Goal: Task Accomplishment & Management: Manage account settings

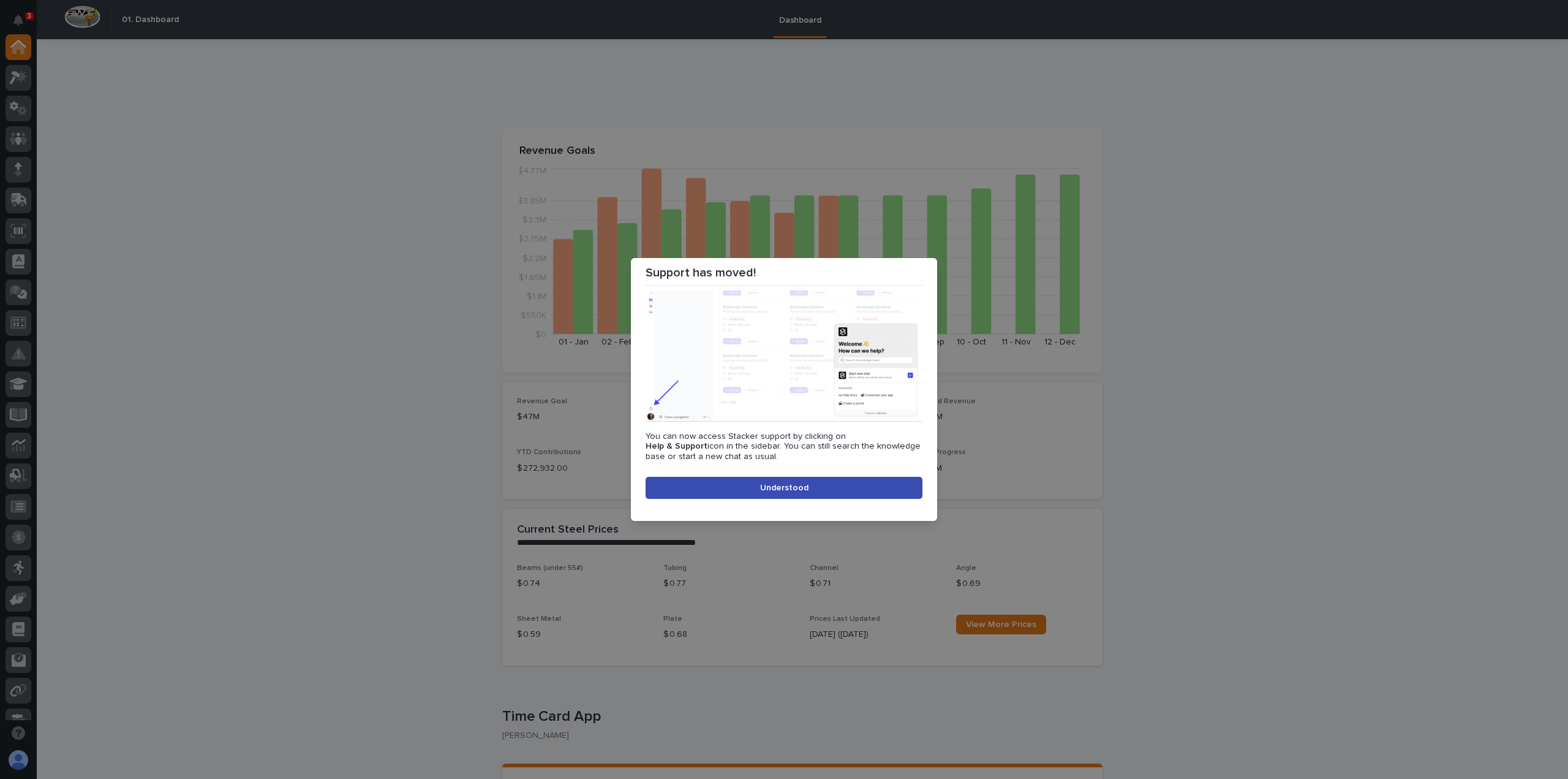
click at [766, 494] on button "Understood" at bounding box center [784, 488] width 277 height 22
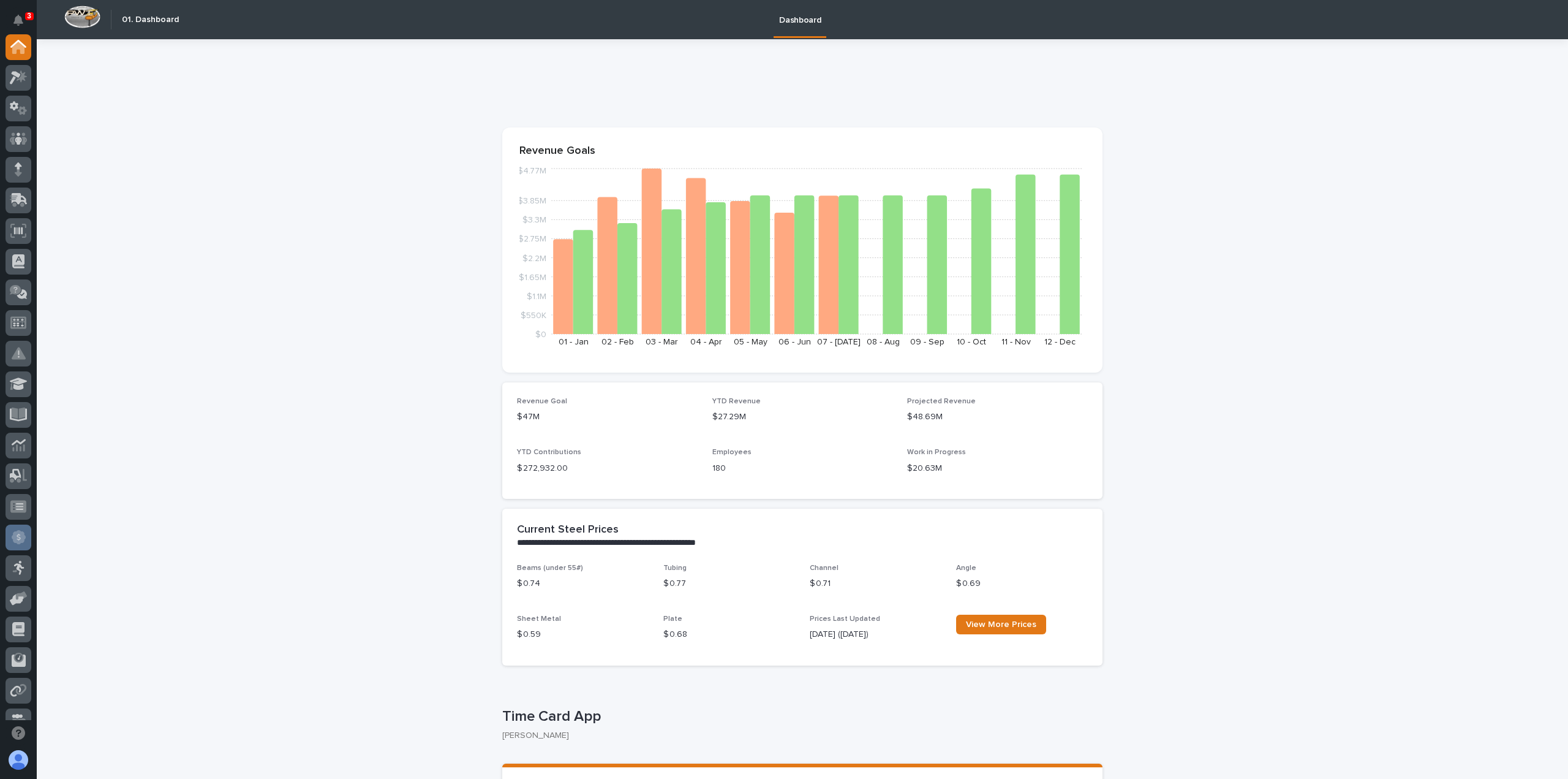
click at [27, 540] on div at bounding box center [18, 537] width 26 height 26
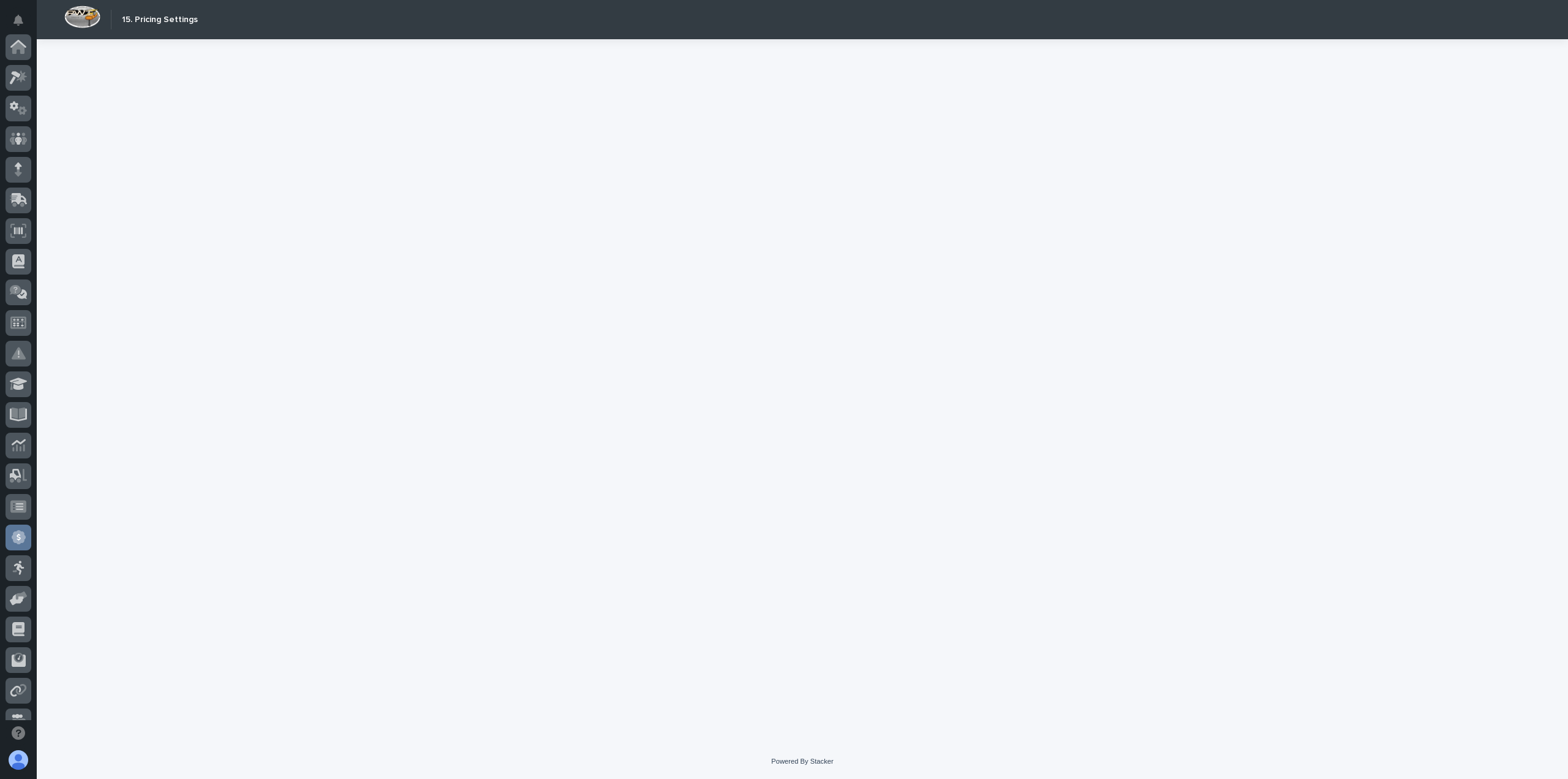
scroll to position [233, 0]
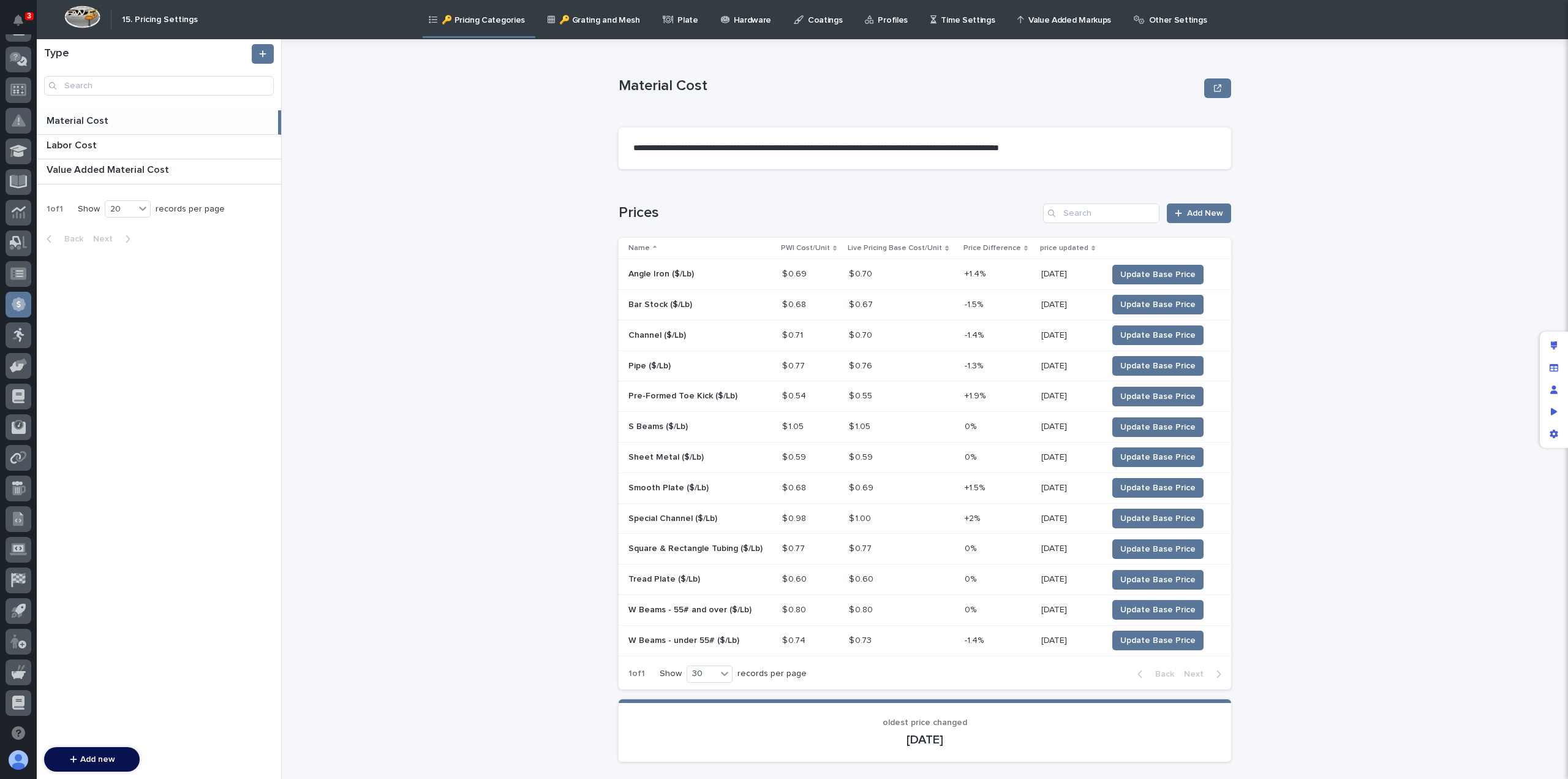
click at [1133, 17] on div "Other Settings" at bounding box center [1173, 13] width 80 height 26
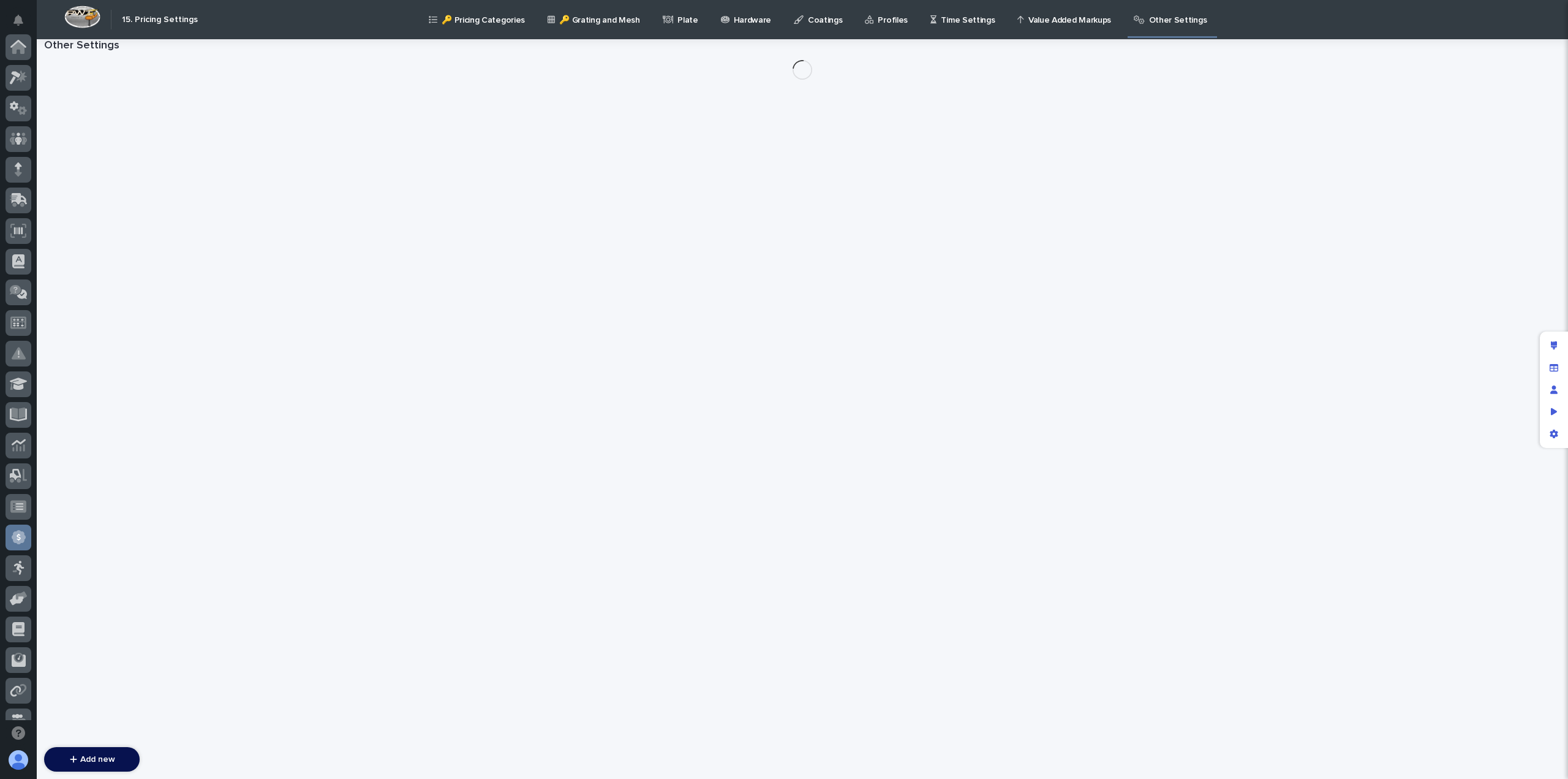
scroll to position [233, 0]
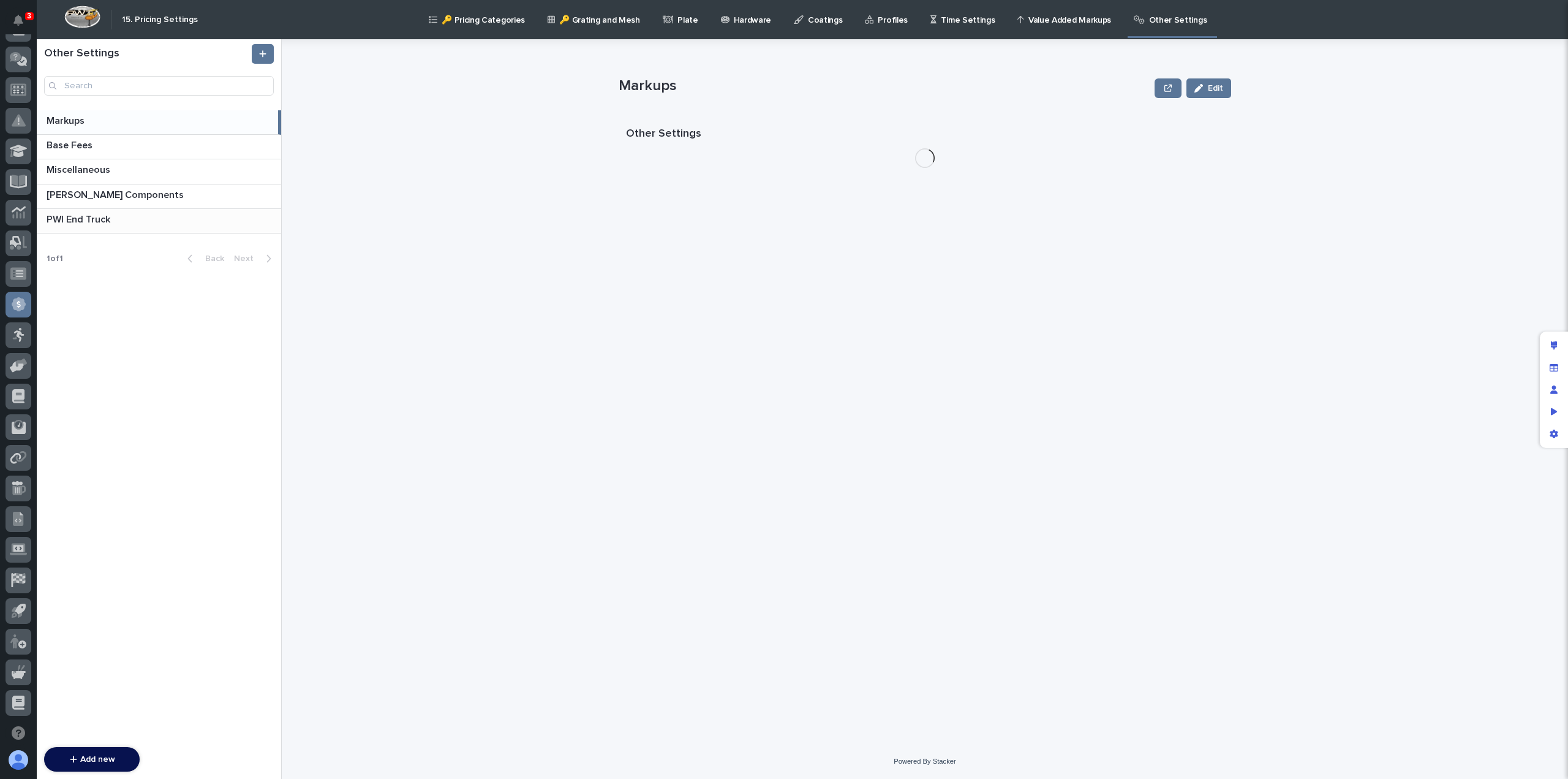
click at [92, 224] on p "PWI End Truck" at bounding box center [79, 219] width 66 height 14
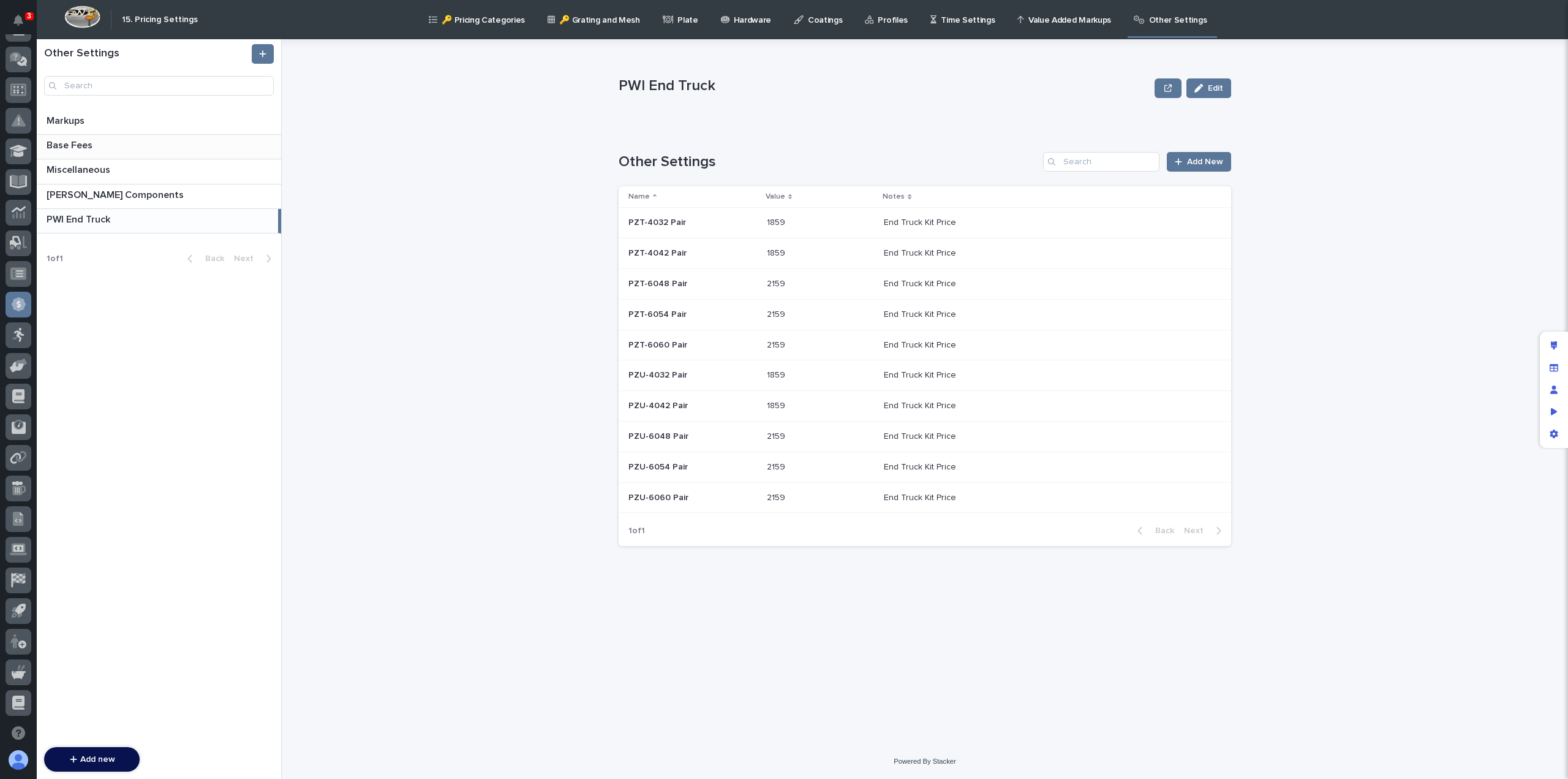
click at [79, 144] on p "Base Fees" at bounding box center [71, 144] width 48 height 14
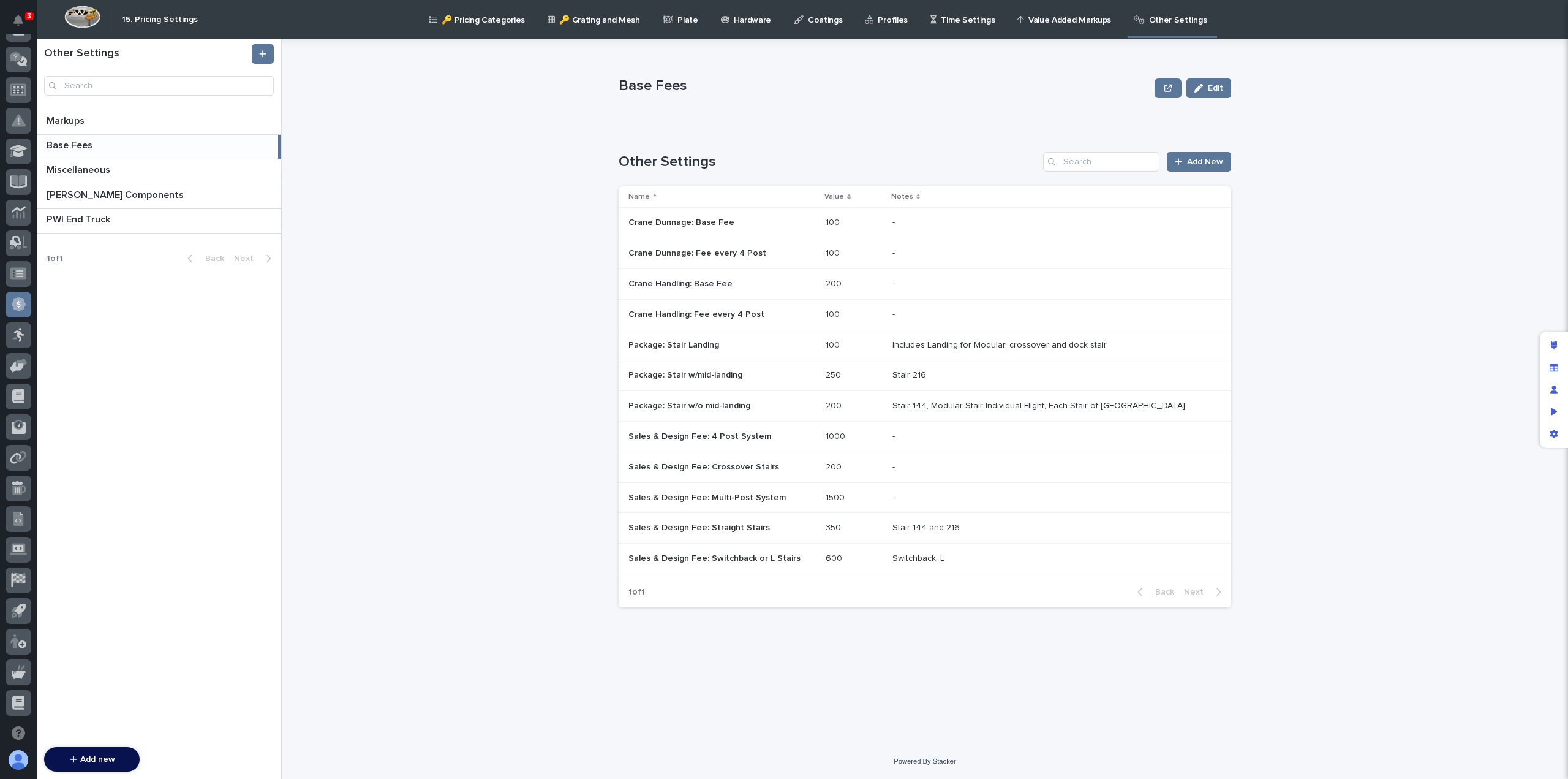
click at [719, 440] on p "Sales & Design Fee: 4 Post System" at bounding box center [701, 435] width 145 height 13
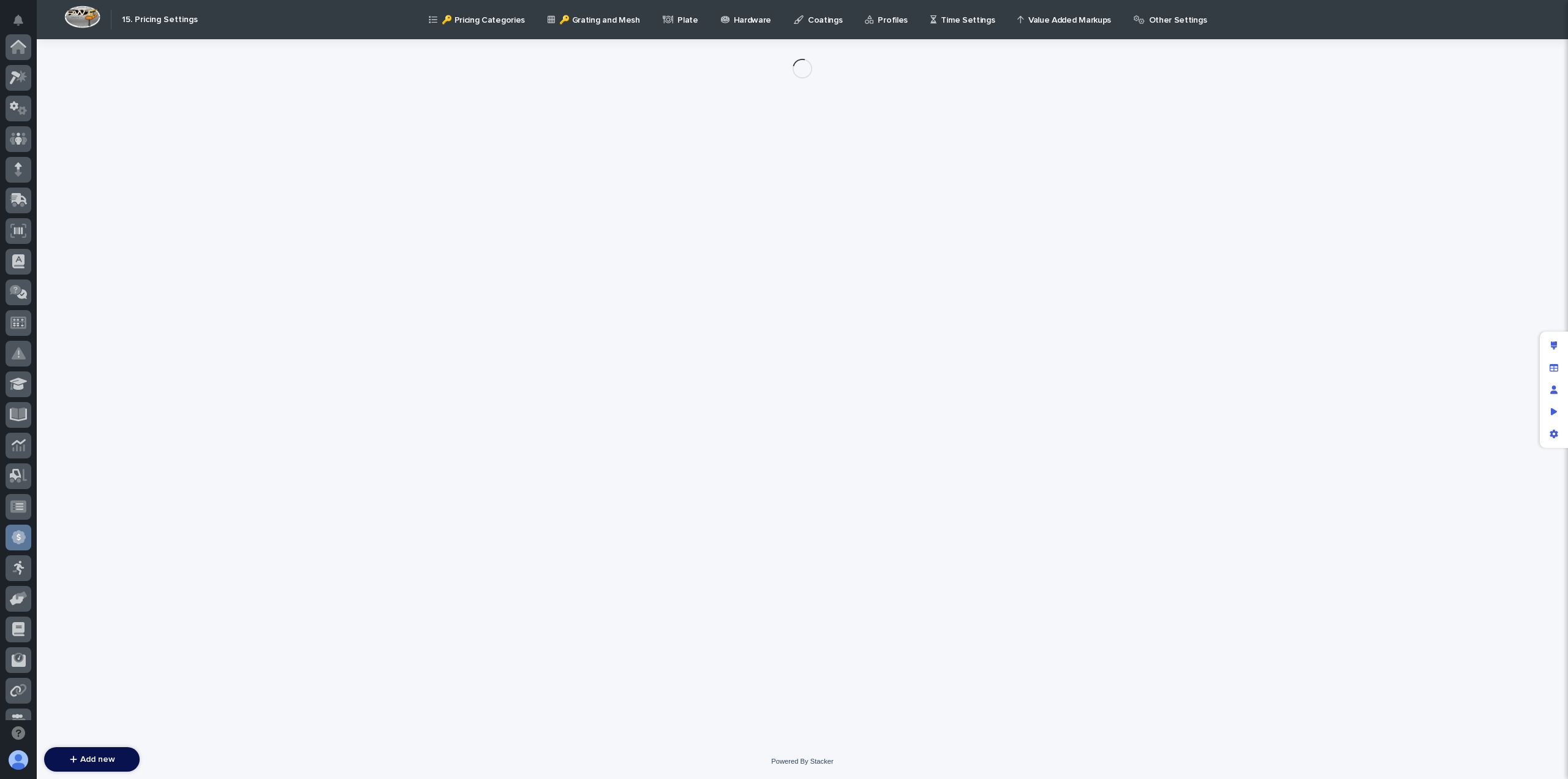
scroll to position [233, 0]
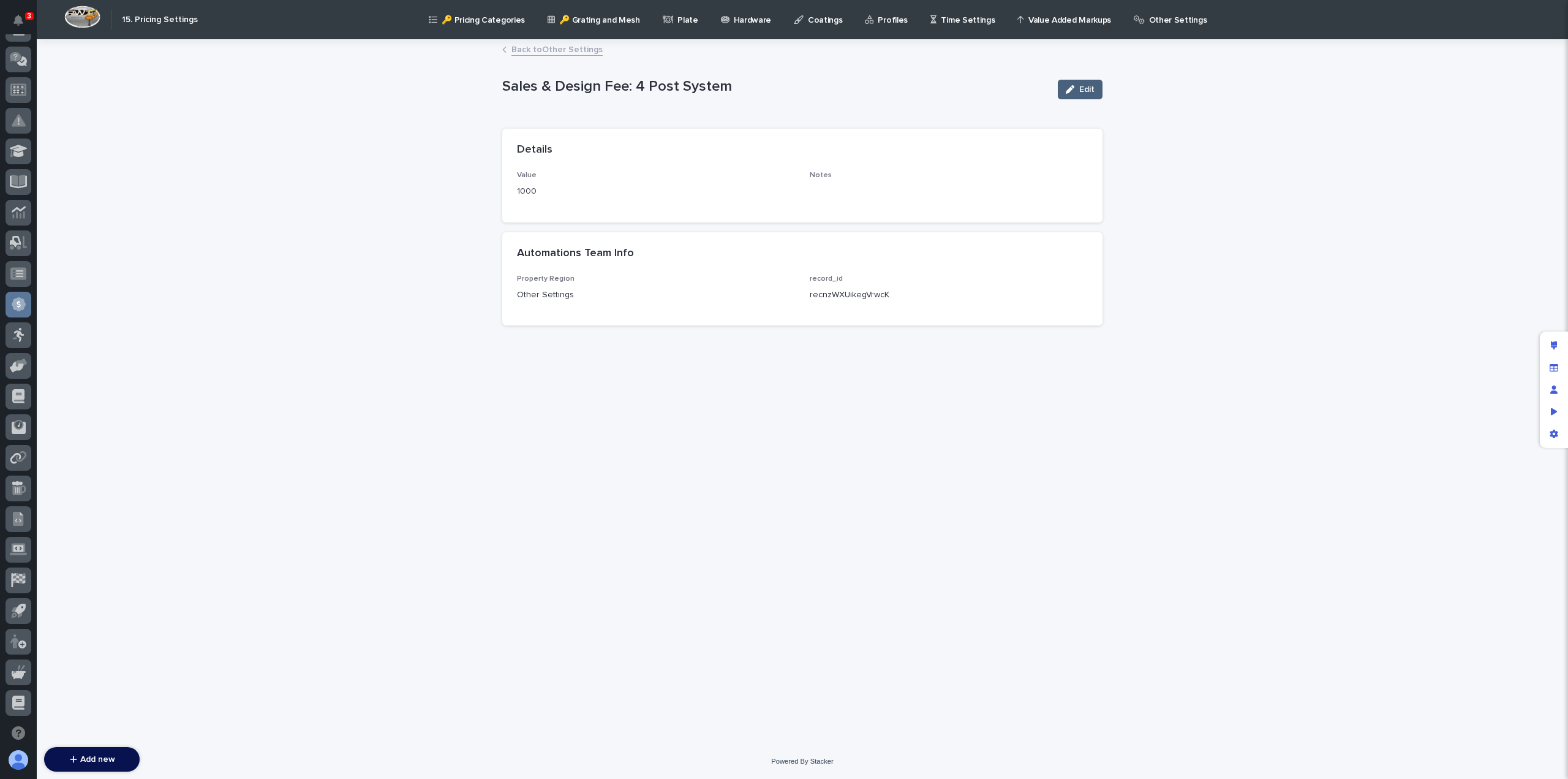
click at [1085, 89] on span "Edit" at bounding box center [1087, 89] width 15 height 8
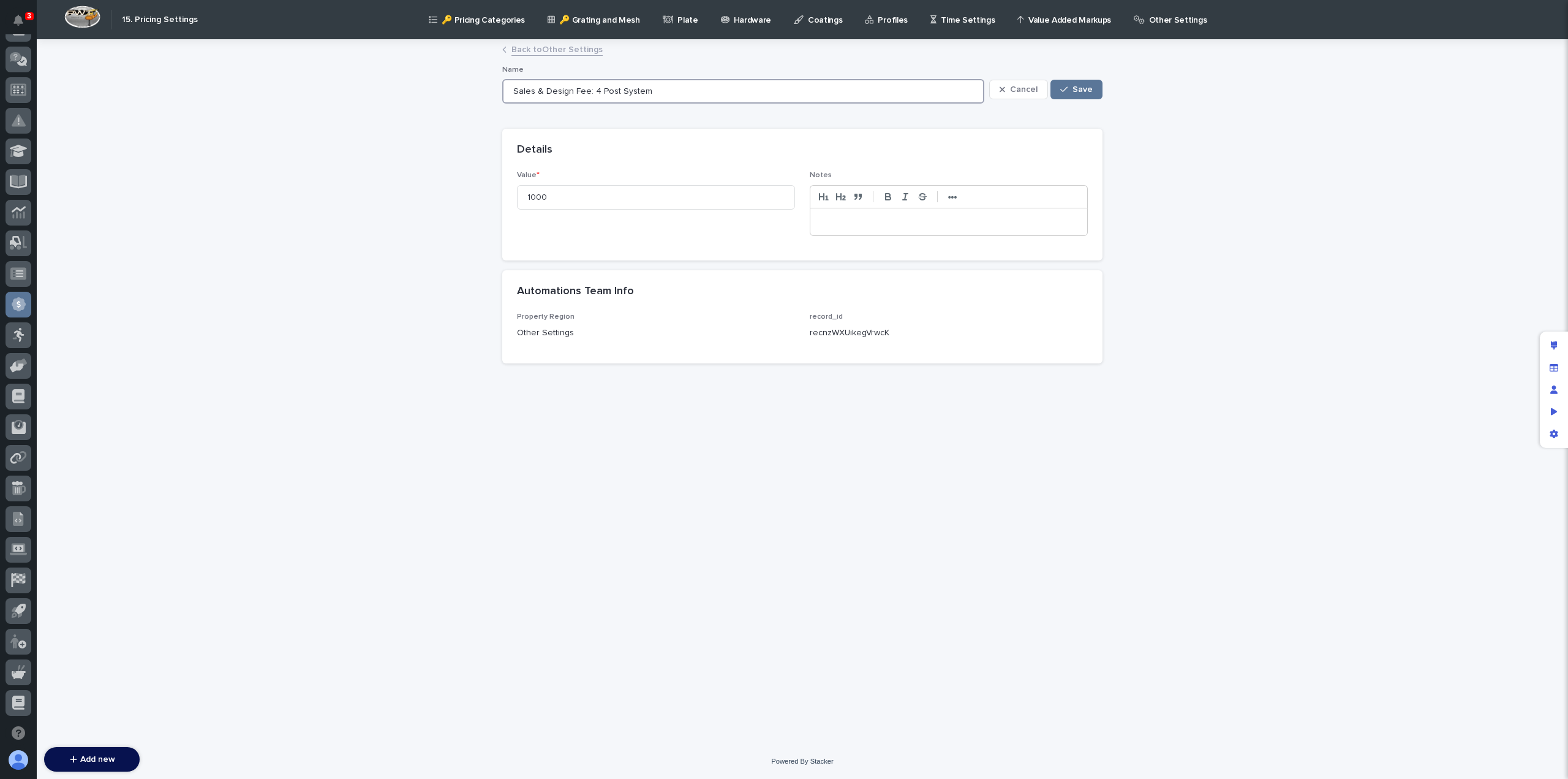
click at [646, 91] on input "Sales & Design Fee: 4 Post System" at bounding box center [744, 91] width 482 height 24
type input "Sales & Design Fee: 4 Post Ultralite Crane System"
click at [1070, 89] on div "button" at bounding box center [1066, 89] width 13 height 8
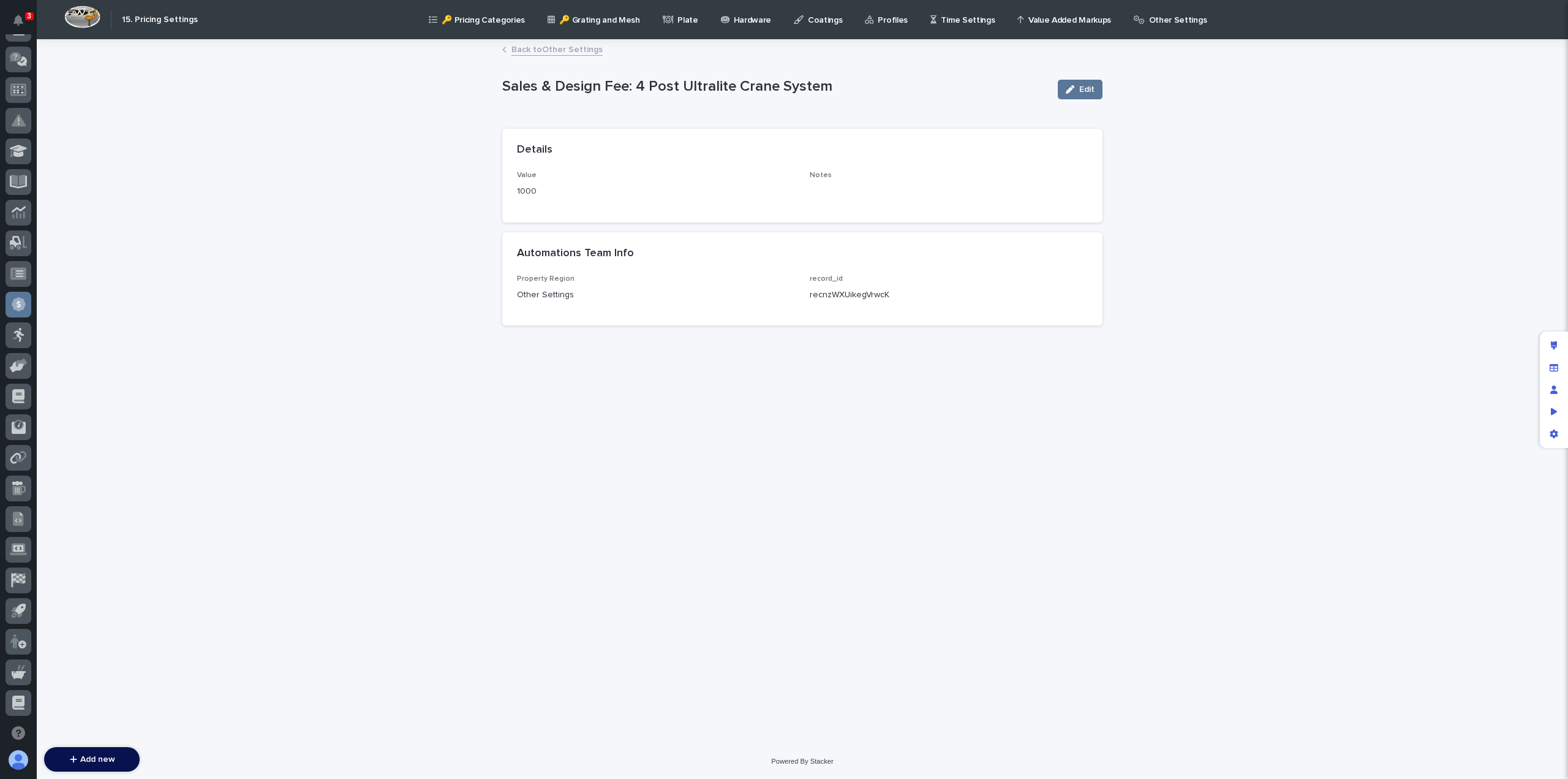
click at [549, 48] on link "Back to Other Settings" at bounding box center [557, 48] width 91 height 14
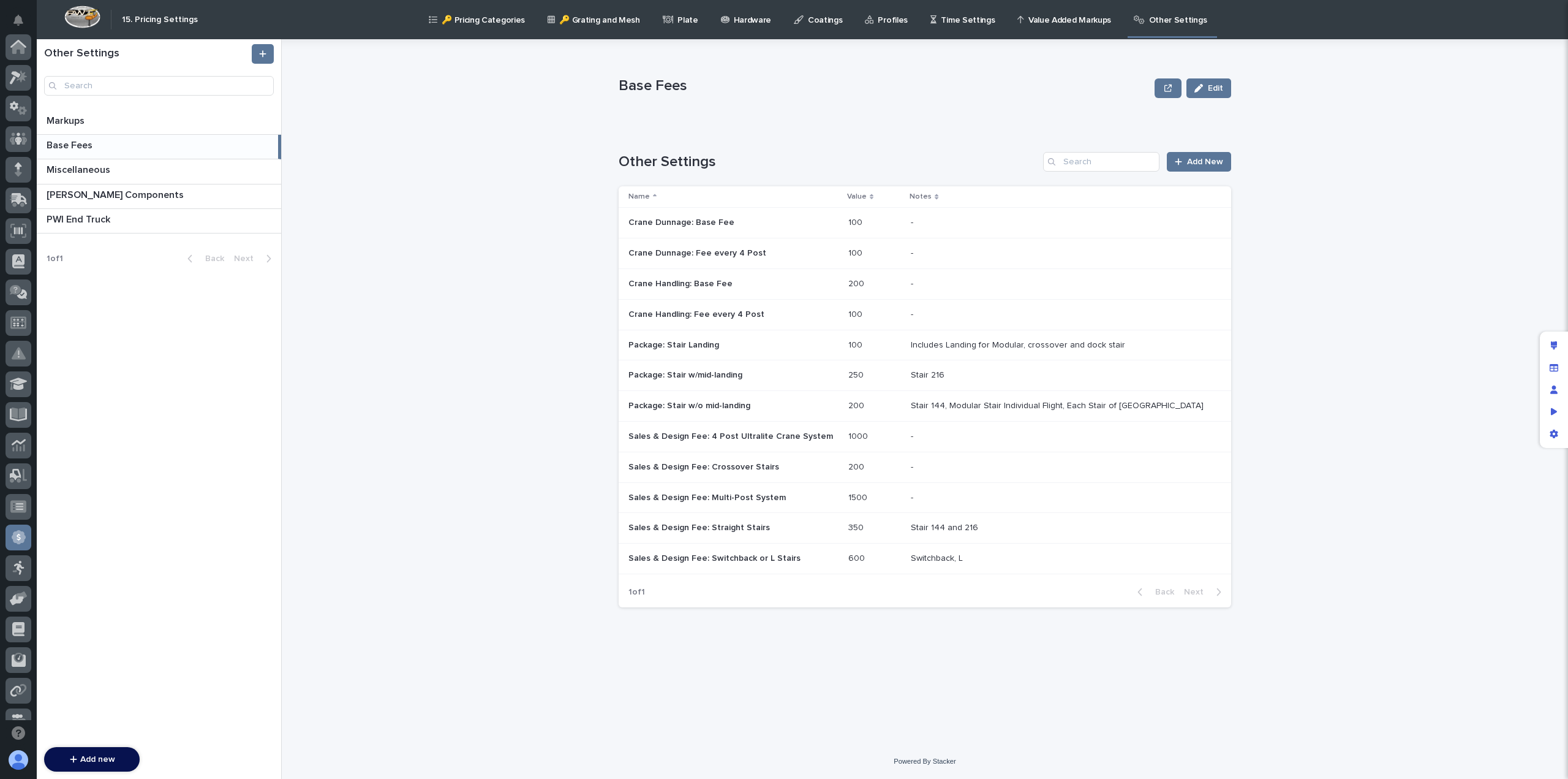
scroll to position [233, 0]
click at [799, 496] on p at bounding box center [734, 498] width 210 height 10
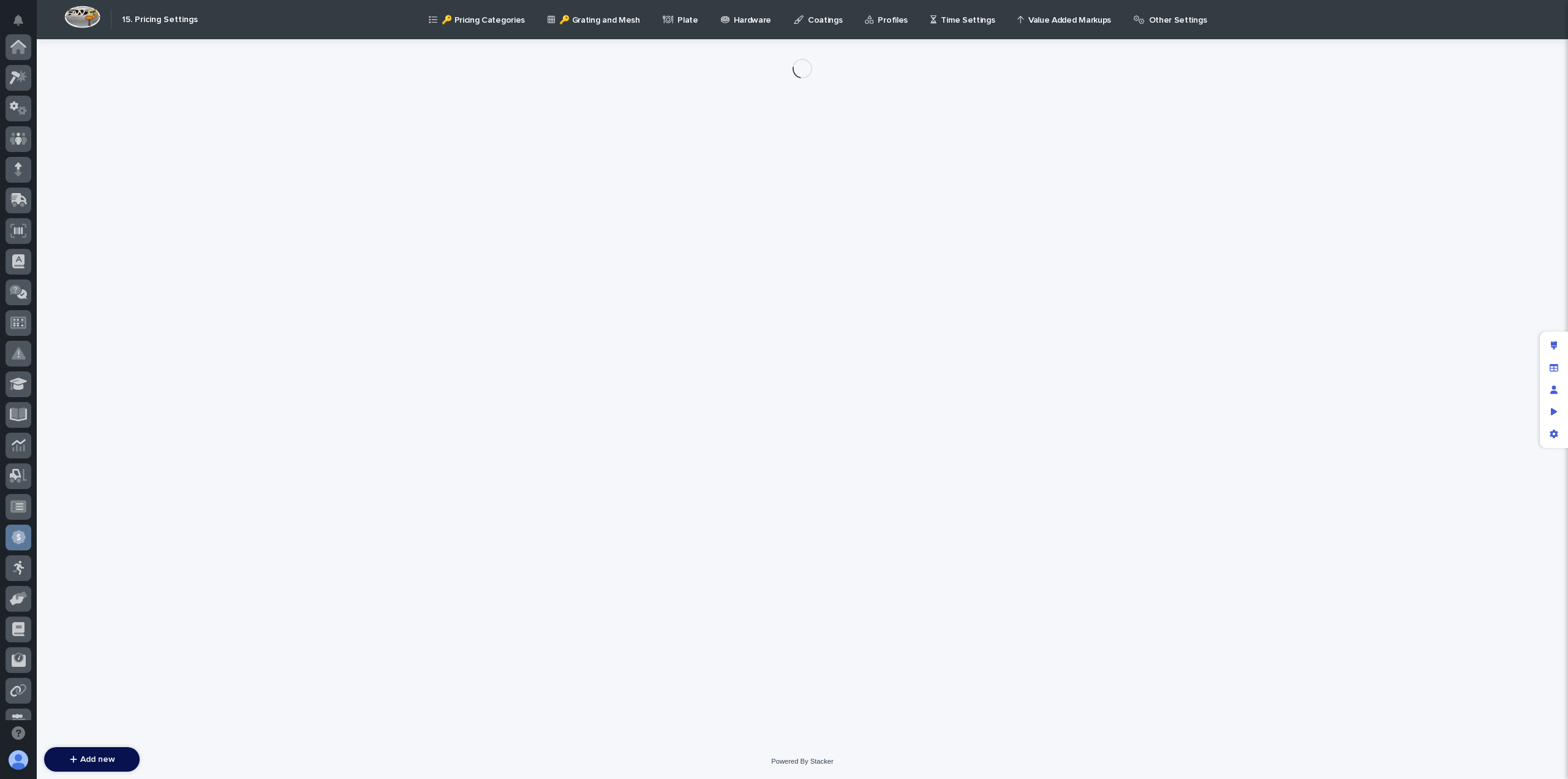
scroll to position [233, 0]
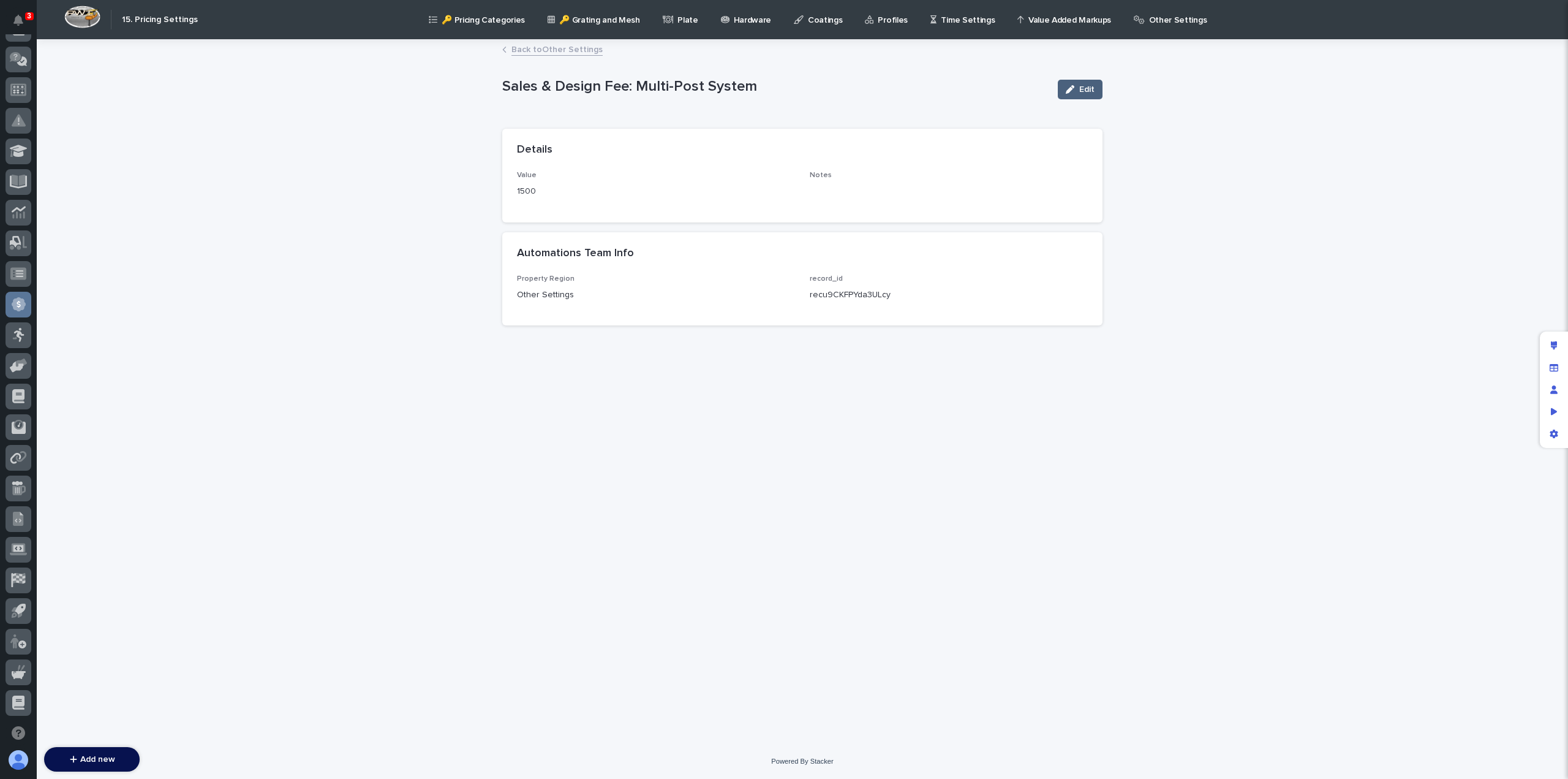
click at [1081, 88] on span "Edit" at bounding box center [1087, 89] width 15 height 8
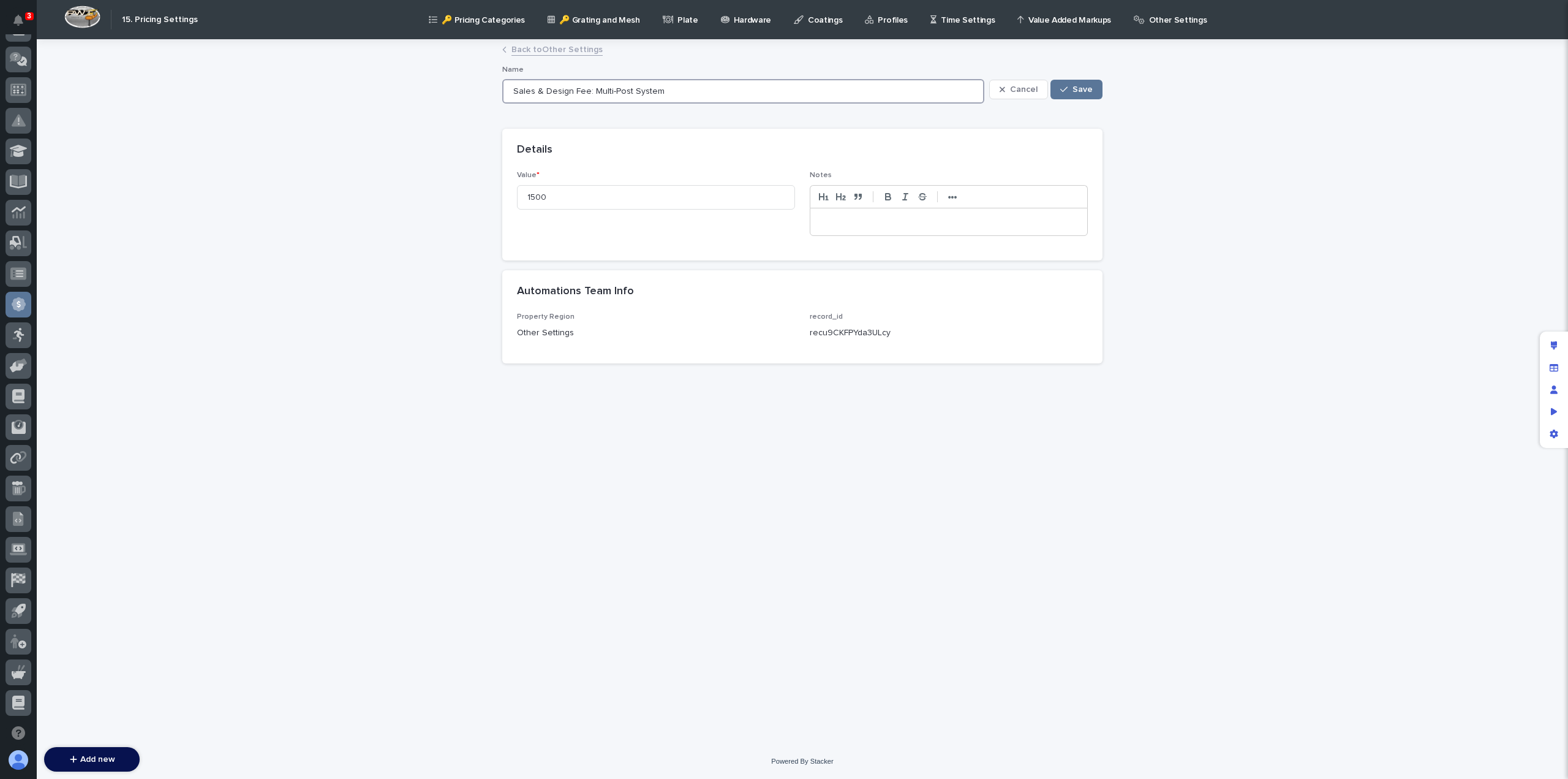
click at [629, 88] on input "Sales & Design Fee: Multi-Post System" at bounding box center [744, 91] width 482 height 24
click at [696, 93] on input "Sales & Design Fee: Multi-Post Ultralite System" at bounding box center [744, 91] width 482 height 24
type input "Sales & Design Fee: Multi-Post Ultralite System"
click at [1085, 93] on button "Save" at bounding box center [1076, 90] width 52 height 20
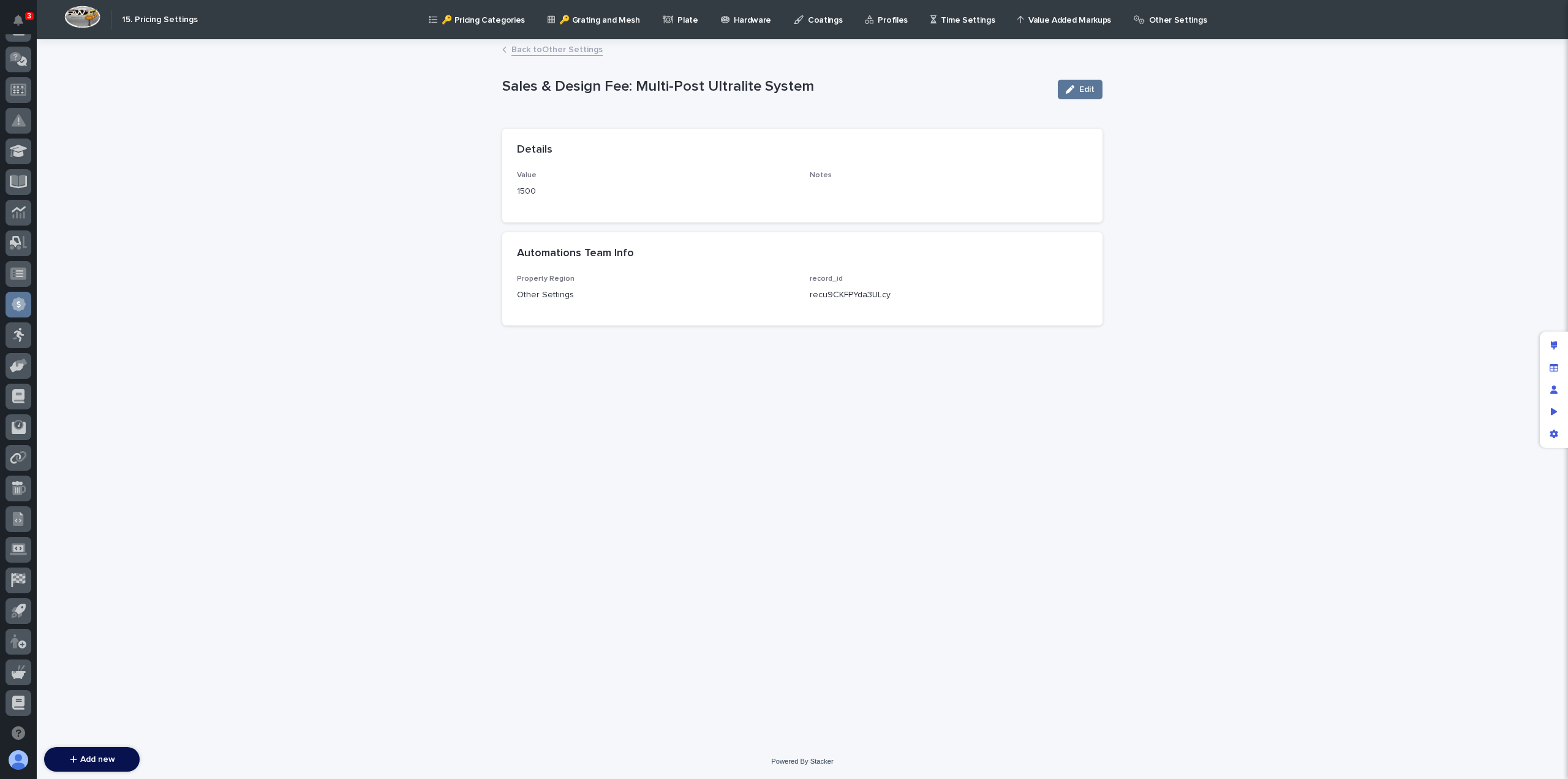
click at [516, 52] on link "Back to Other Settings" at bounding box center [557, 48] width 91 height 14
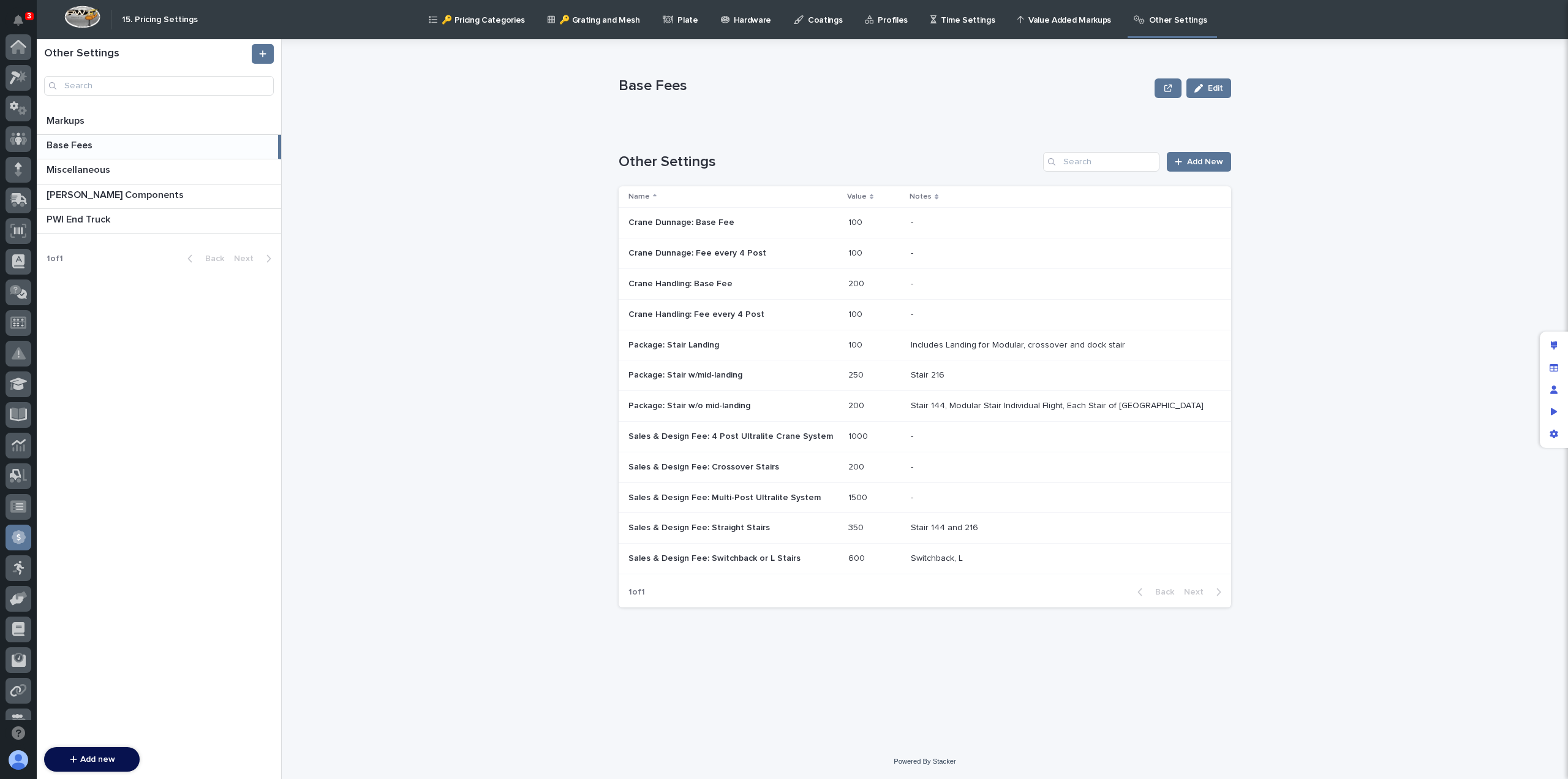
scroll to position [233, 0]
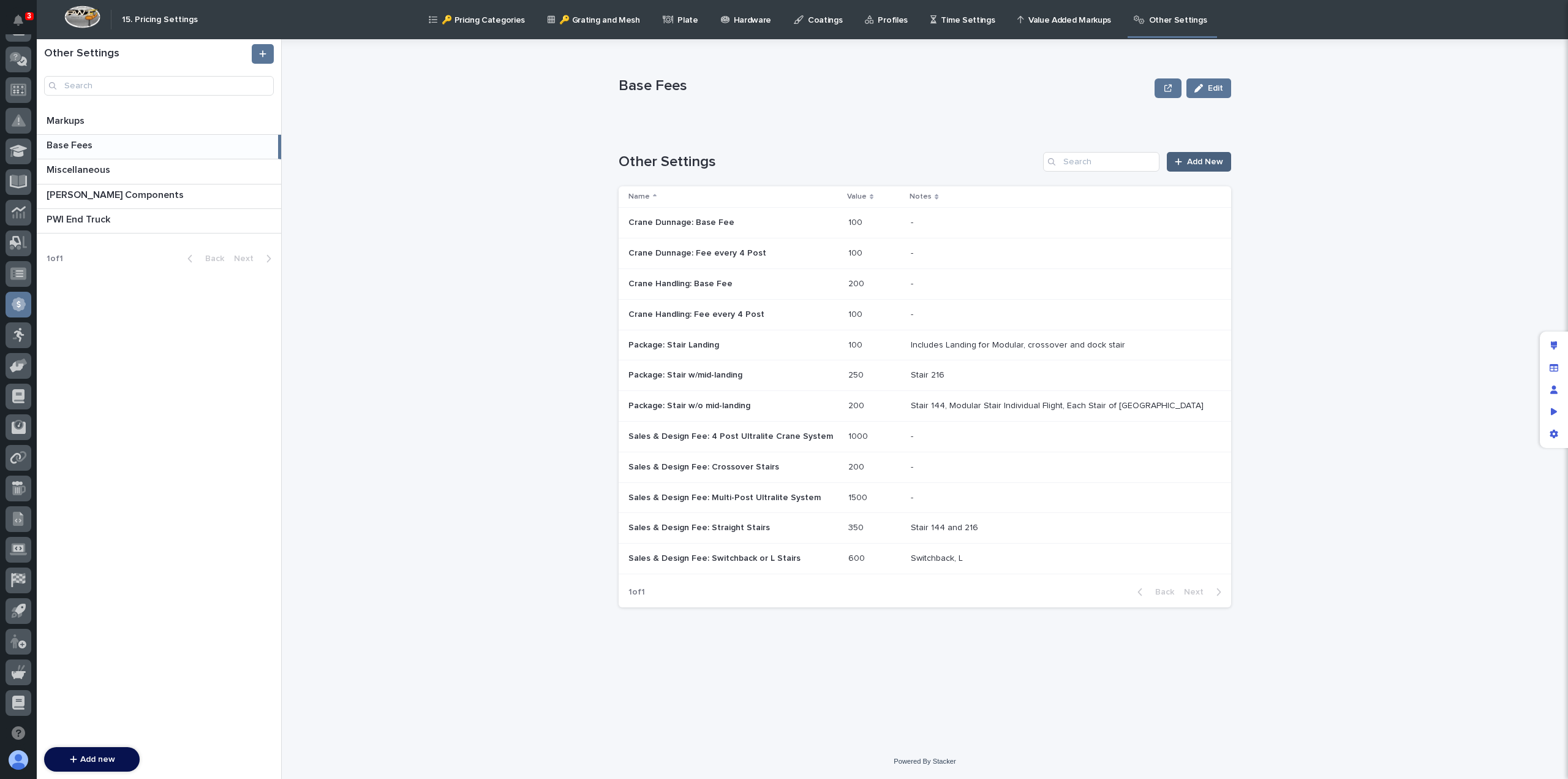
click at [1195, 162] on span "Add New" at bounding box center [1205, 162] width 36 height 8
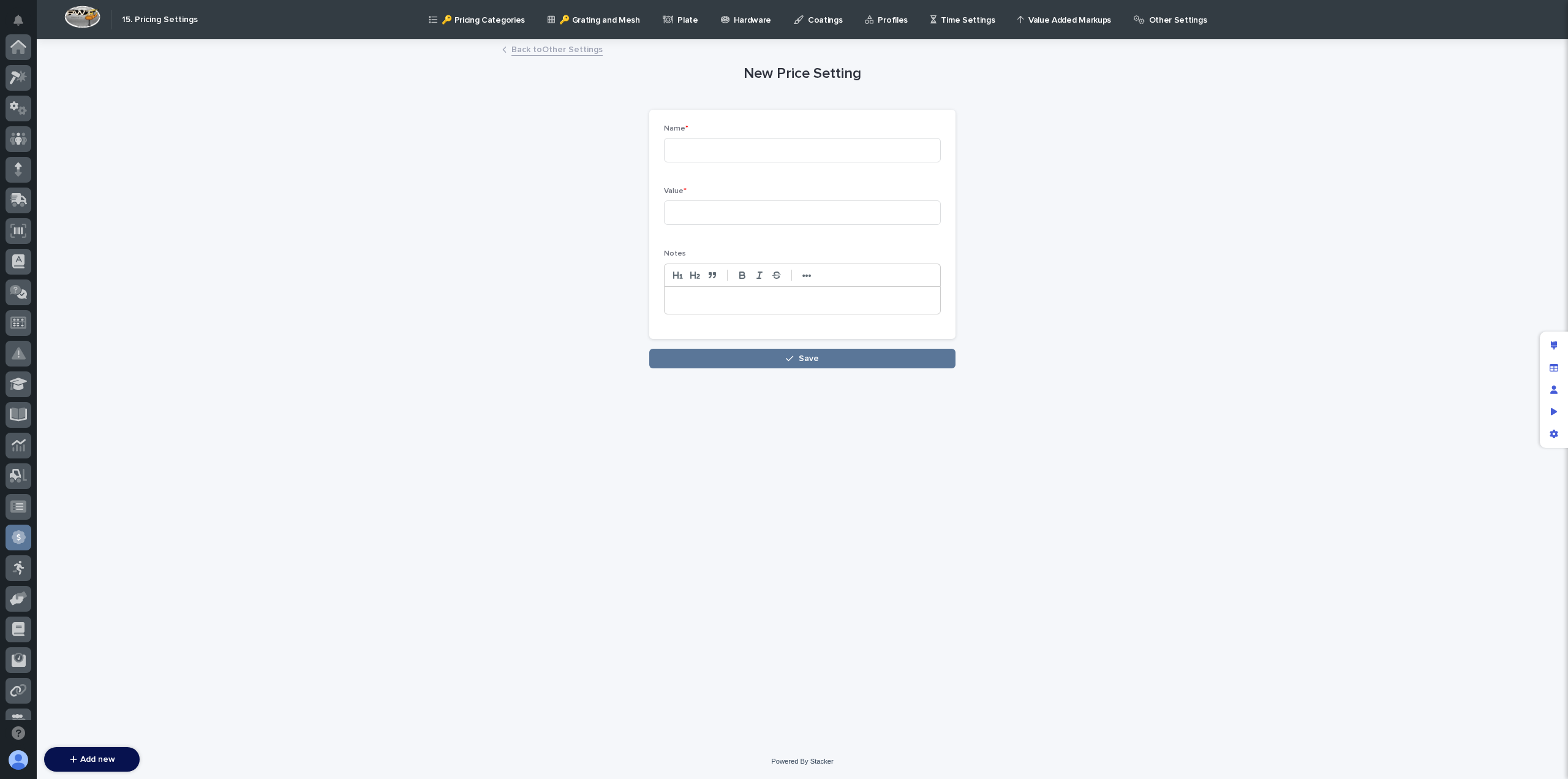
scroll to position [233, 0]
click at [718, 158] on input at bounding box center [803, 149] width 277 height 24
paste input "Sales & Design Fee: Multi-Post Ultralite System"
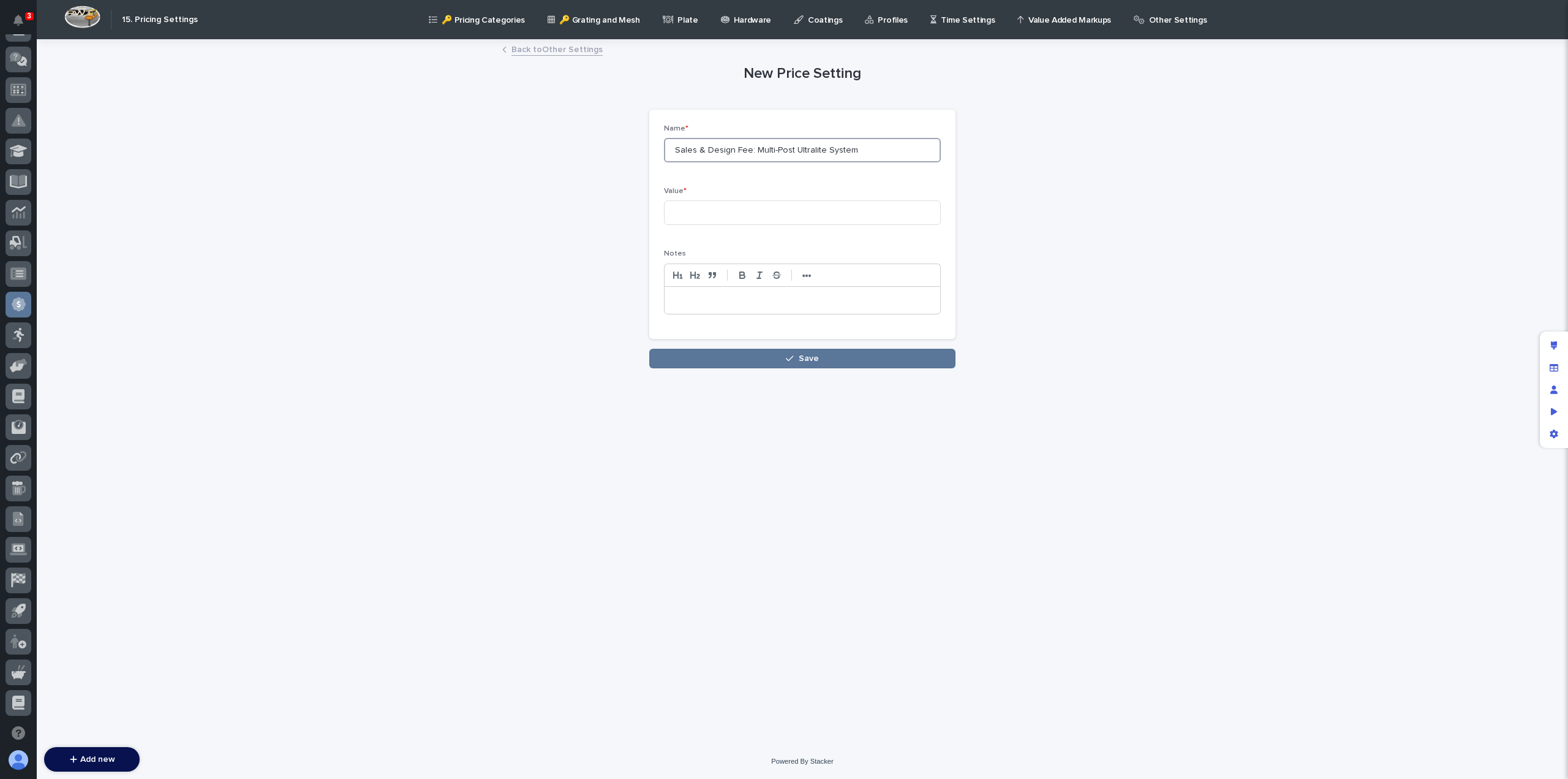
click at [805, 149] on input "Sales & Design Fee: Multi-Post Ultralite System" at bounding box center [803, 149] width 277 height 24
type input "Sales & Design Fee: Multi-Post Motorized Crane System"
click at [729, 209] on input at bounding box center [803, 212] width 277 height 24
type input "2000"
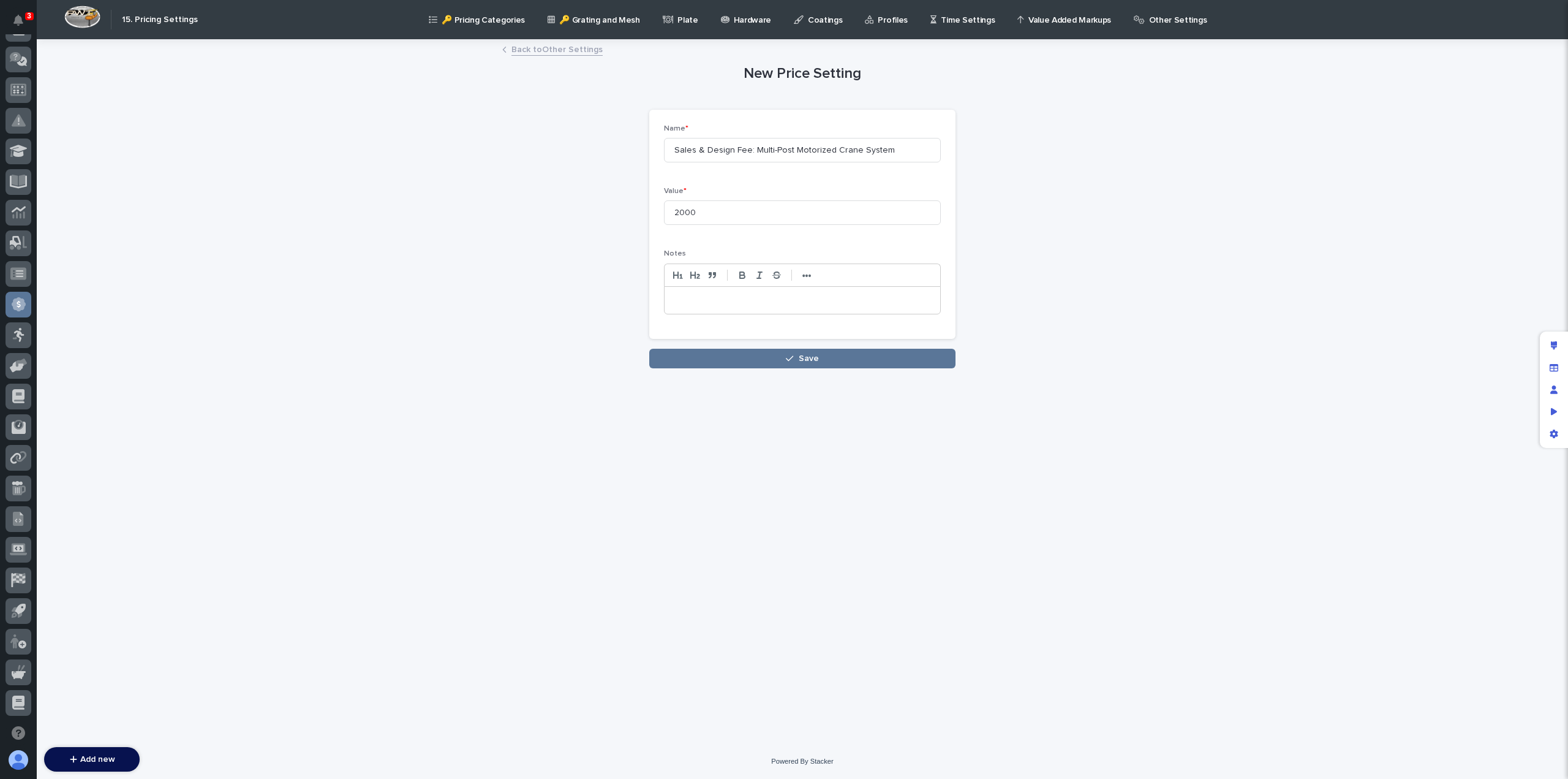
click at [706, 302] on p at bounding box center [802, 300] width 258 height 13
click at [794, 357] on icon "button" at bounding box center [789, 359] width 8 height 8
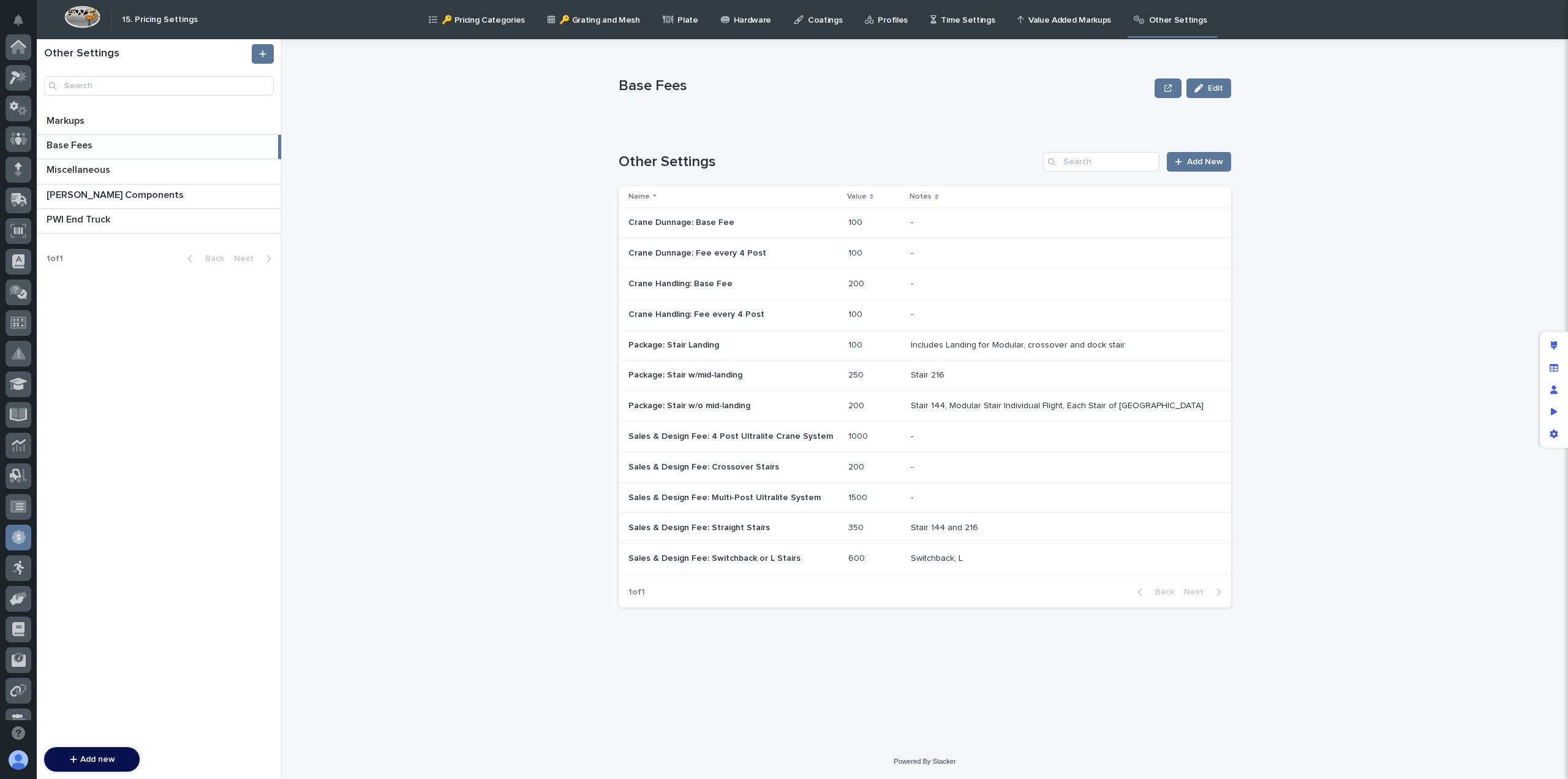
scroll to position [233, 0]
click at [751, 498] on p "Sales & Design Fee: Multi-Post Ultralite System" at bounding box center [726, 496] width 195 height 13
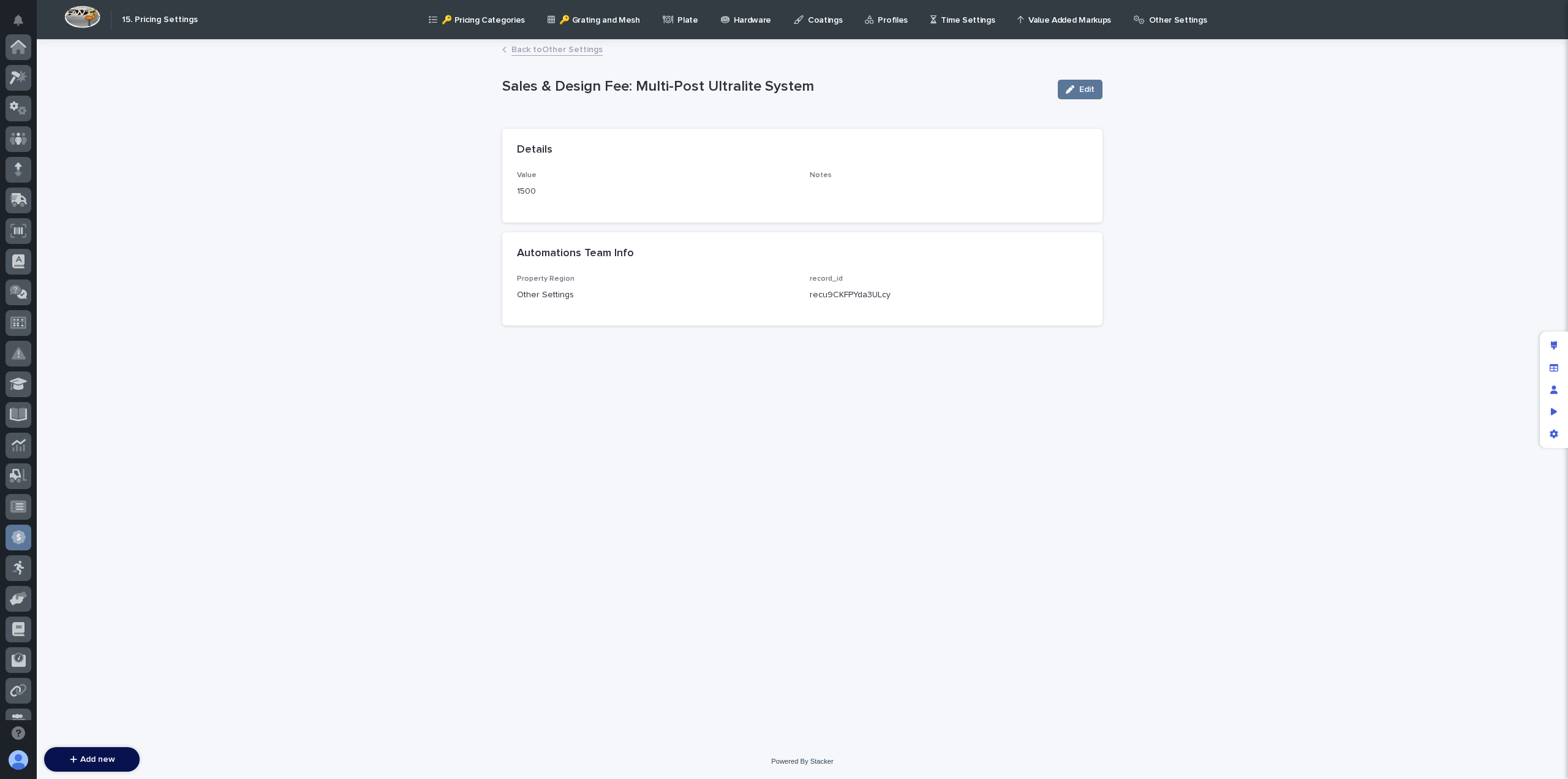
scroll to position [233, 0]
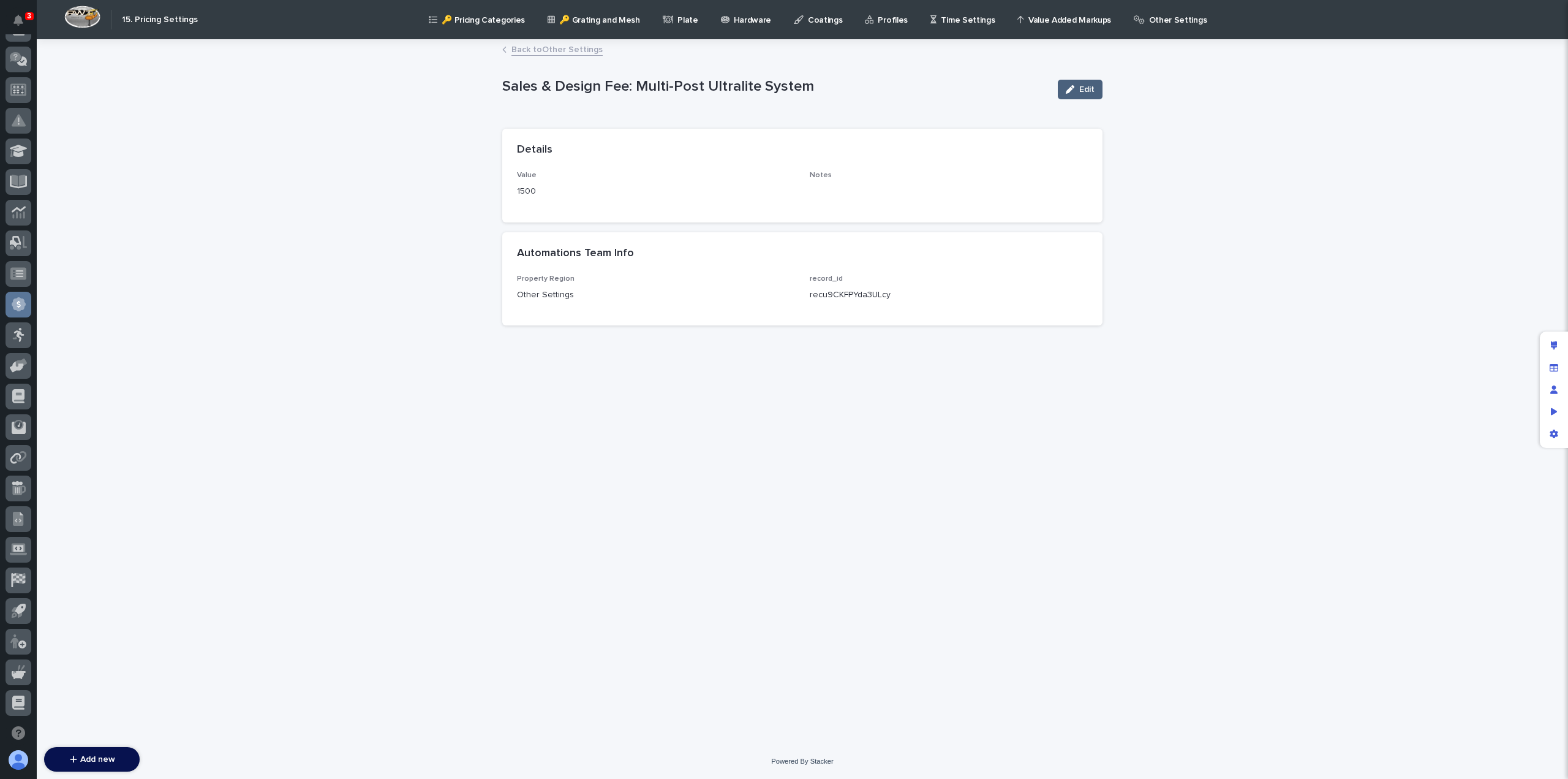
click at [1085, 89] on span "Edit" at bounding box center [1087, 89] width 15 height 8
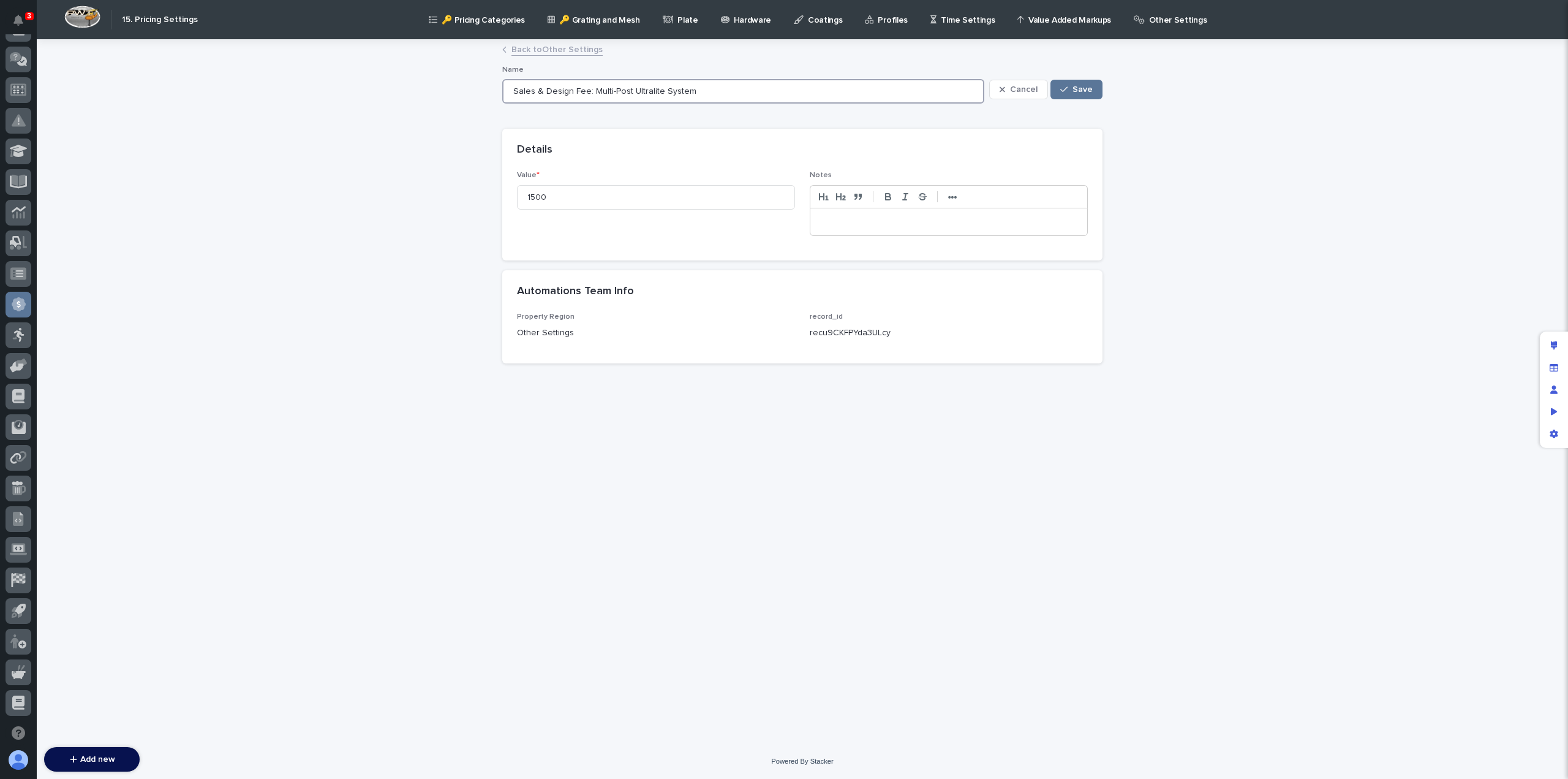
click at [660, 91] on input "Sales & Design Fee: Multi-Post Ultralite System" at bounding box center [744, 91] width 482 height 24
type input "Sales & Design Fee: Multi-Post Ultralite Crane System"
click at [873, 214] on div at bounding box center [949, 222] width 277 height 27
click at [1077, 94] on button "Save" at bounding box center [1076, 90] width 52 height 20
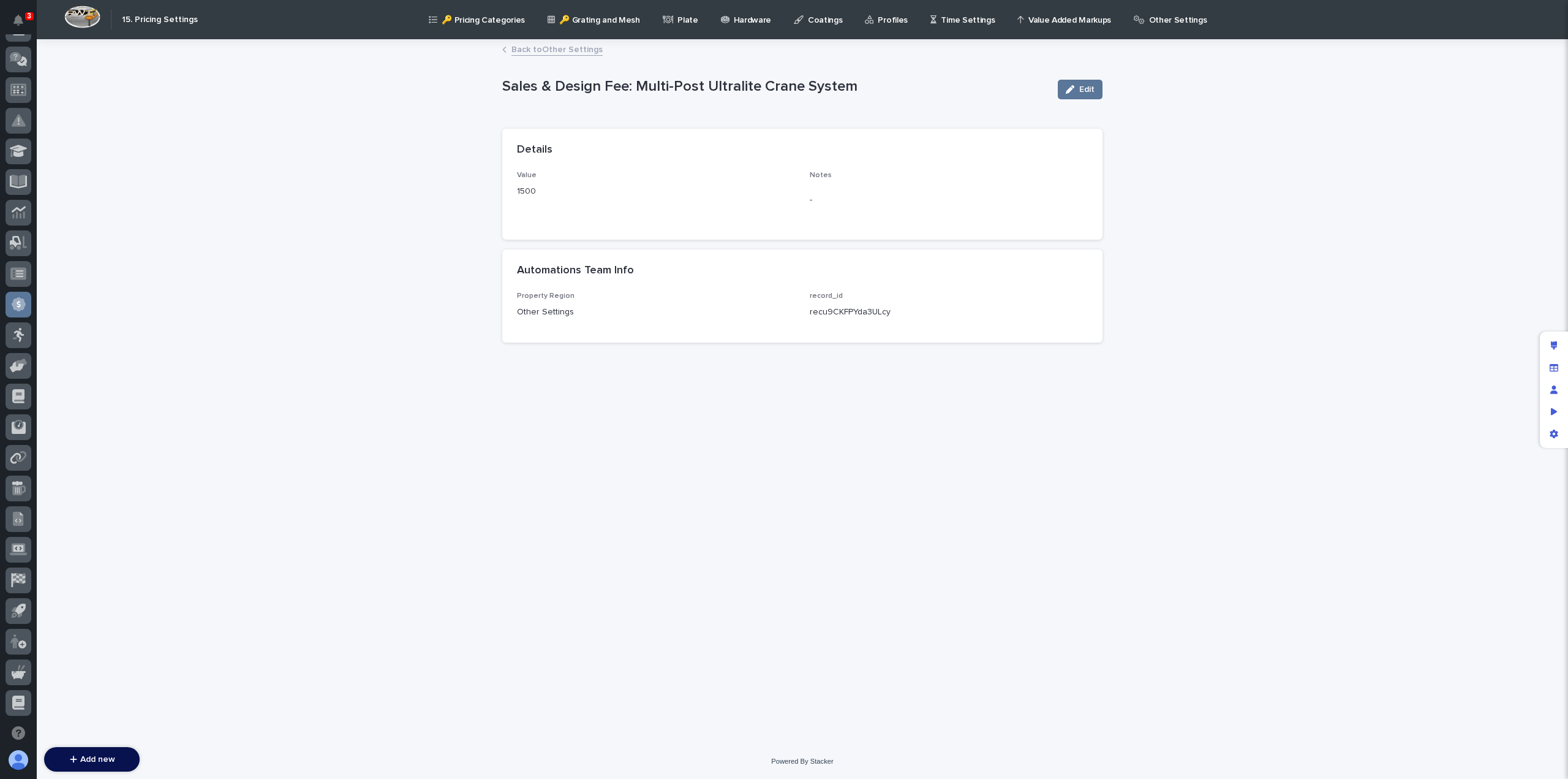
click at [554, 45] on link "Back to Other Settings" at bounding box center [557, 48] width 91 height 14
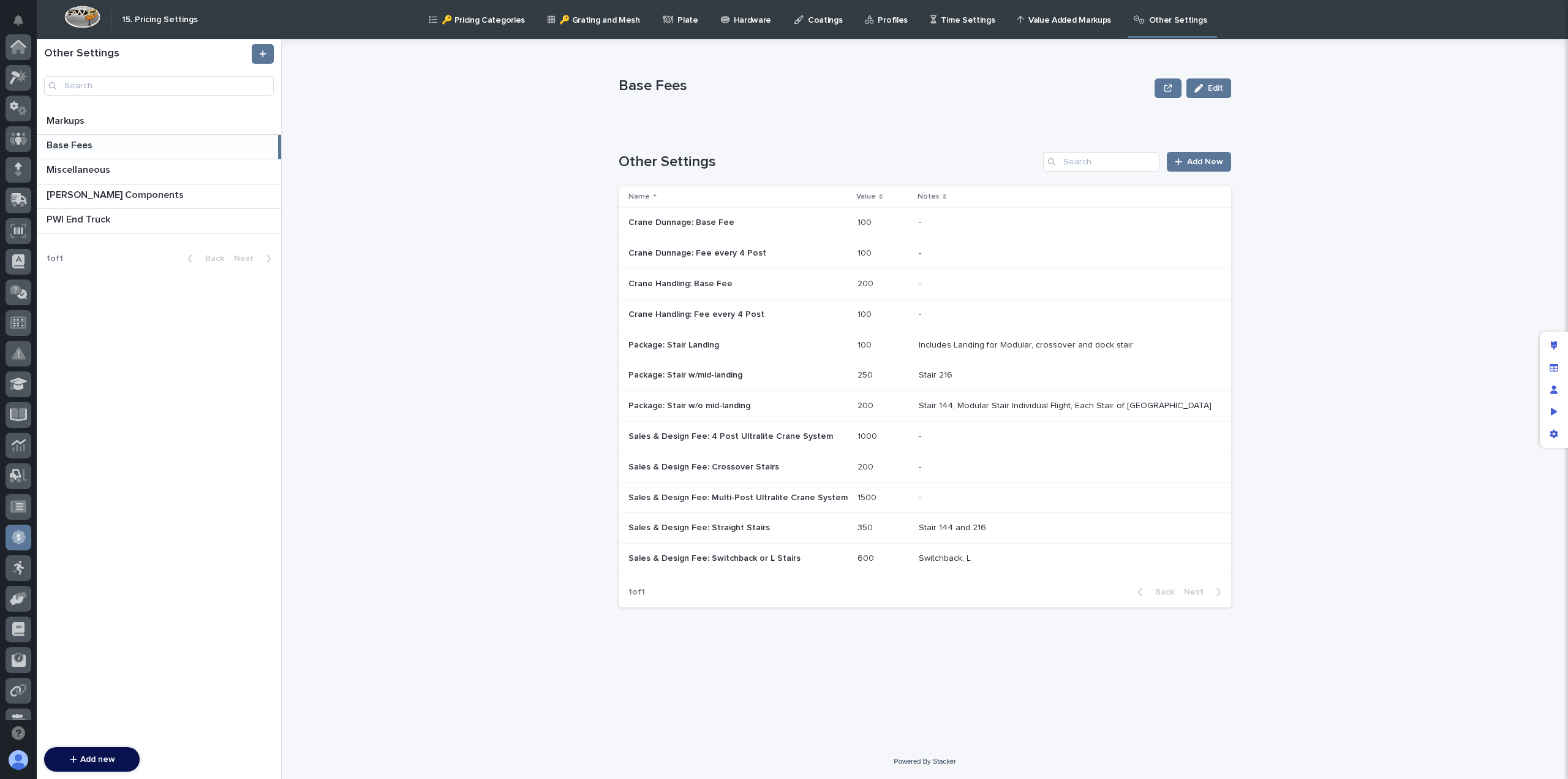
scroll to position [233, 0]
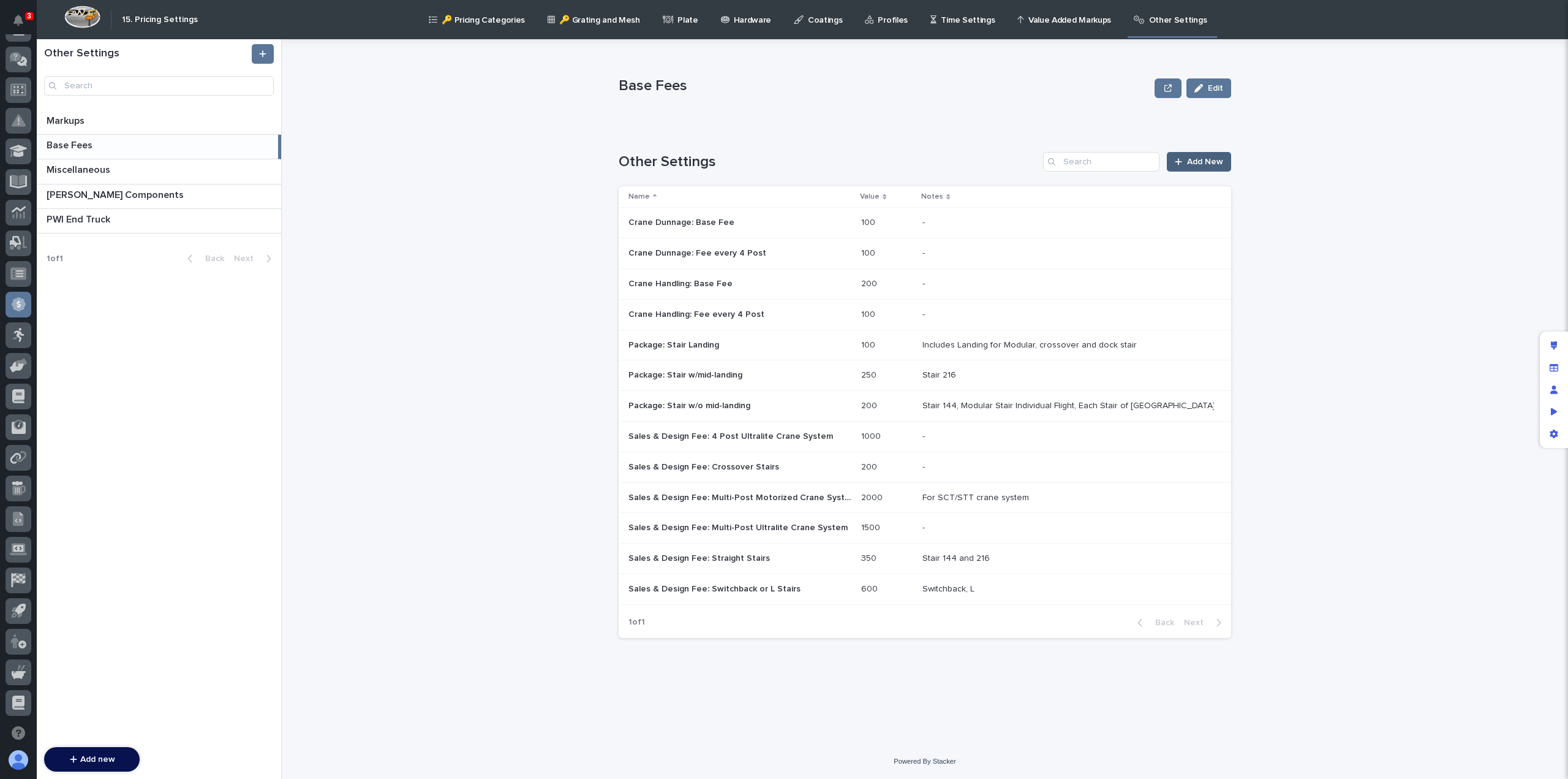
click at [1198, 161] on span "Add New" at bounding box center [1205, 162] width 36 height 8
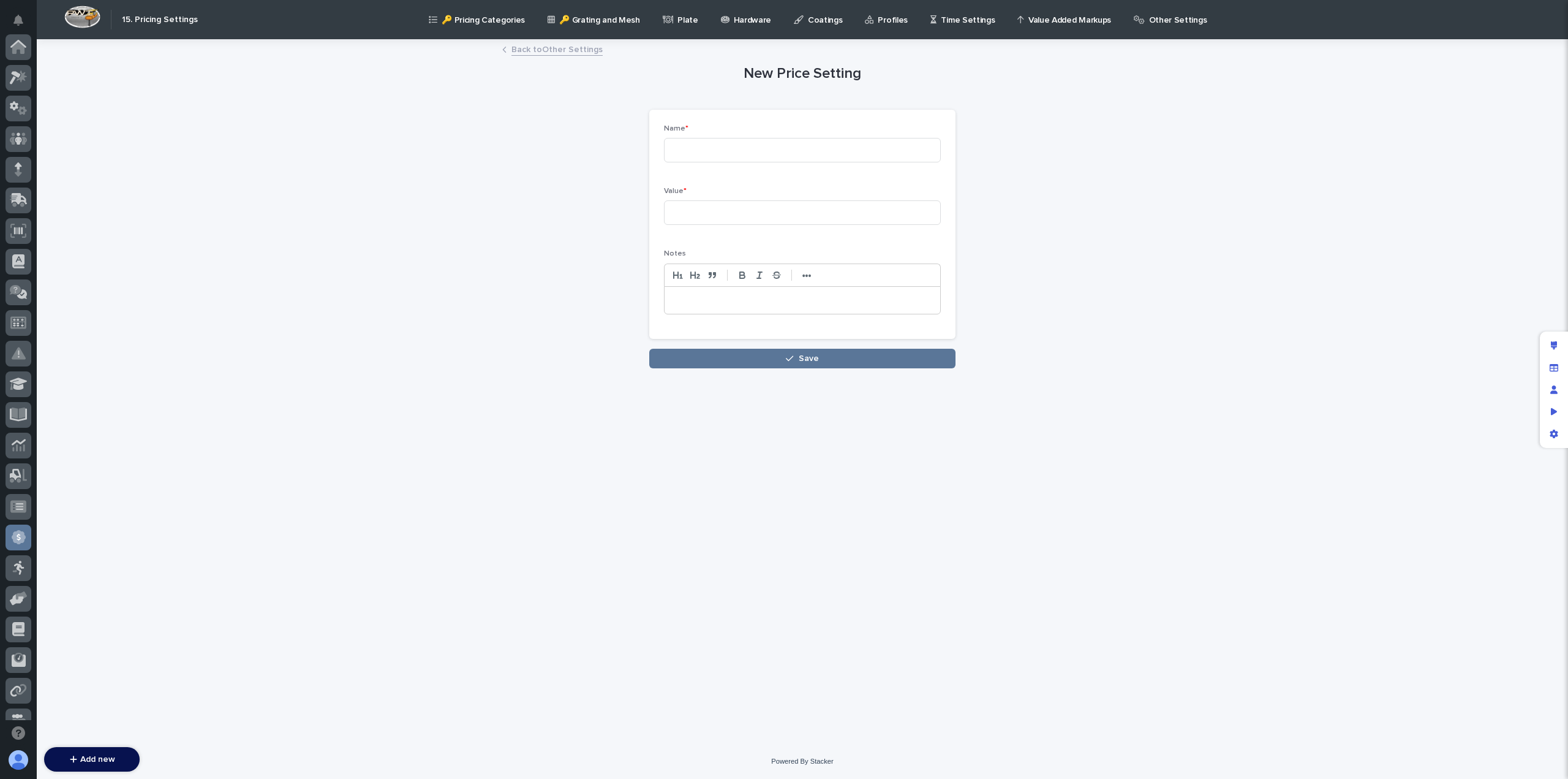
scroll to position [233, 0]
click at [760, 140] on input at bounding box center [803, 149] width 277 height 24
paste input "Sales & Design Fee: Multi-Post Ultralite System"
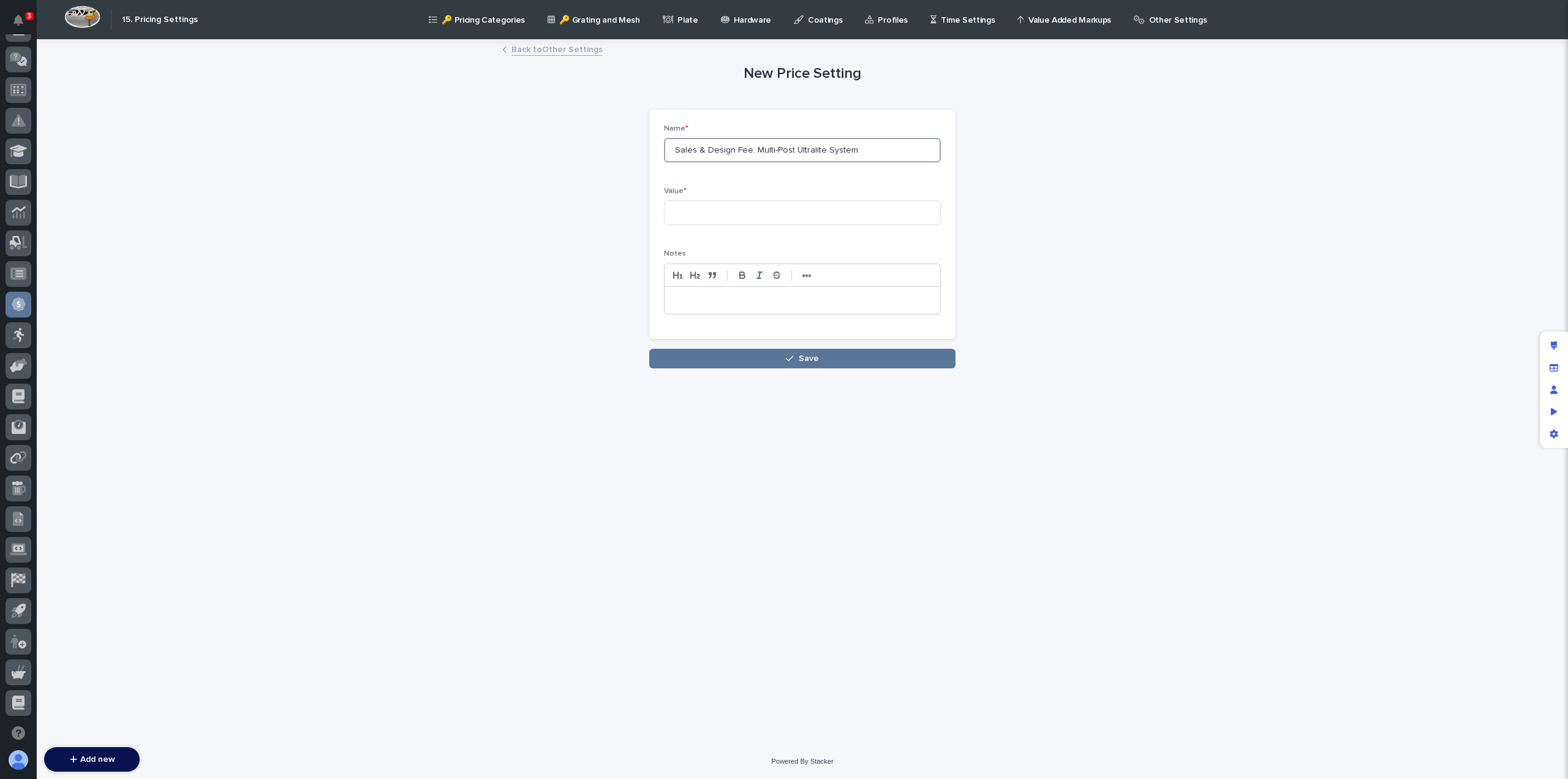
click at [758, 149] on input "Sales & Design Fee: Multi-Post Ultralite System" at bounding box center [803, 149] width 277 height 24
click at [787, 149] on input "Sales & Design Fee: 4-Post Ultralite System" at bounding box center [803, 149] width 277 height 24
type input "Sales & Design Fee: 4-Post Mptorized Crane System"
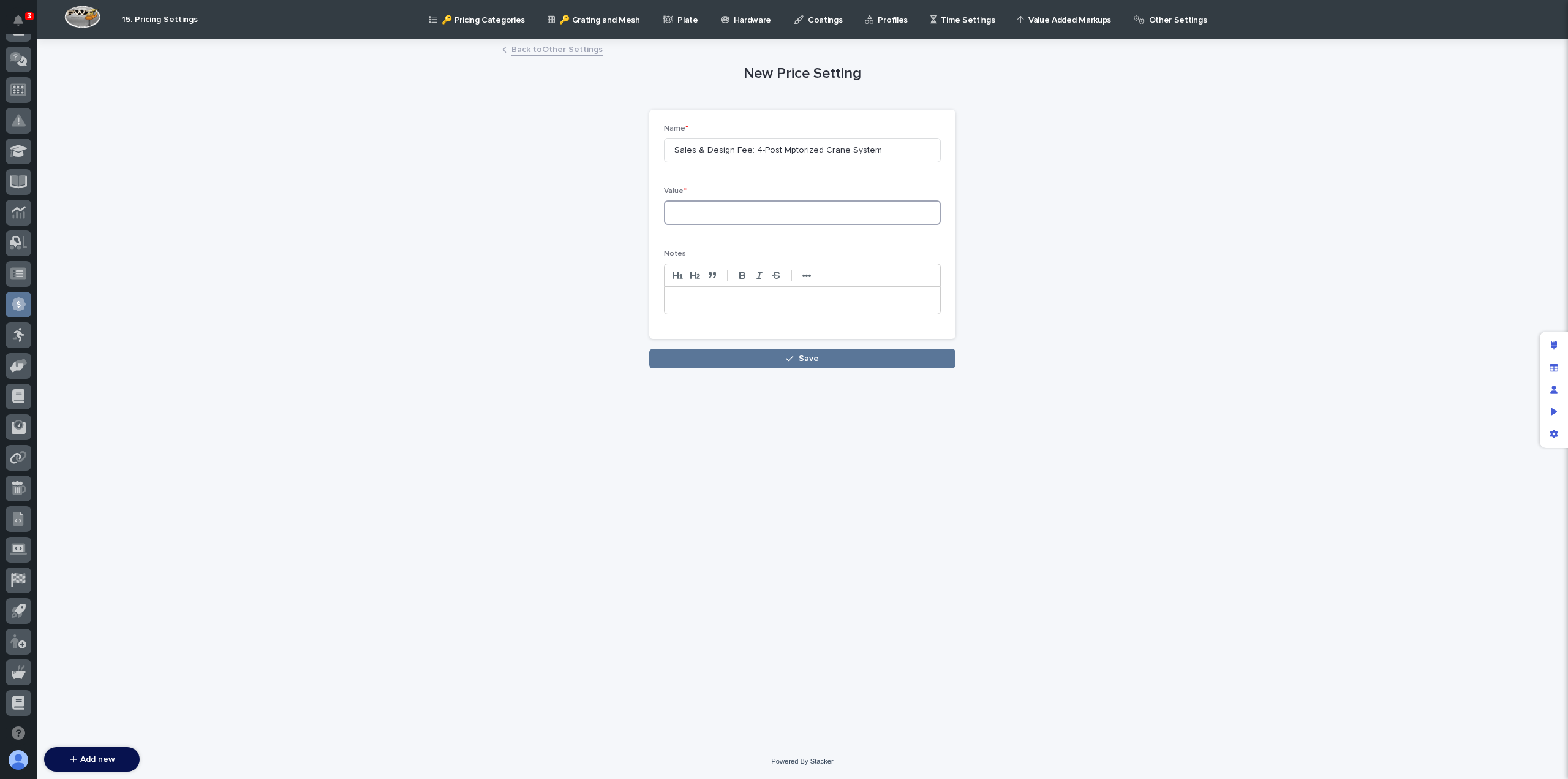
click at [718, 212] on input at bounding box center [803, 212] width 277 height 24
type input "1500"
click at [709, 301] on p at bounding box center [802, 300] width 258 height 13
click at [751, 362] on button "Save" at bounding box center [802, 359] width 306 height 20
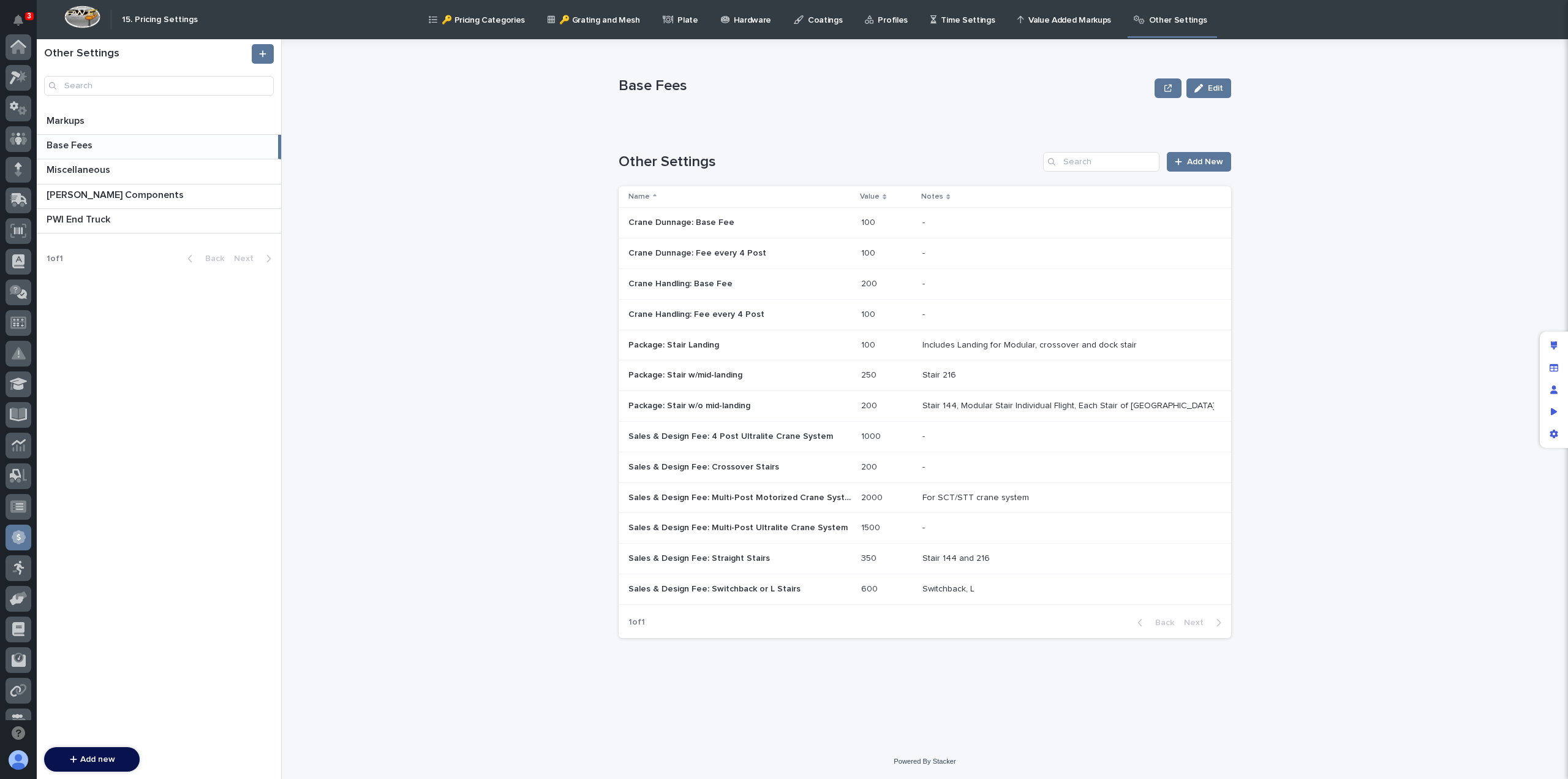
scroll to position [233, 0]
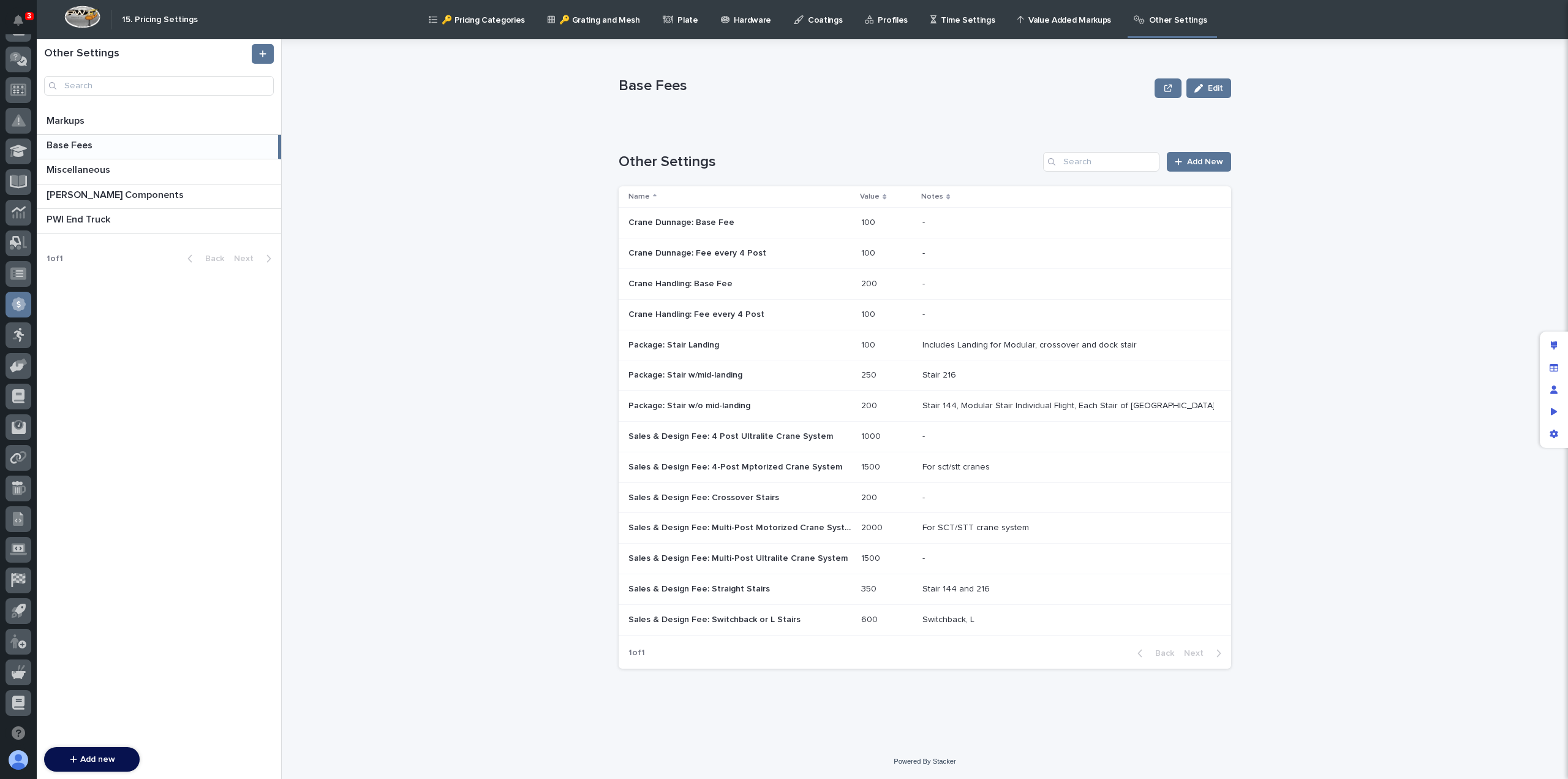
click at [739, 461] on p "Sales & Design Fee: 4-Post Mptorized Crane System" at bounding box center [736, 465] width 216 height 13
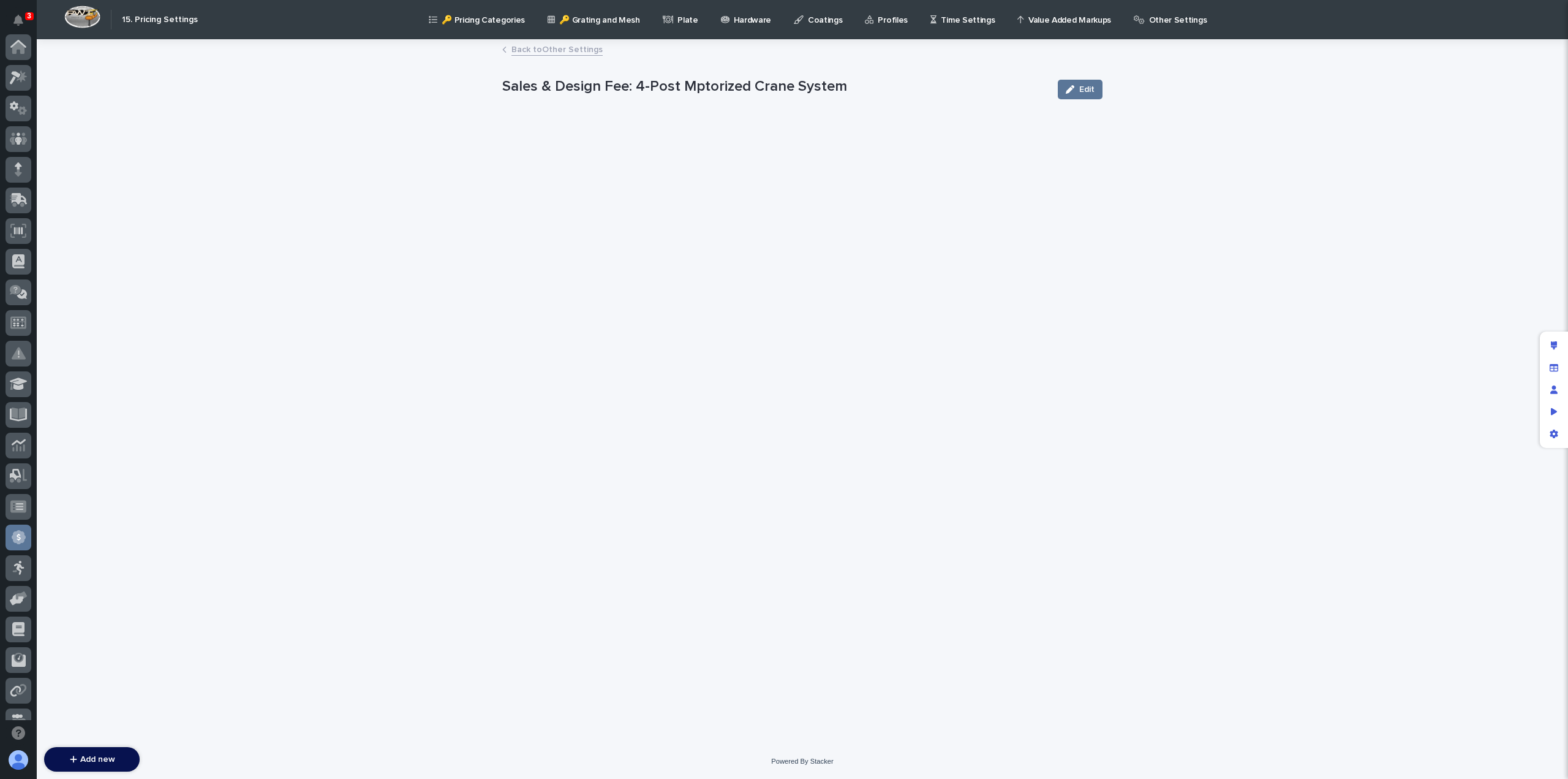
scroll to position [233, 0]
click at [1079, 91] on div "button" at bounding box center [1073, 89] width 13 height 8
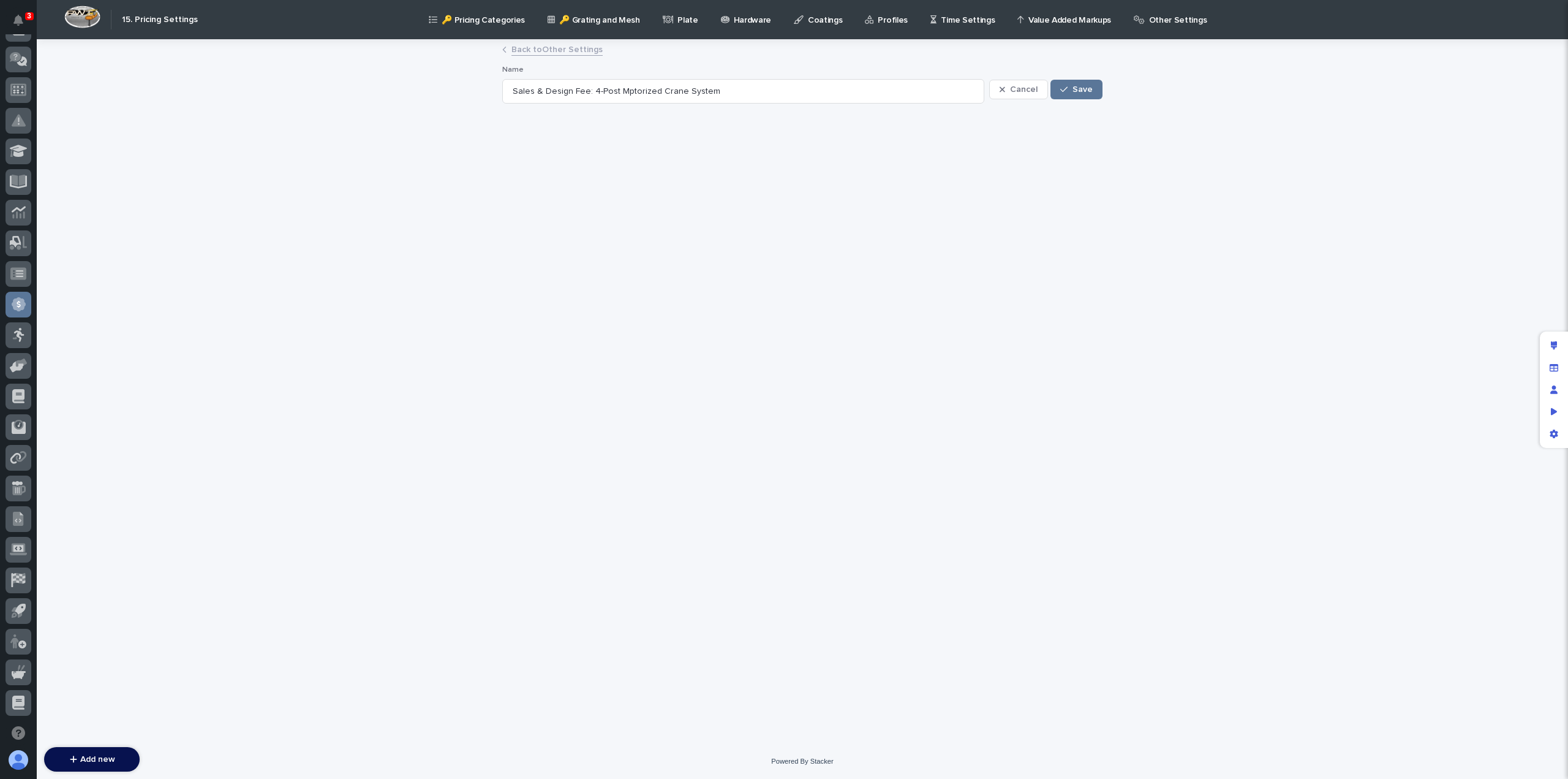
click at [553, 50] on link "Back to Other Settings" at bounding box center [557, 48] width 91 height 14
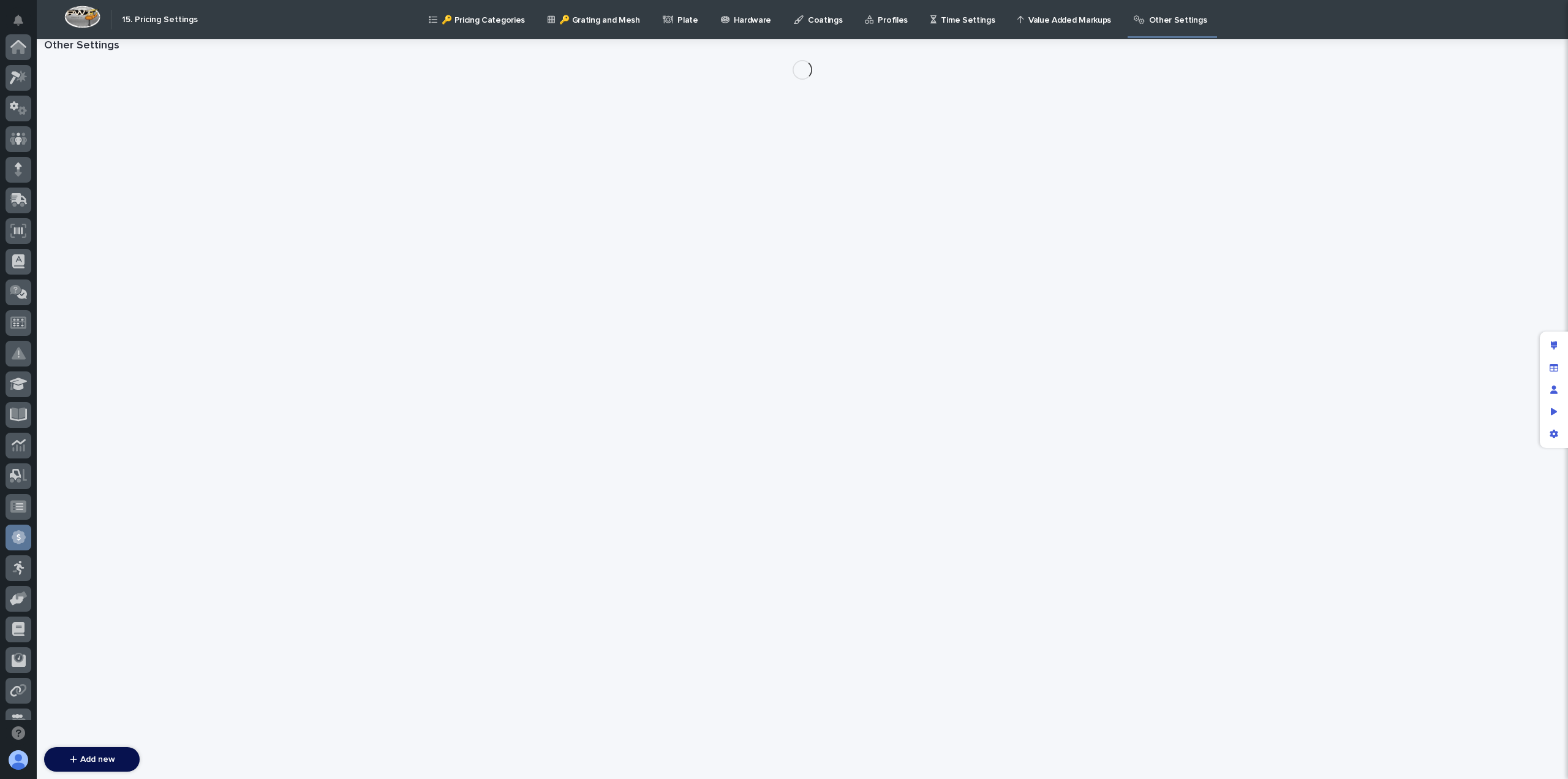
scroll to position [233, 0]
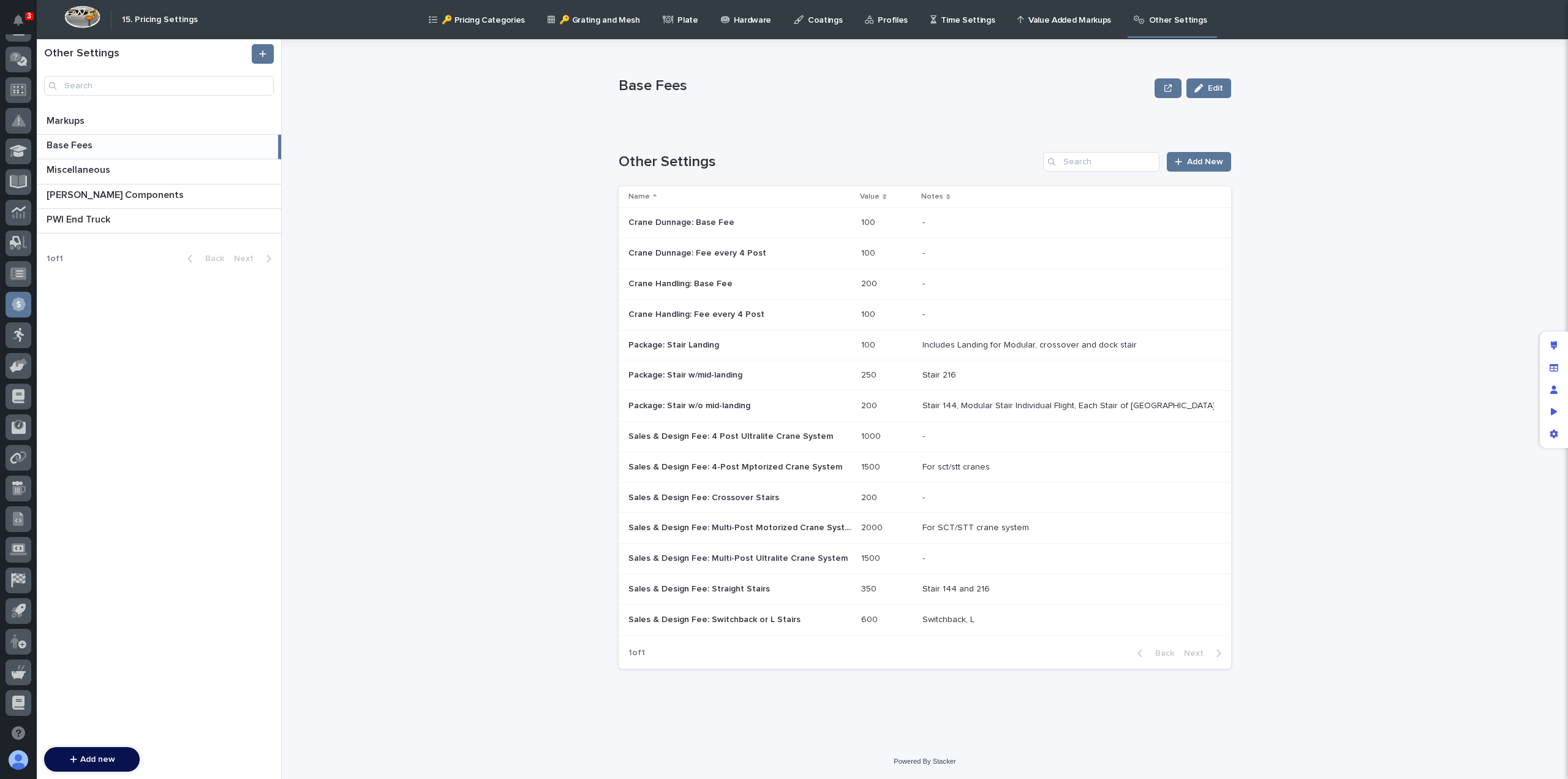
click at [808, 465] on p "Sales & Design Fee: 4-Post Mptorized Crane System" at bounding box center [736, 465] width 216 height 13
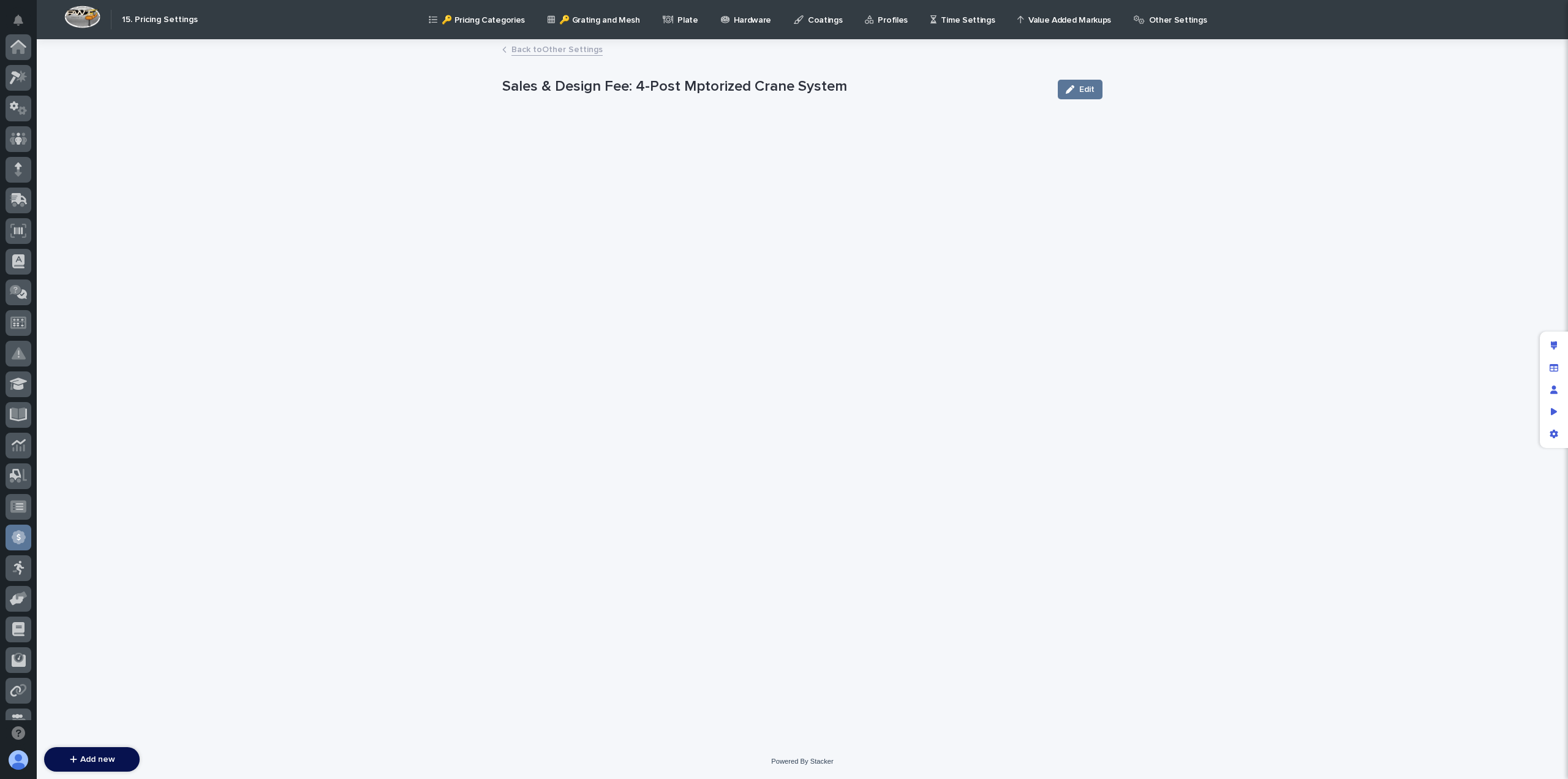
scroll to position [233, 0]
click at [539, 48] on link "Back to Other Settings" at bounding box center [557, 48] width 91 height 14
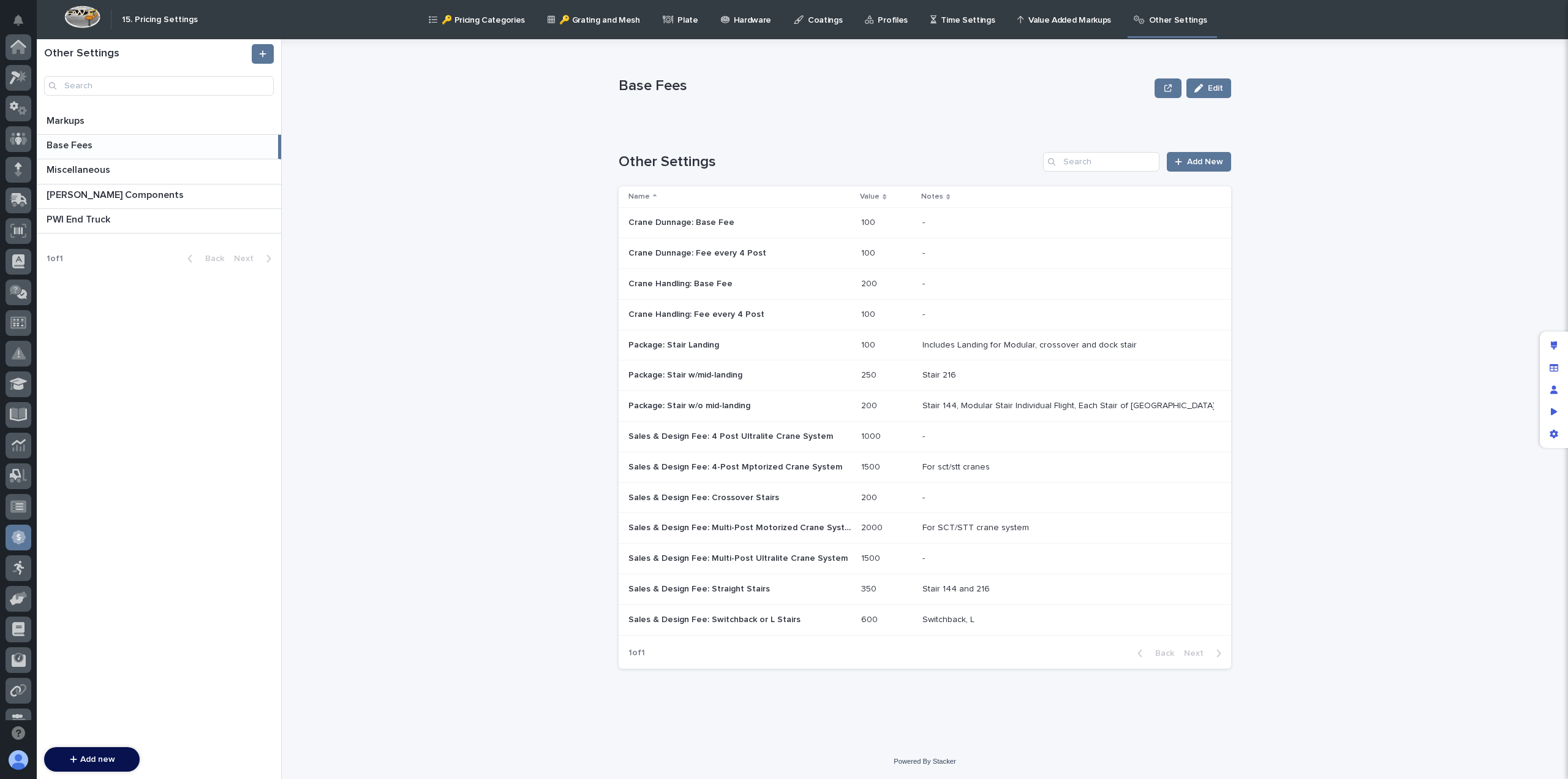
scroll to position [233, 0]
click at [782, 526] on p "Sales & Design Fee: Multi-Post Motorized Crane System" at bounding box center [741, 526] width 225 height 13
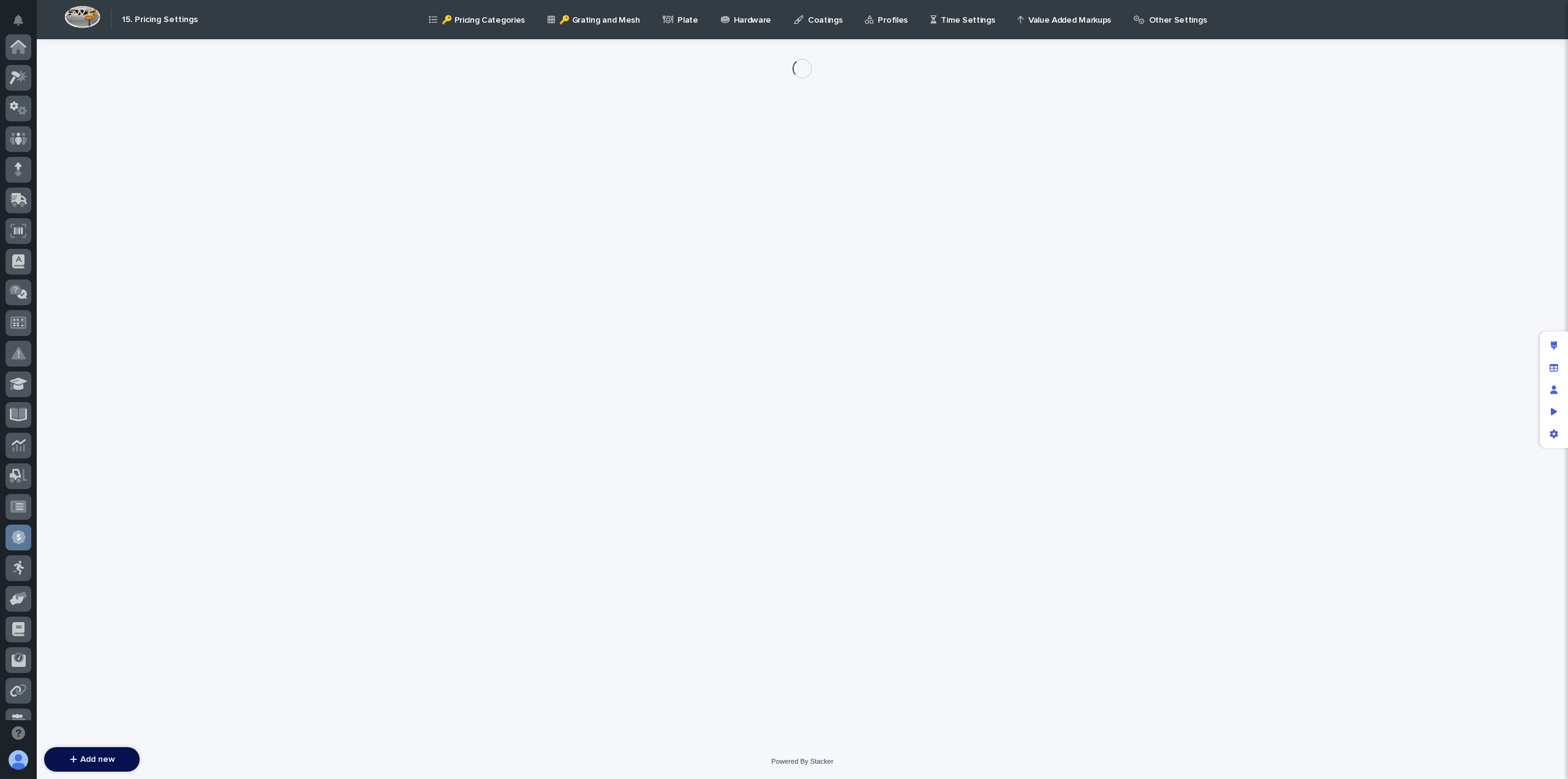
scroll to position [233, 0]
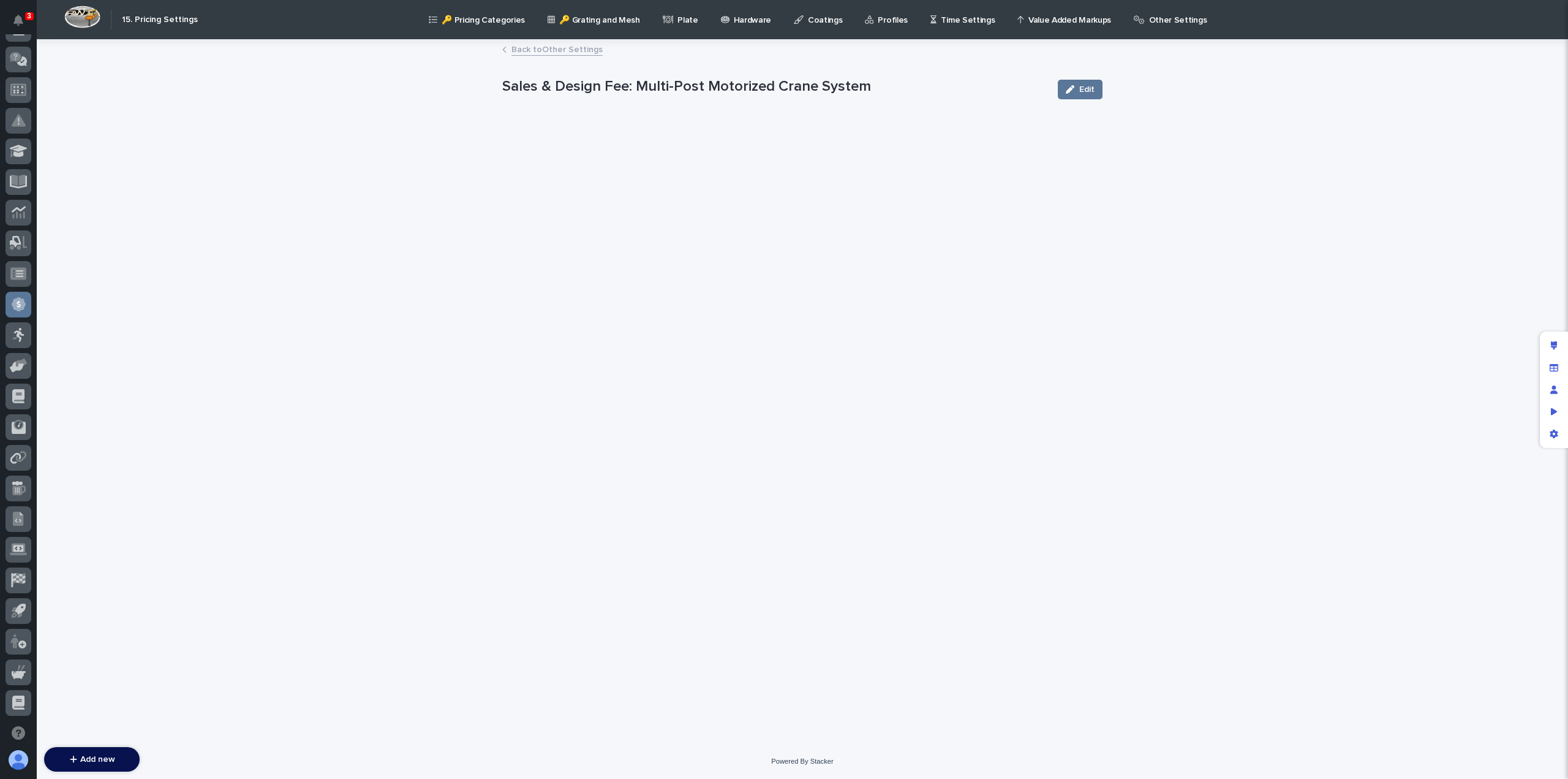
click at [537, 48] on link "Back to Other Settings" at bounding box center [557, 48] width 91 height 14
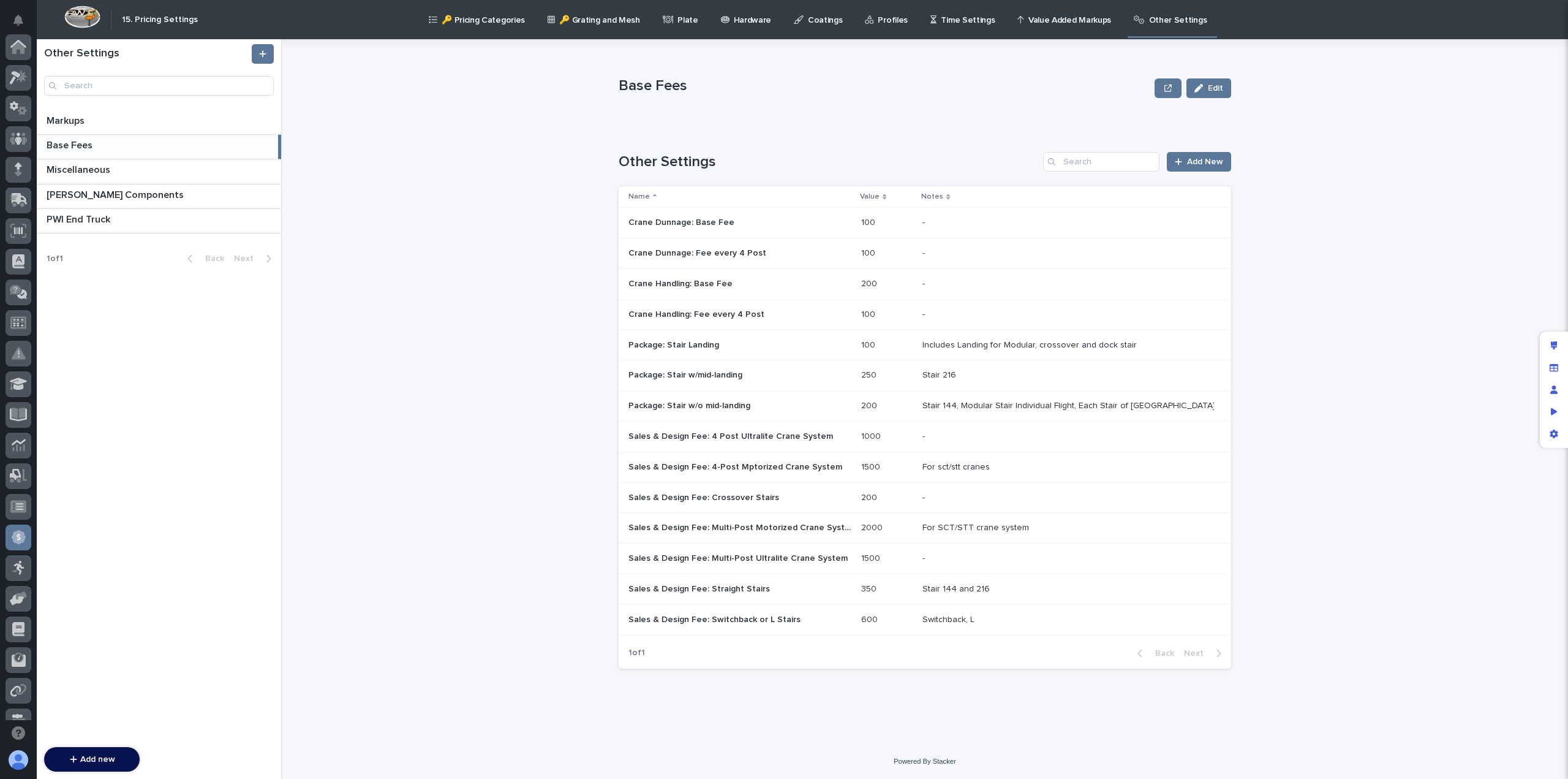
scroll to position [233, 0]
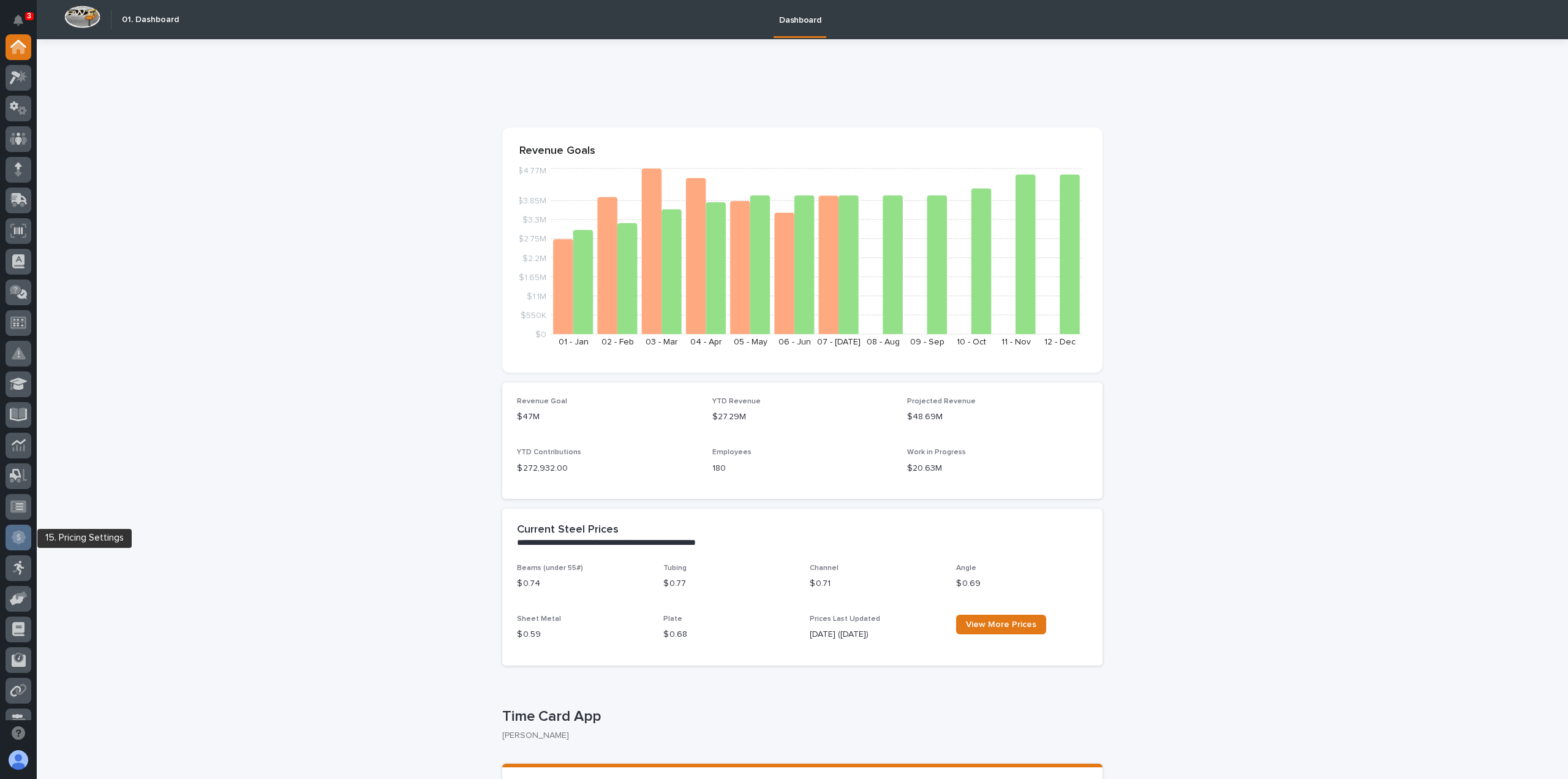
click at [20, 542] on icon at bounding box center [18, 537] width 14 height 14
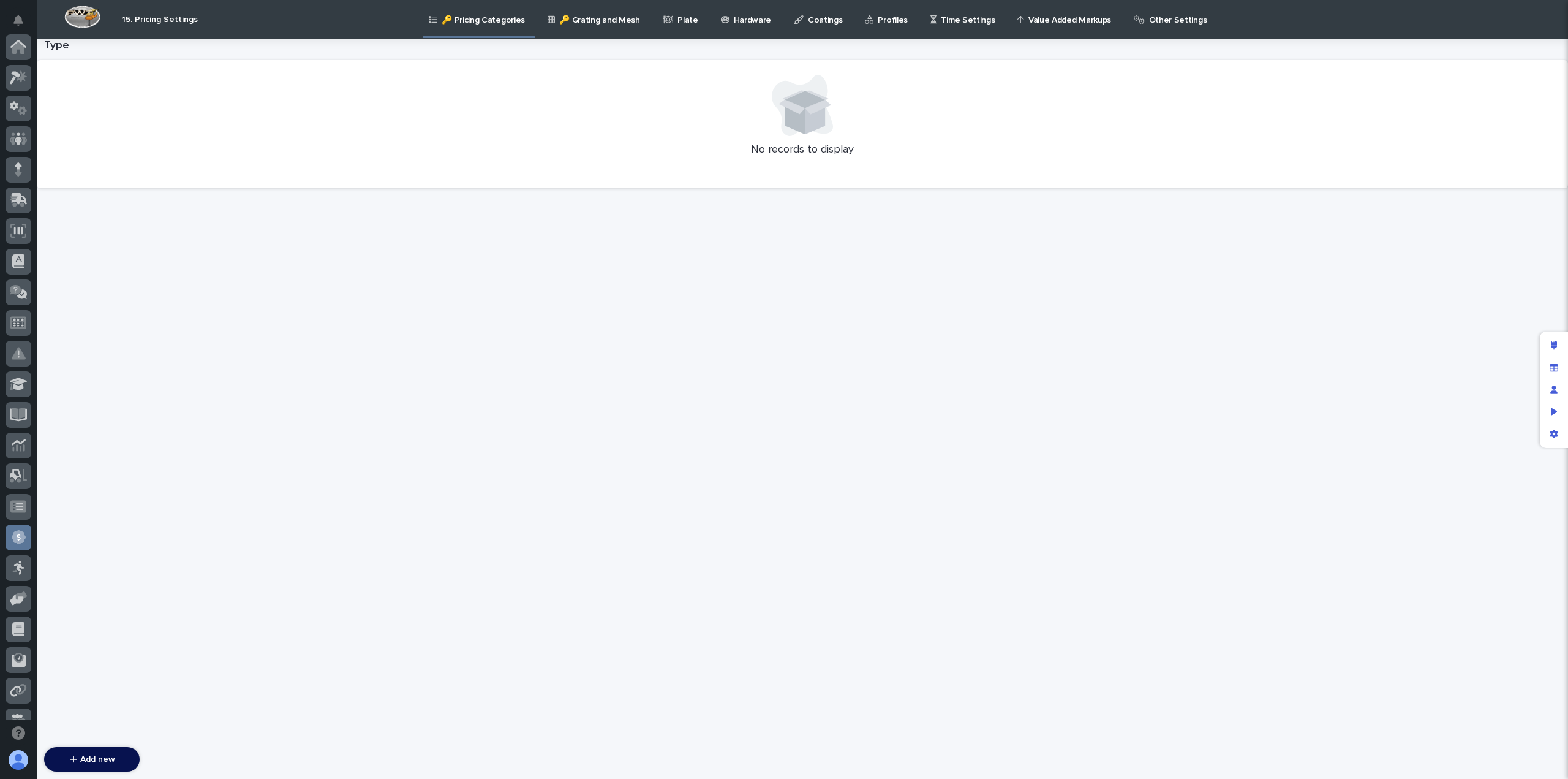
scroll to position [233, 0]
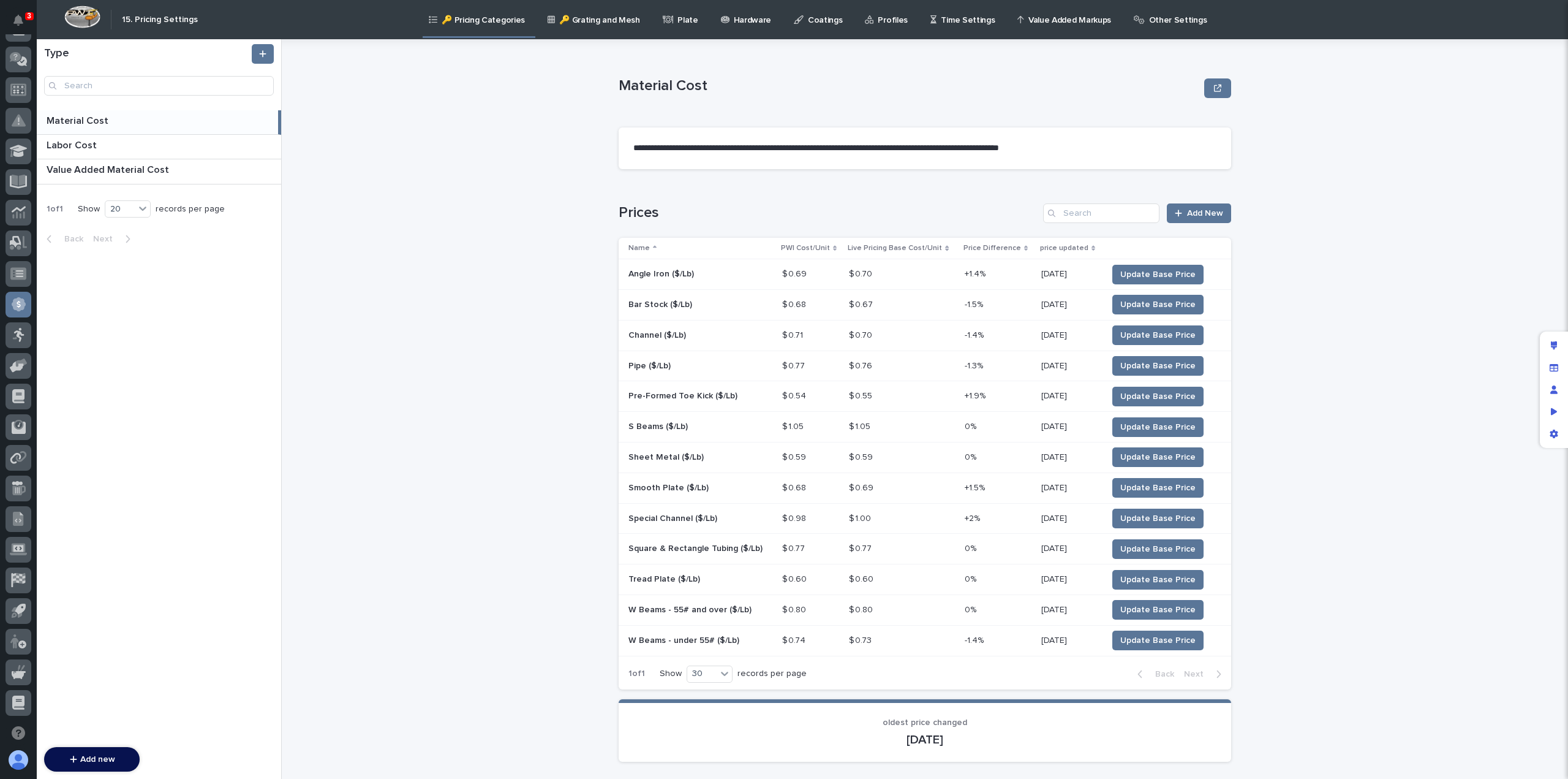
click at [1150, 16] on p "Other Settings" at bounding box center [1179, 13] width 58 height 26
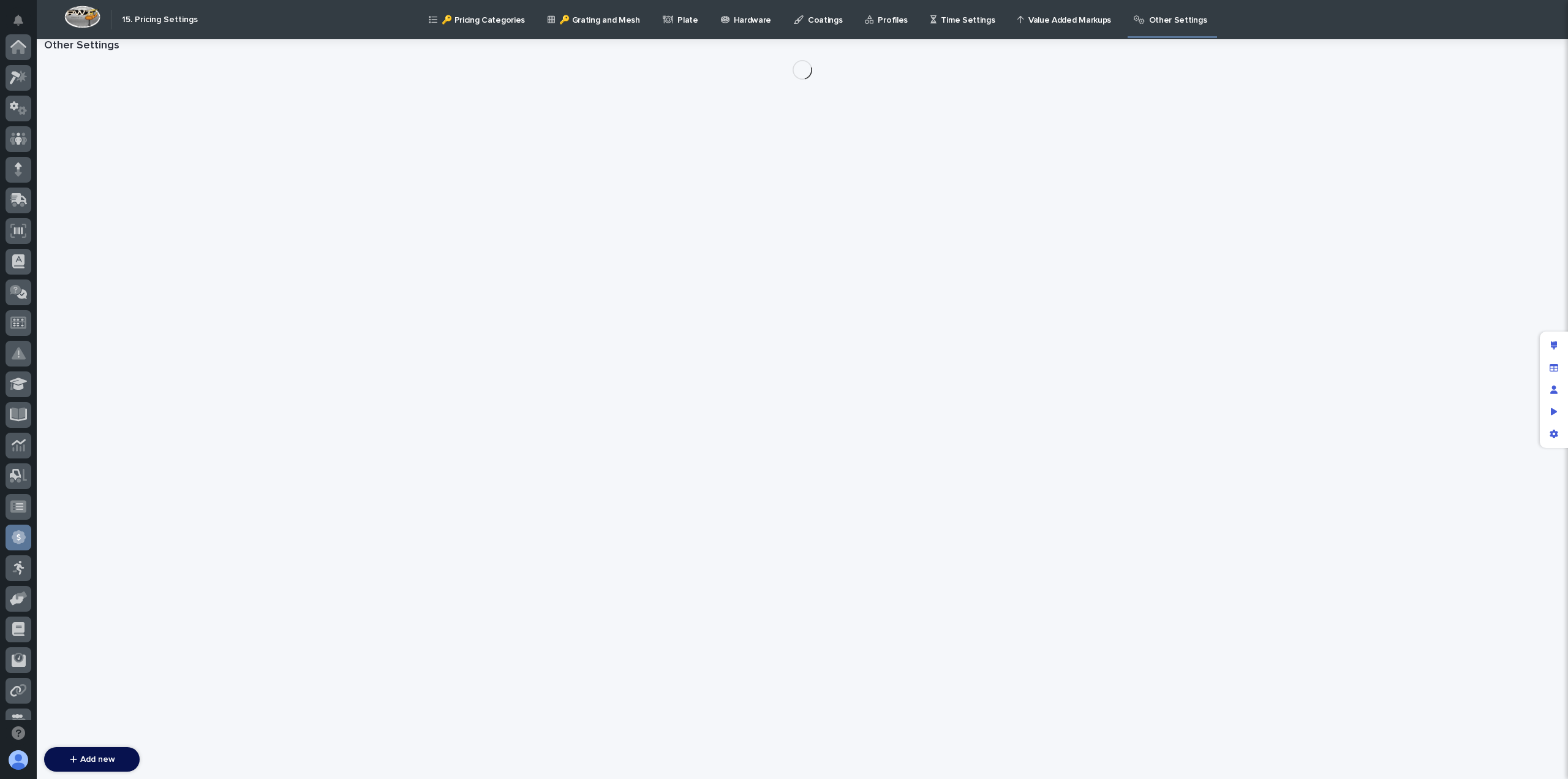
scroll to position [233, 0]
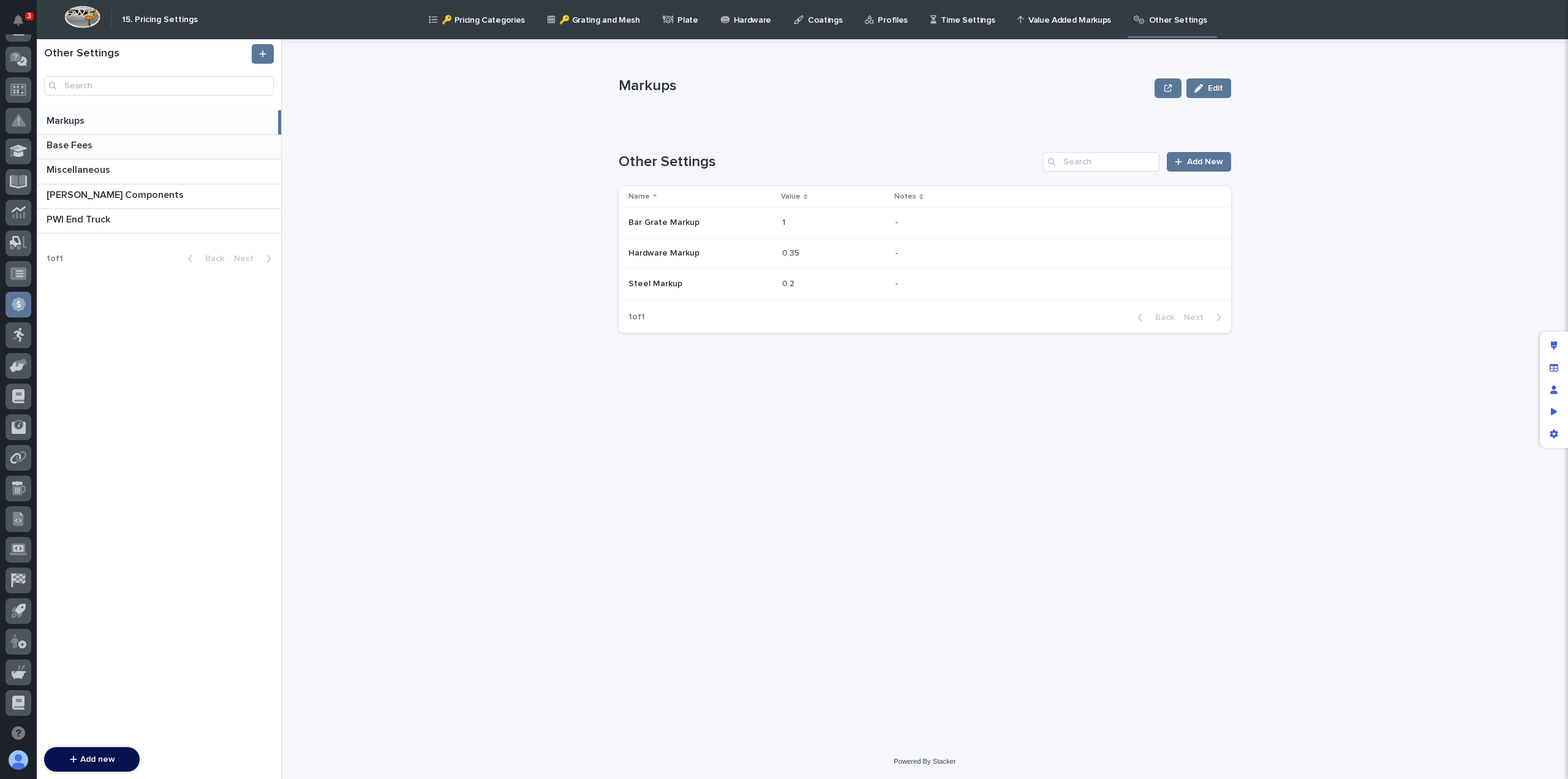
click at [73, 143] on p "Base Fees" at bounding box center [71, 144] width 48 height 14
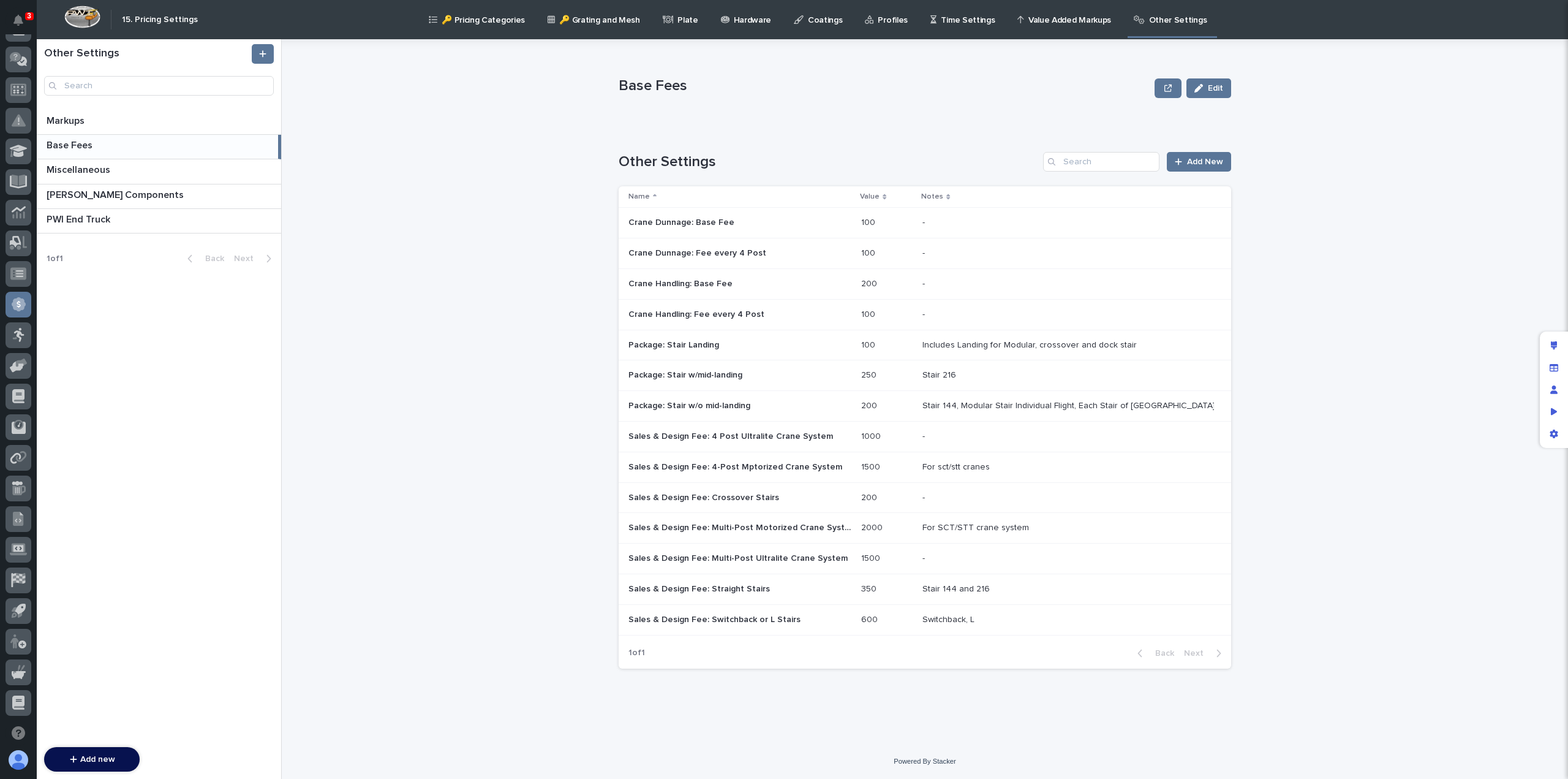
click at [697, 375] on p "Package: Stair w/mid-landing" at bounding box center [687, 374] width 117 height 13
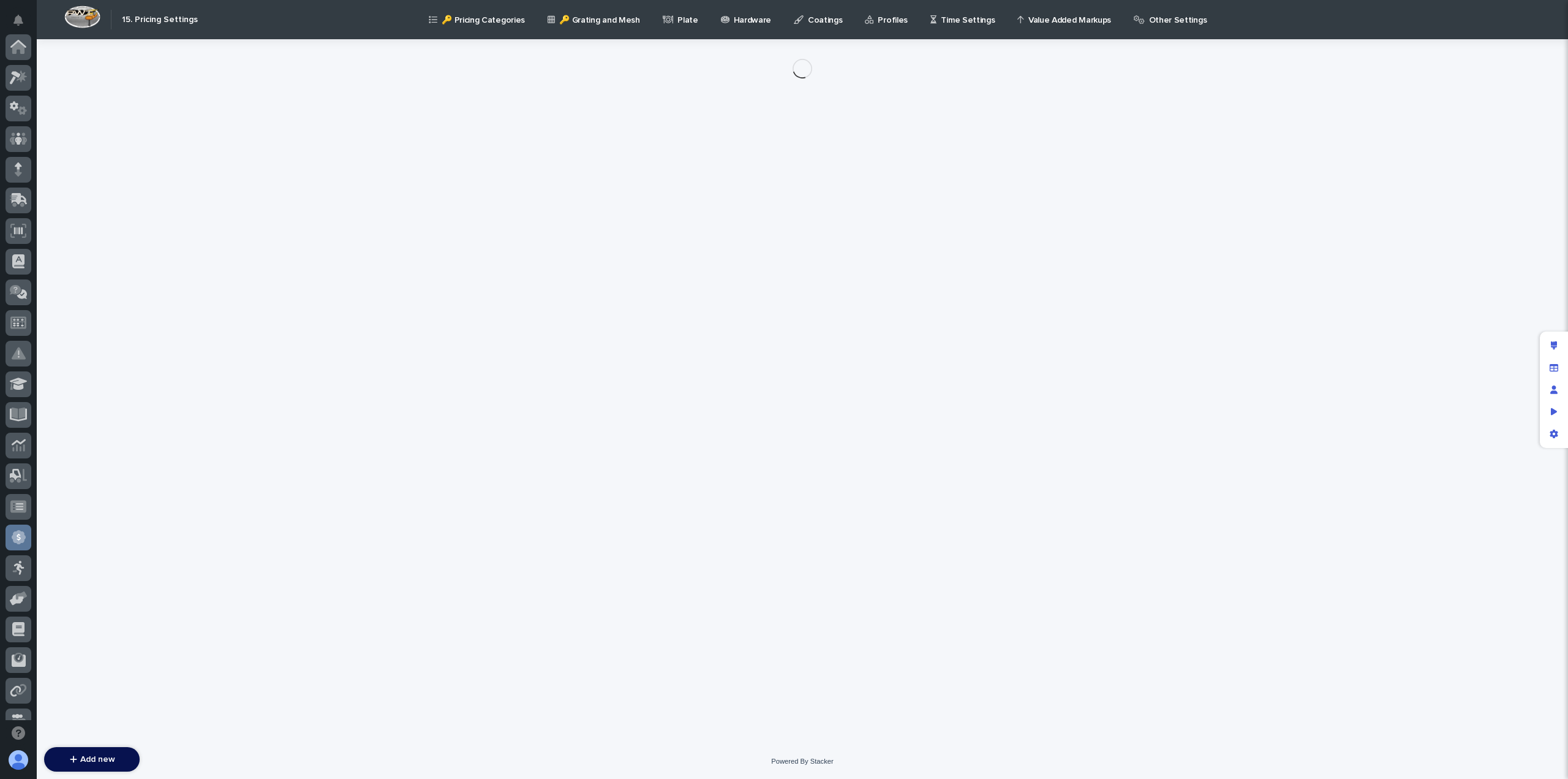
scroll to position [233, 0]
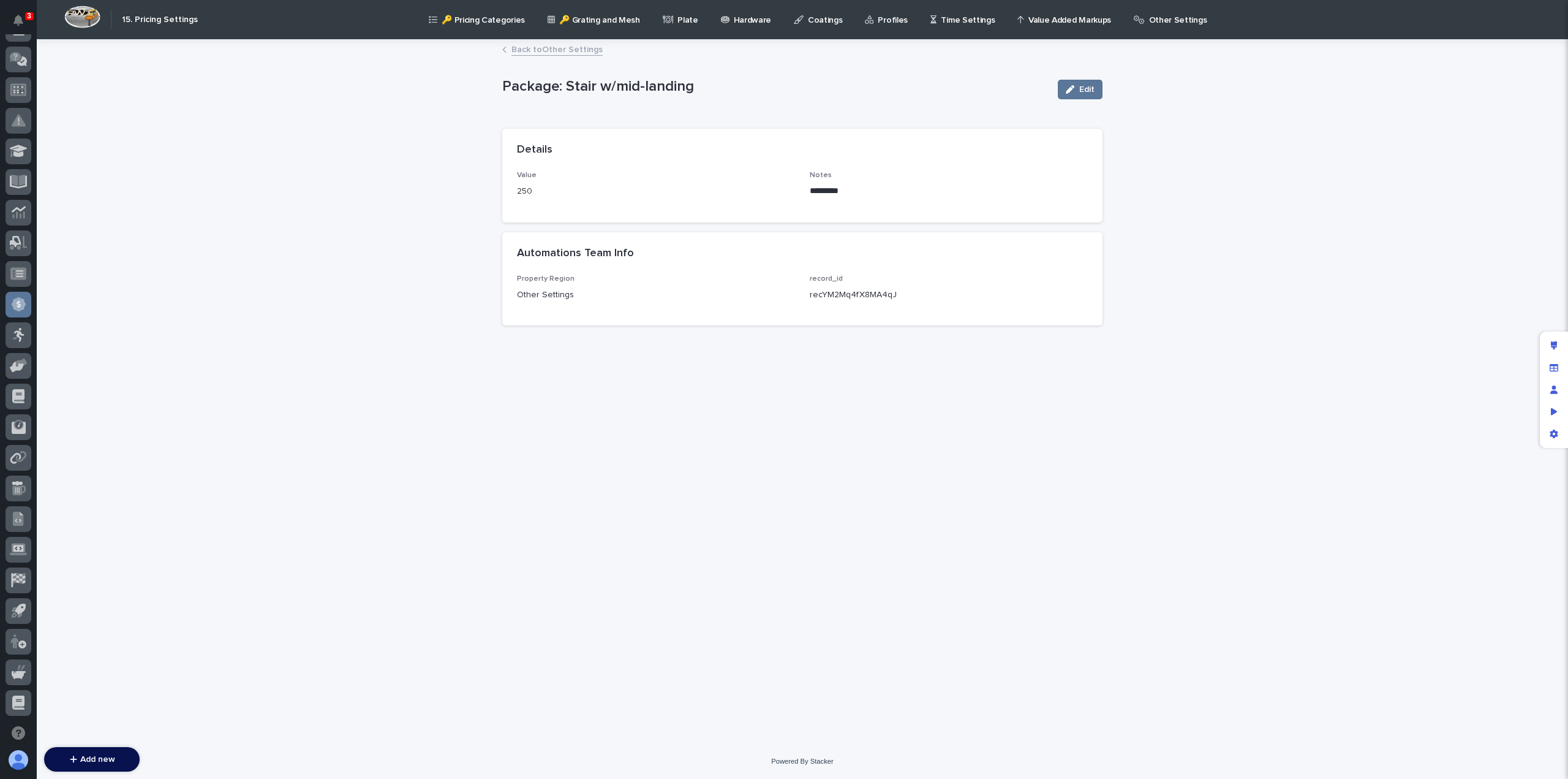
click at [526, 46] on link "Back to Other Settings" at bounding box center [557, 48] width 91 height 14
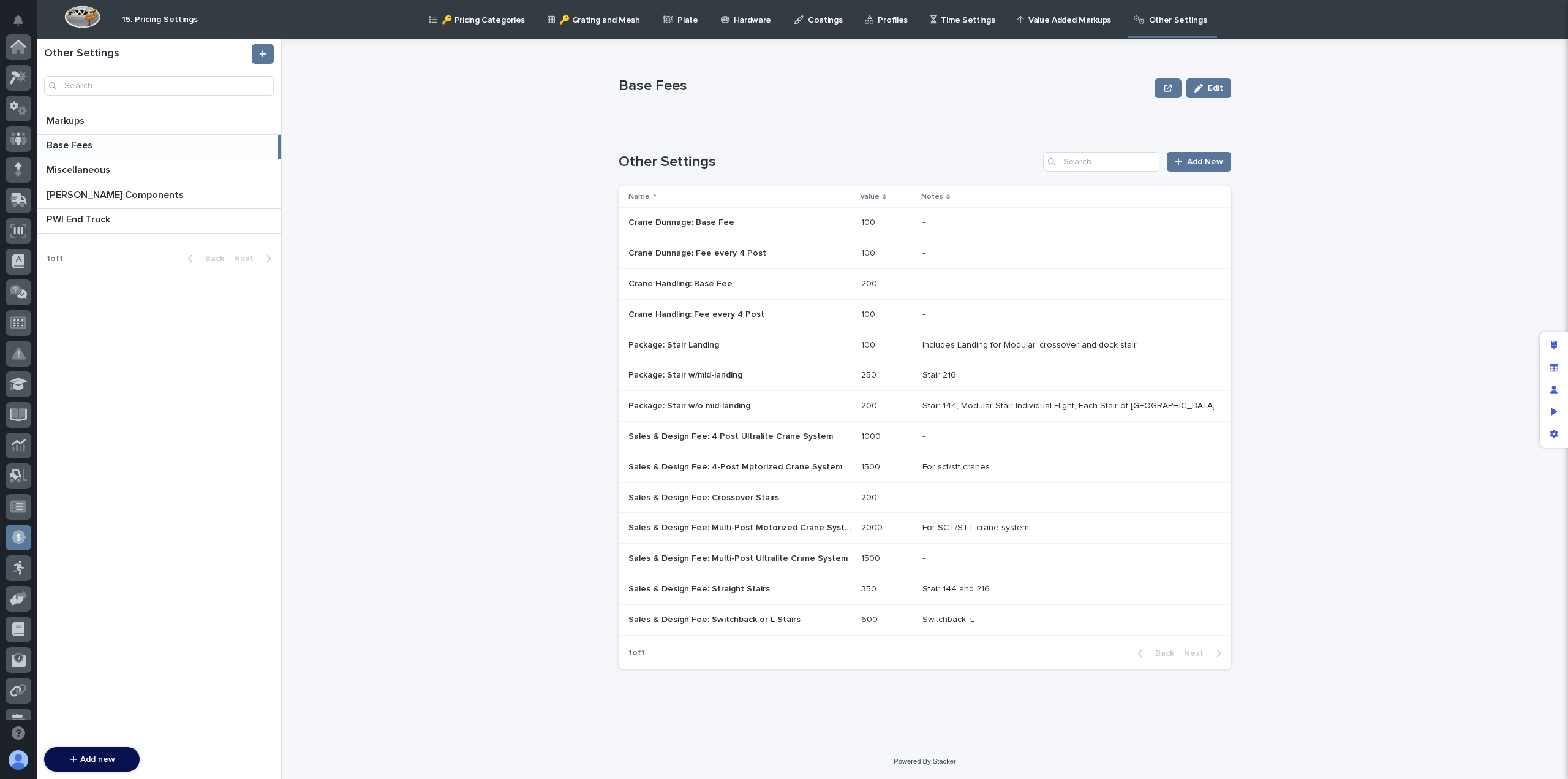
scroll to position [233, 0]
click at [755, 560] on p "Sales & Design Fee: Multi-Post Ultralite Crane System" at bounding box center [739, 557] width 222 height 13
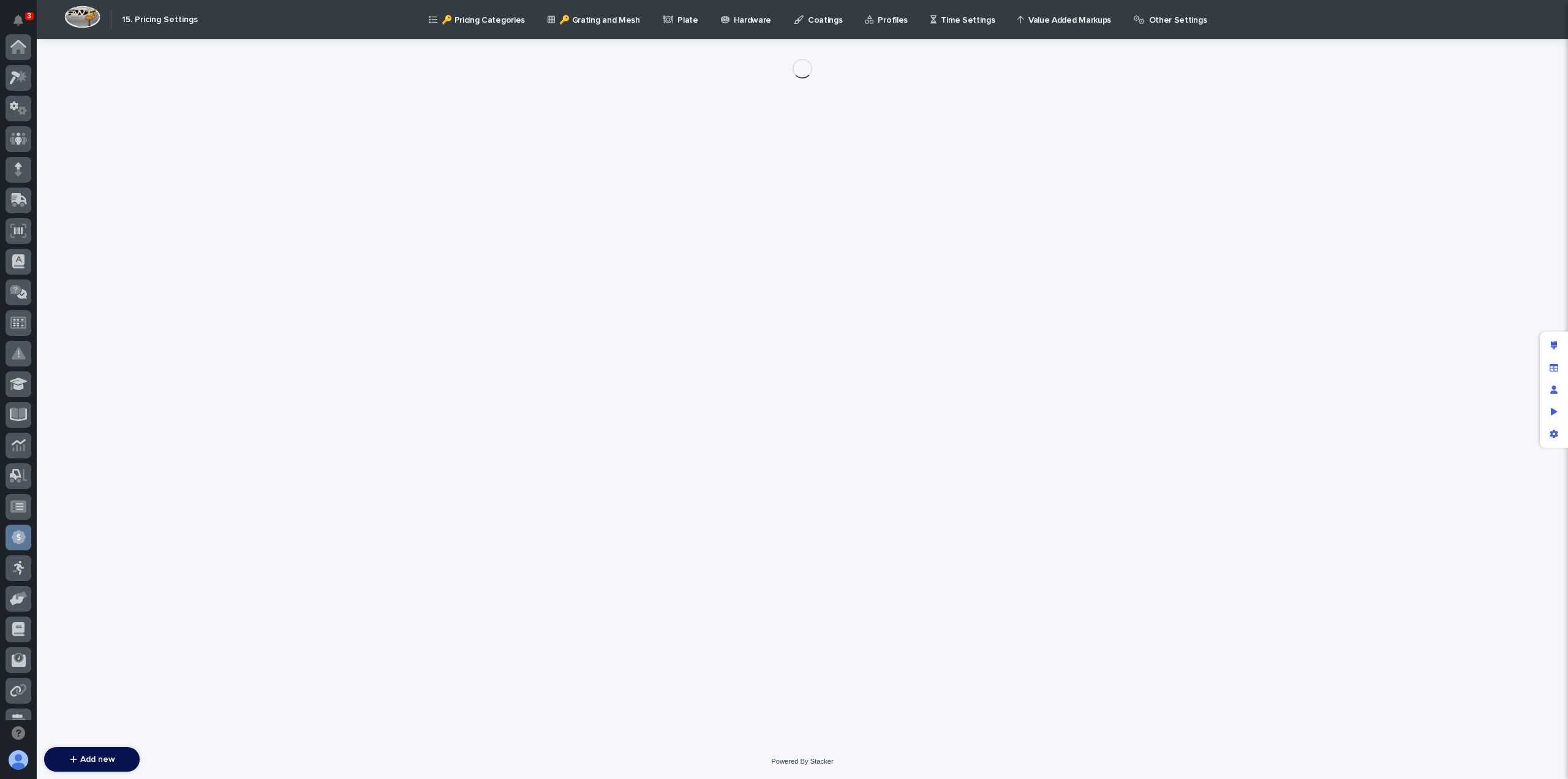
scroll to position [233, 0]
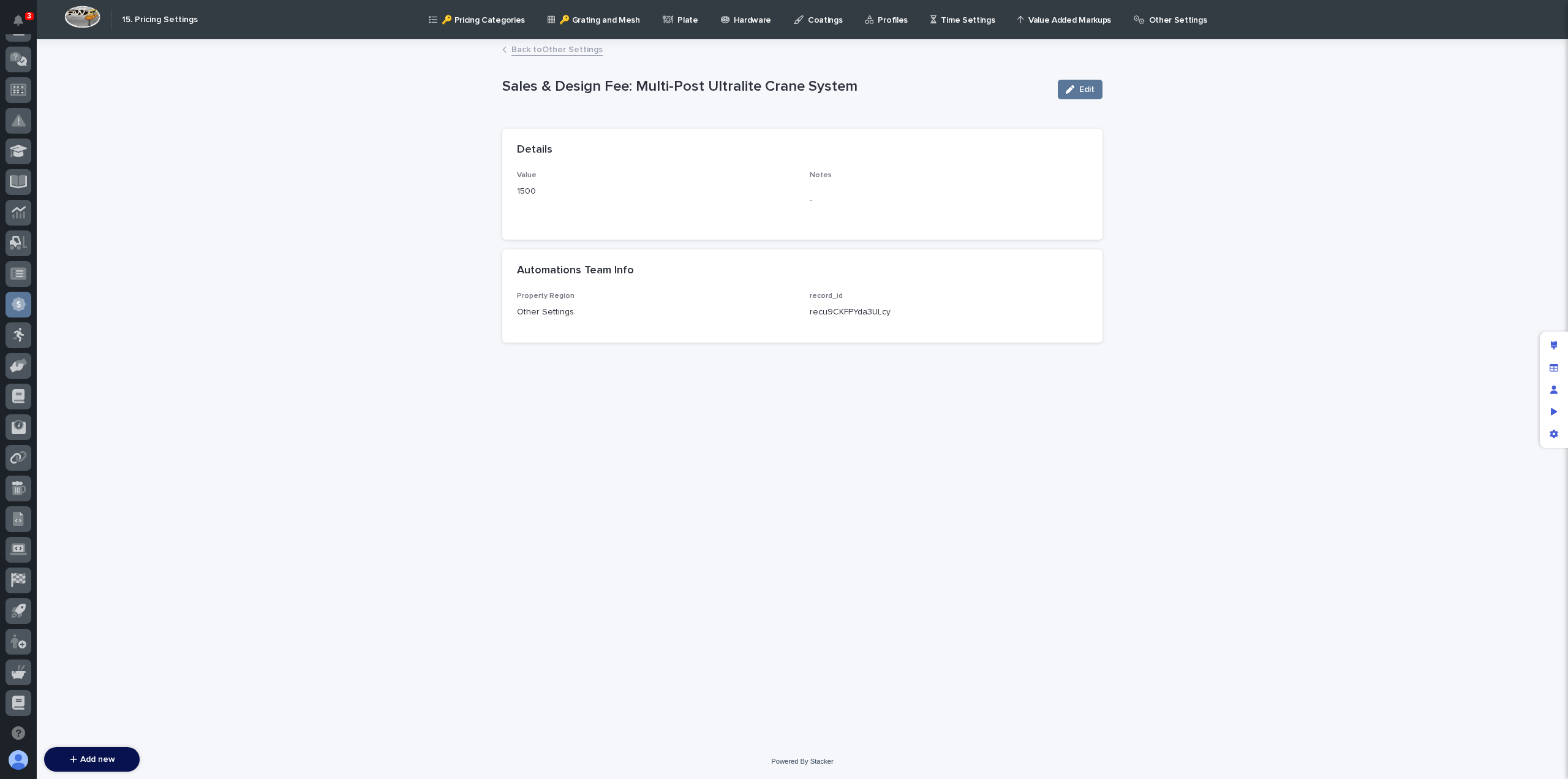
click at [565, 50] on link "Back to Other Settings" at bounding box center [557, 48] width 91 height 14
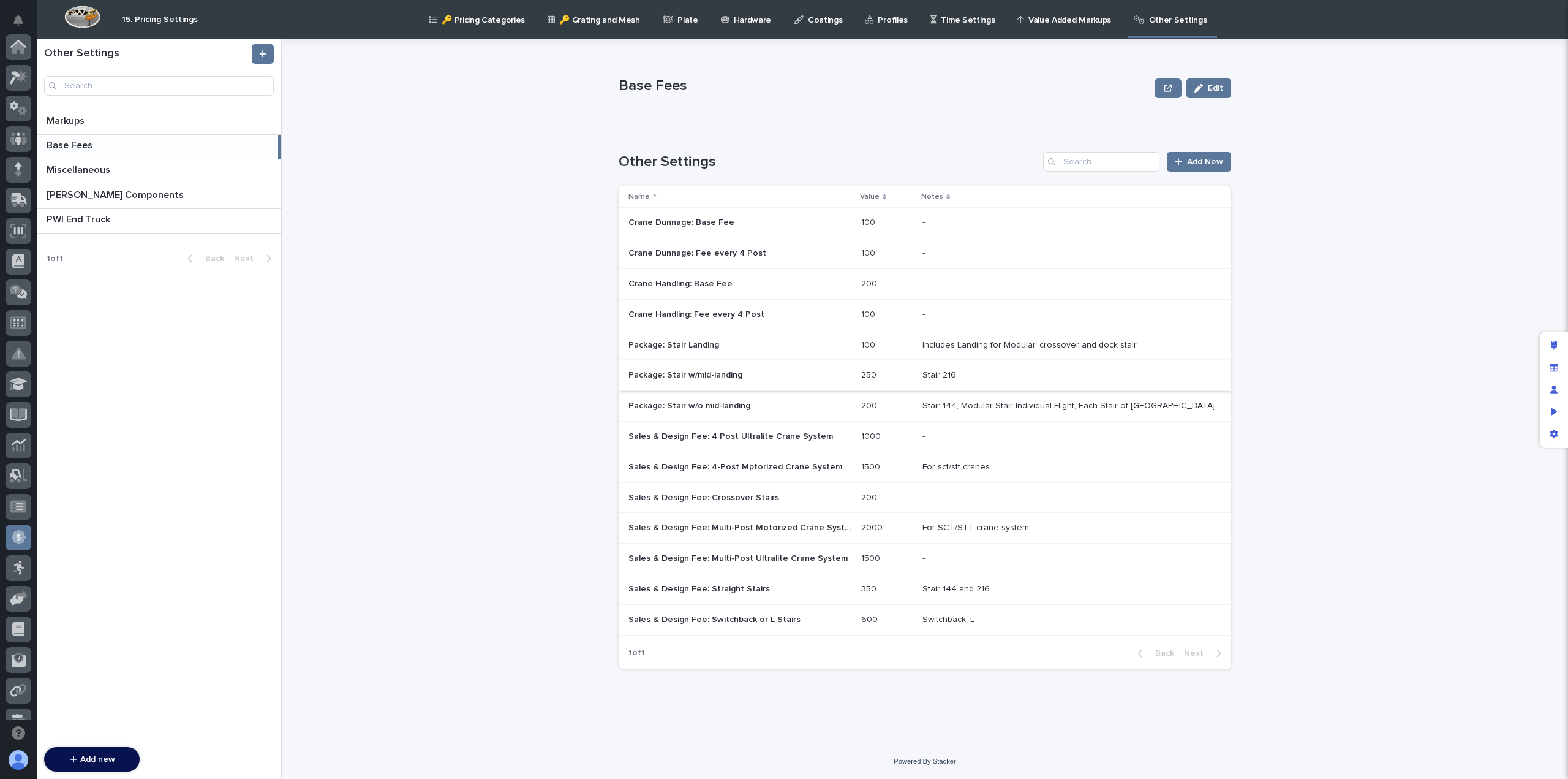
scroll to position [233, 0]
click at [729, 525] on p "Sales & Design Fee: Multi-Post Motorized Crane System" at bounding box center [741, 526] width 225 height 13
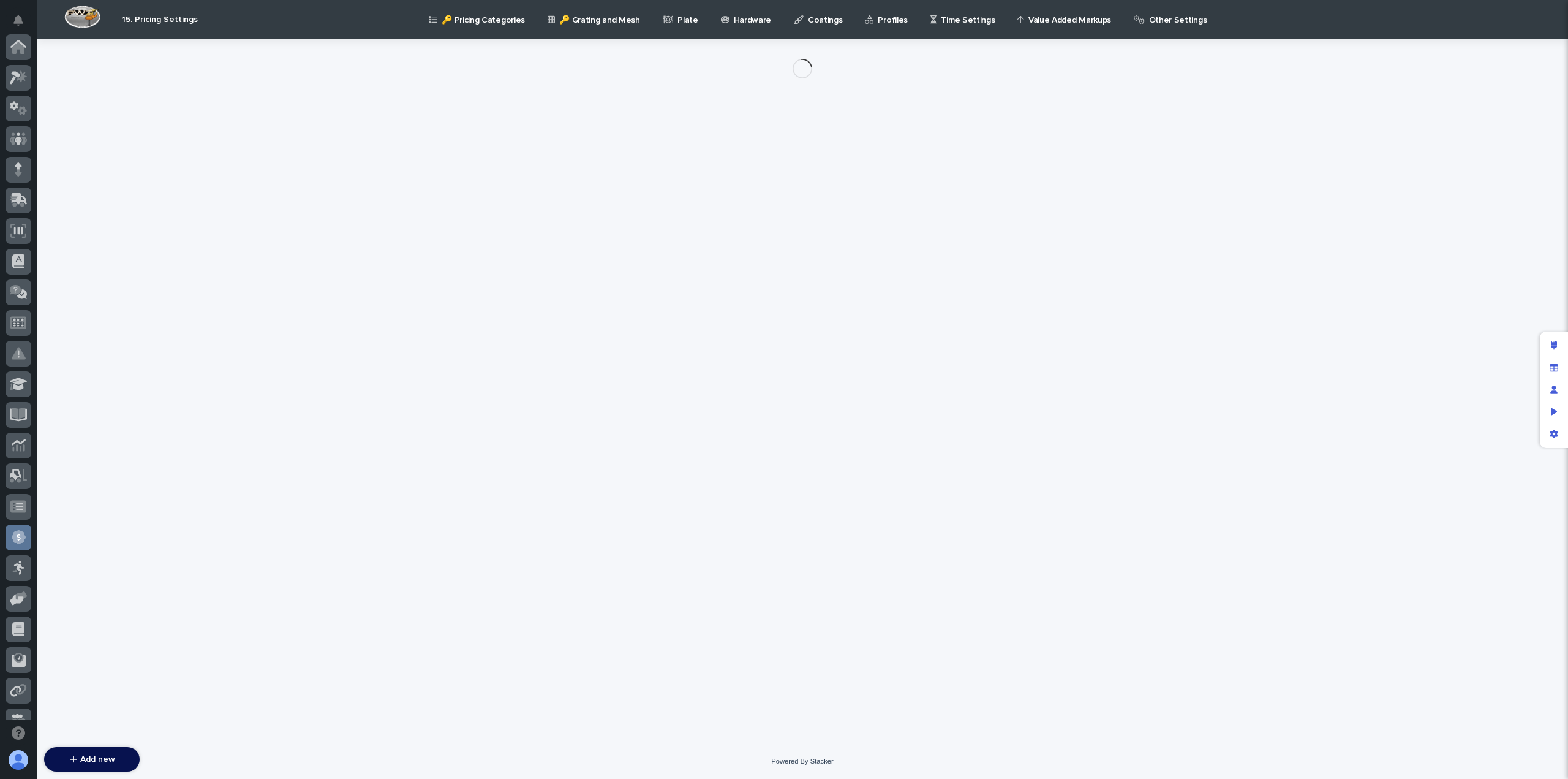
scroll to position [233, 0]
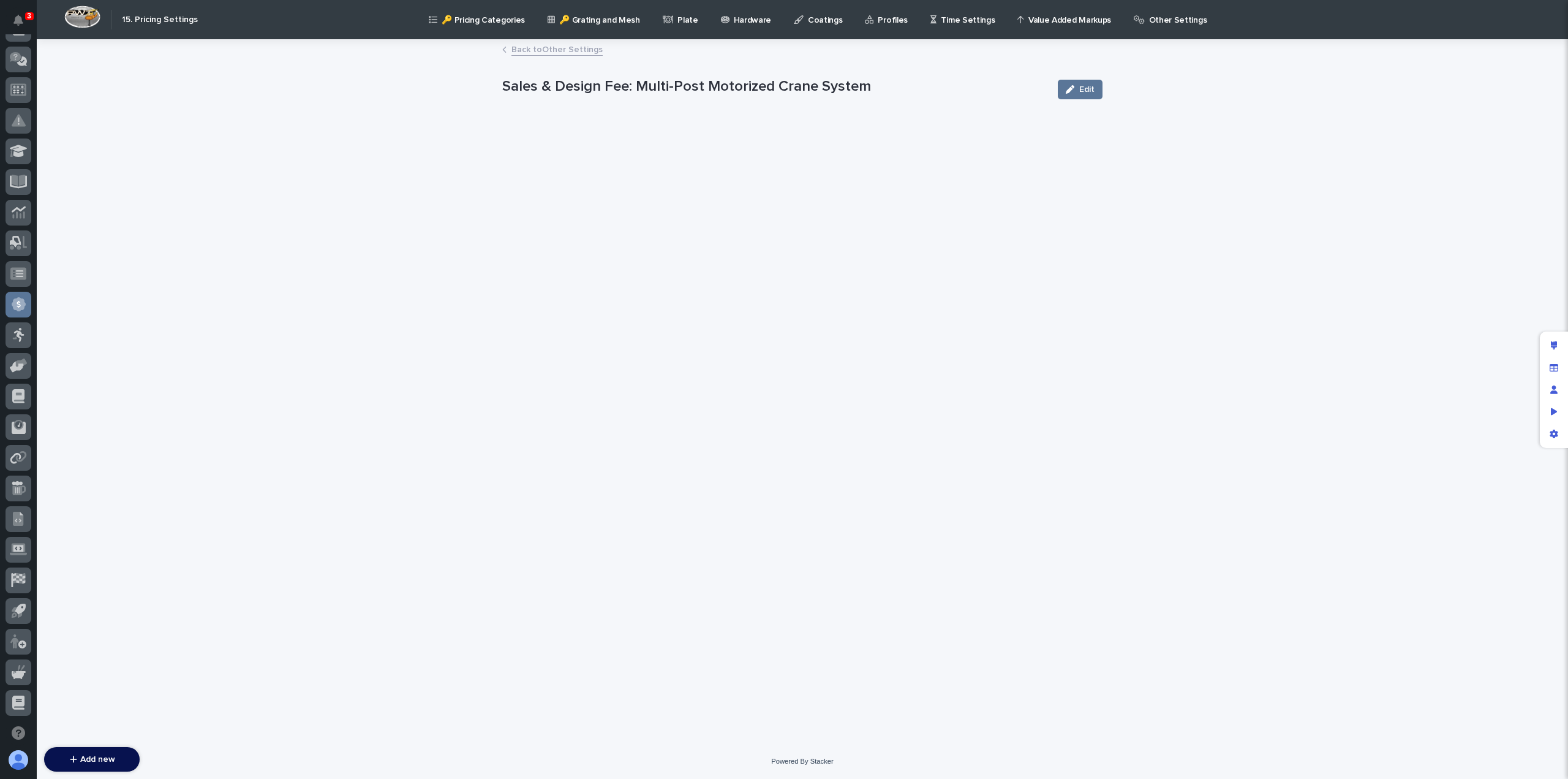
click at [539, 52] on link "Back to Other Settings" at bounding box center [557, 48] width 91 height 14
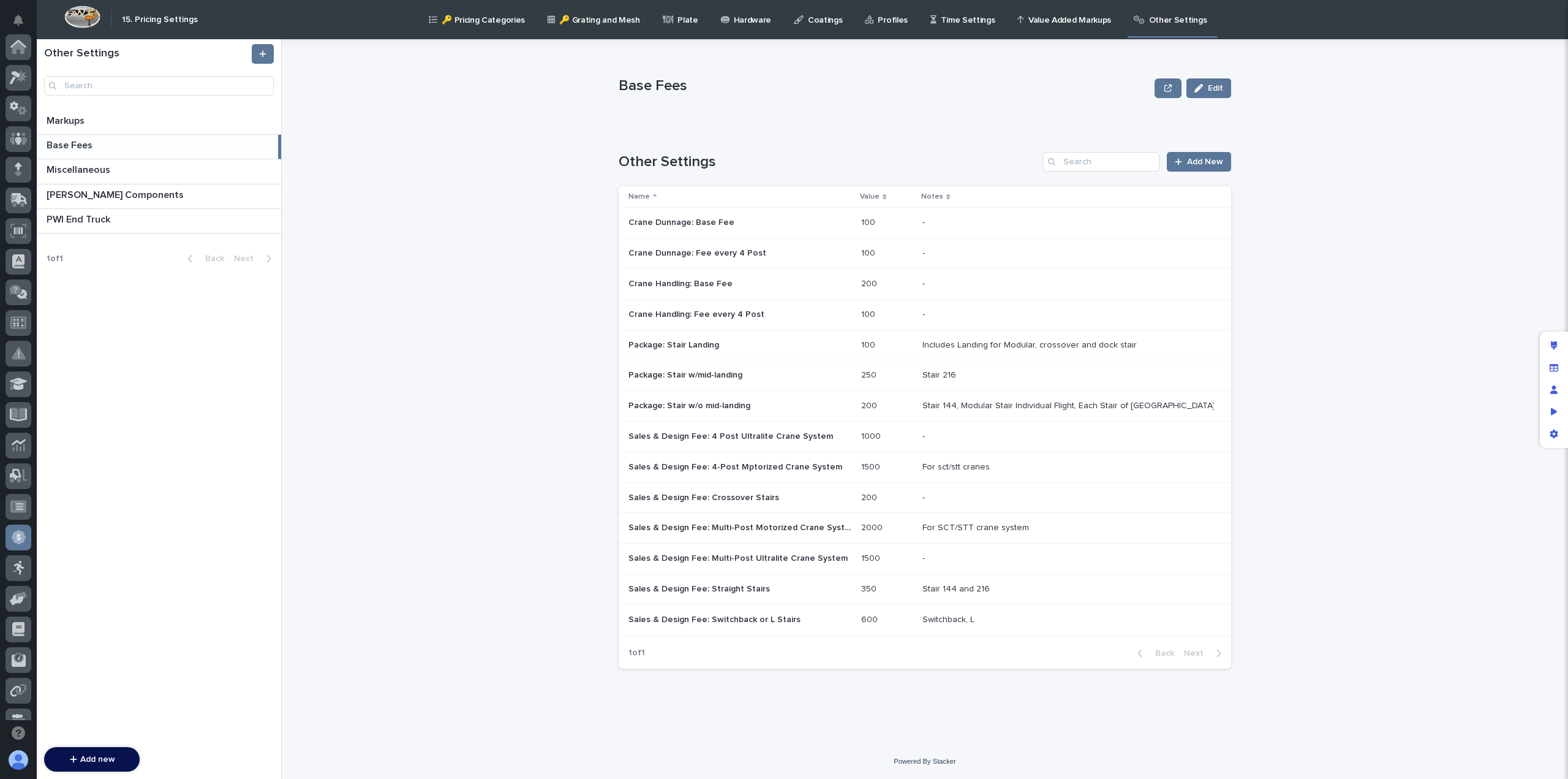
scroll to position [233, 0]
click at [723, 528] on p "Sales & Design Fee: Multi-Post Motorized Crane System" at bounding box center [741, 526] width 225 height 13
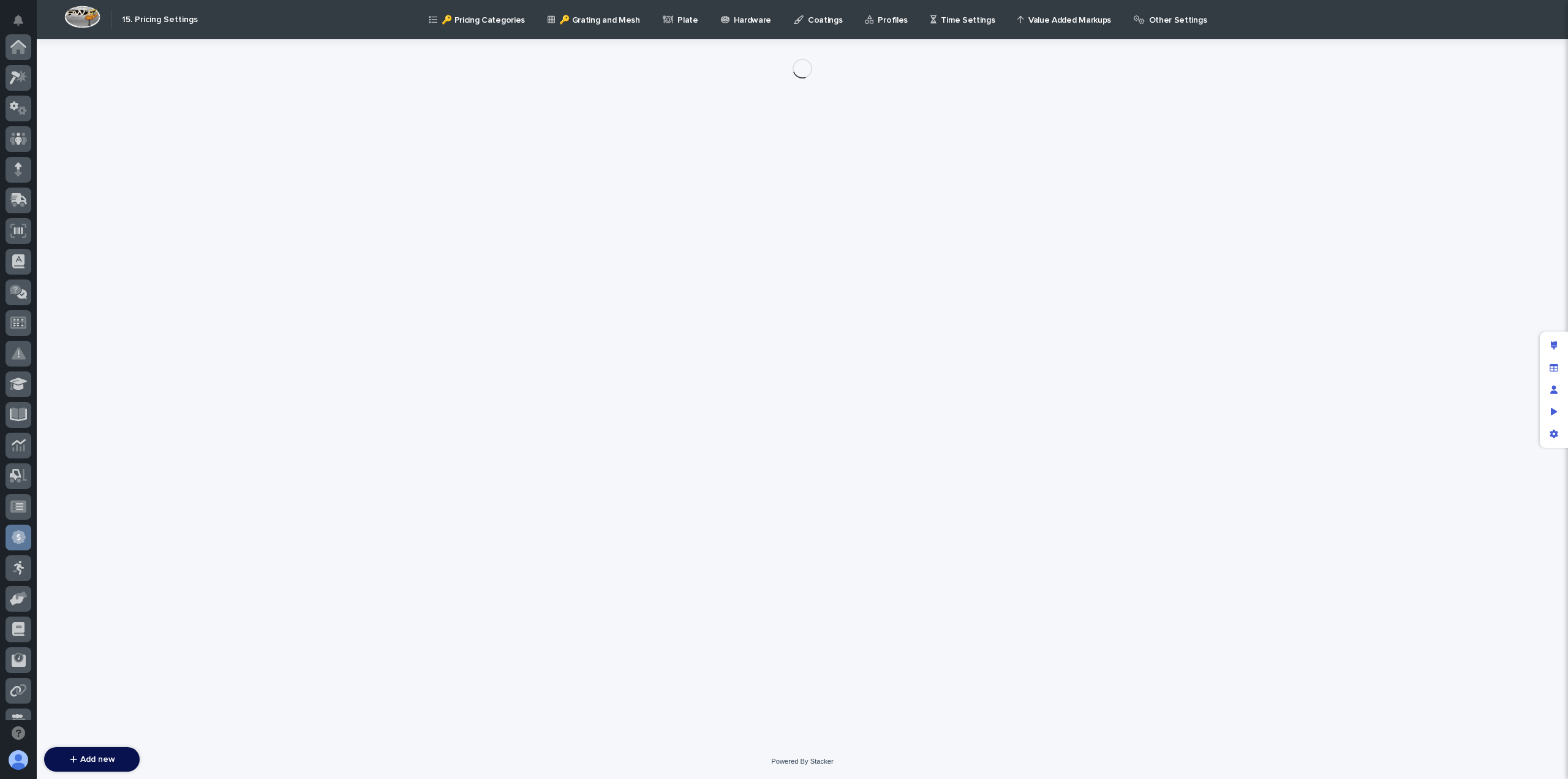
scroll to position [233, 0]
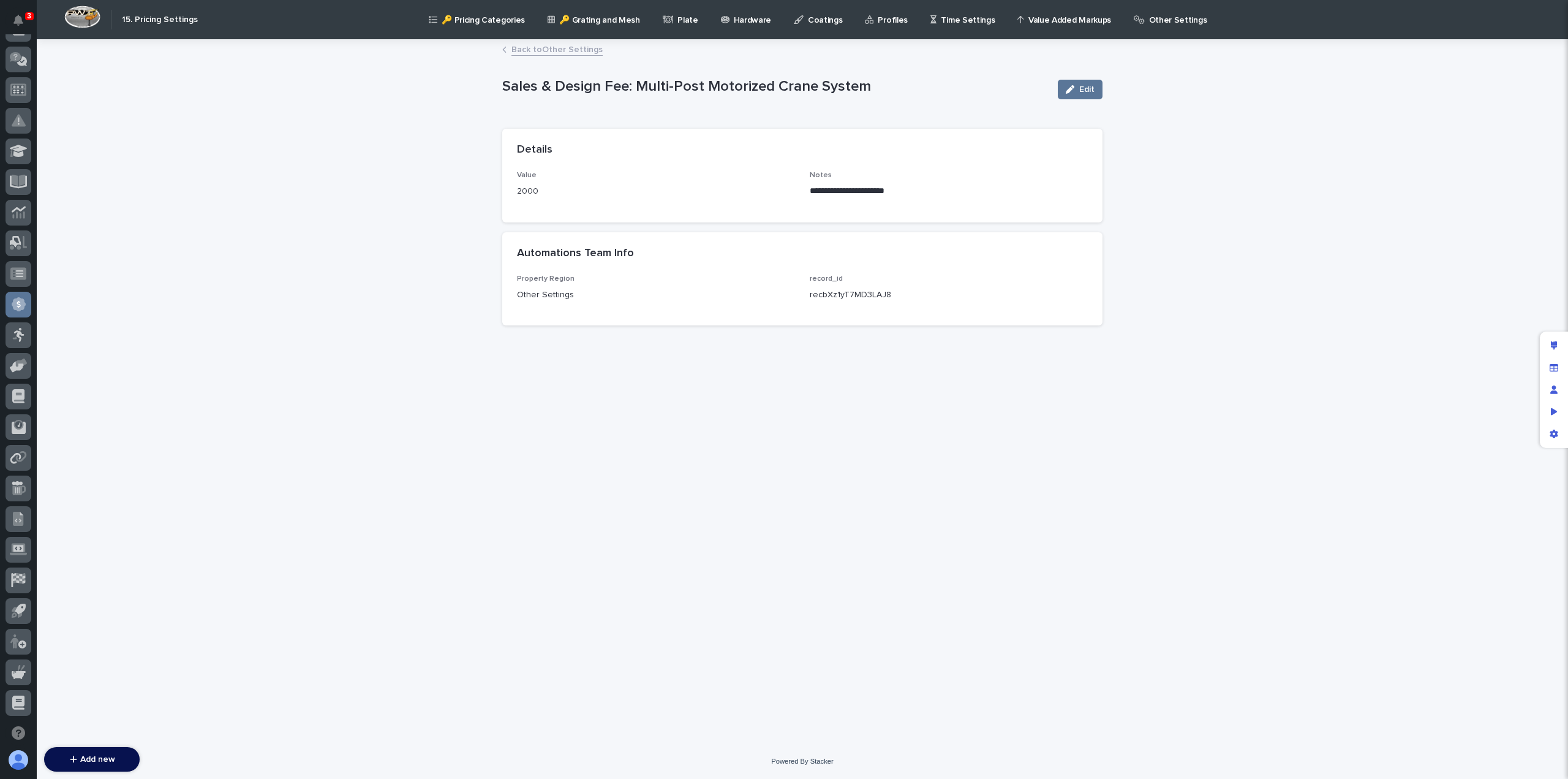
click at [529, 48] on link "Back to Other Settings" at bounding box center [557, 48] width 91 height 14
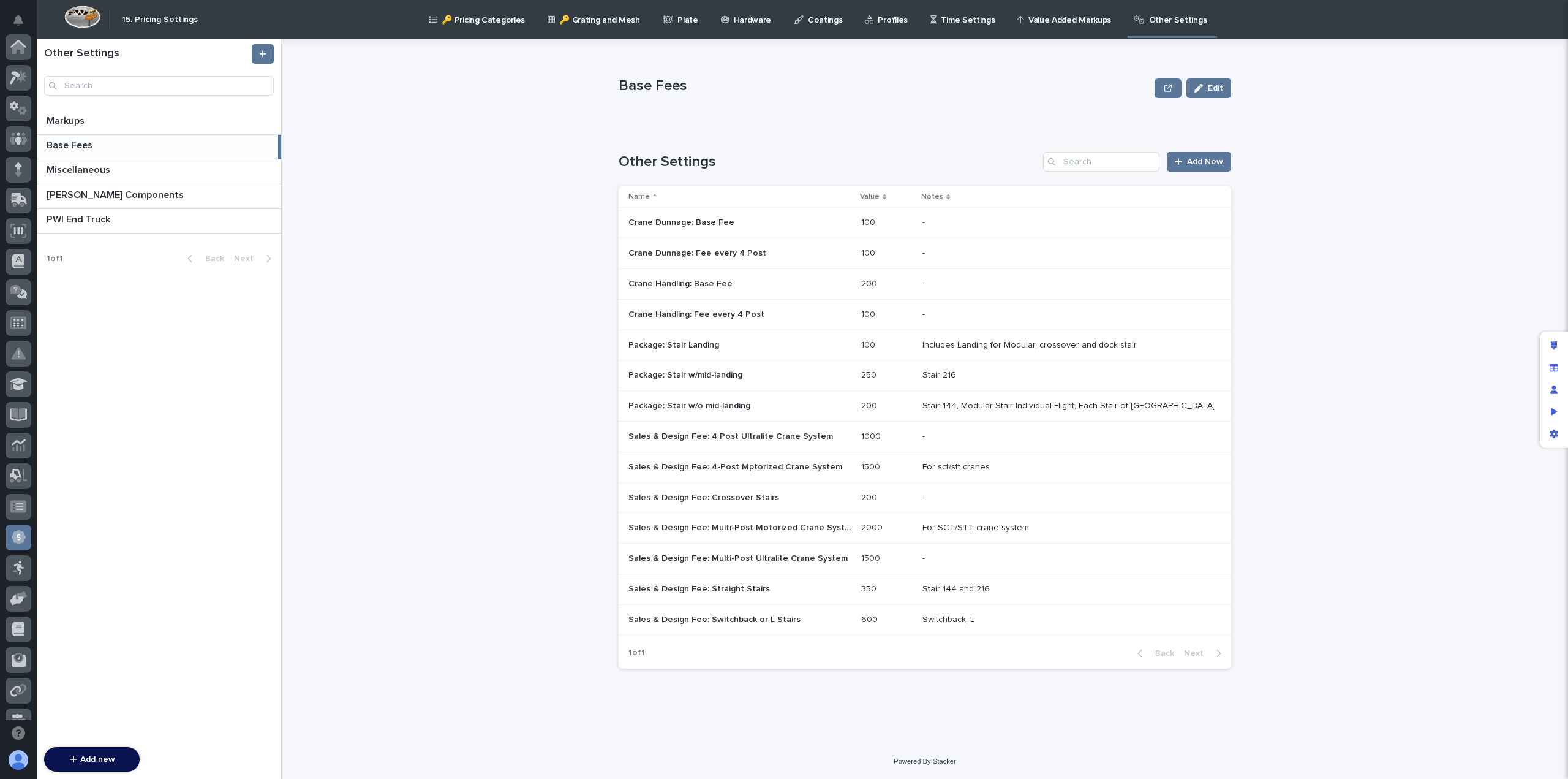
scroll to position [233, 0]
click at [734, 468] on p "Sales & Design Fee: 4-Post Mptorized Crane System" at bounding box center [736, 465] width 216 height 13
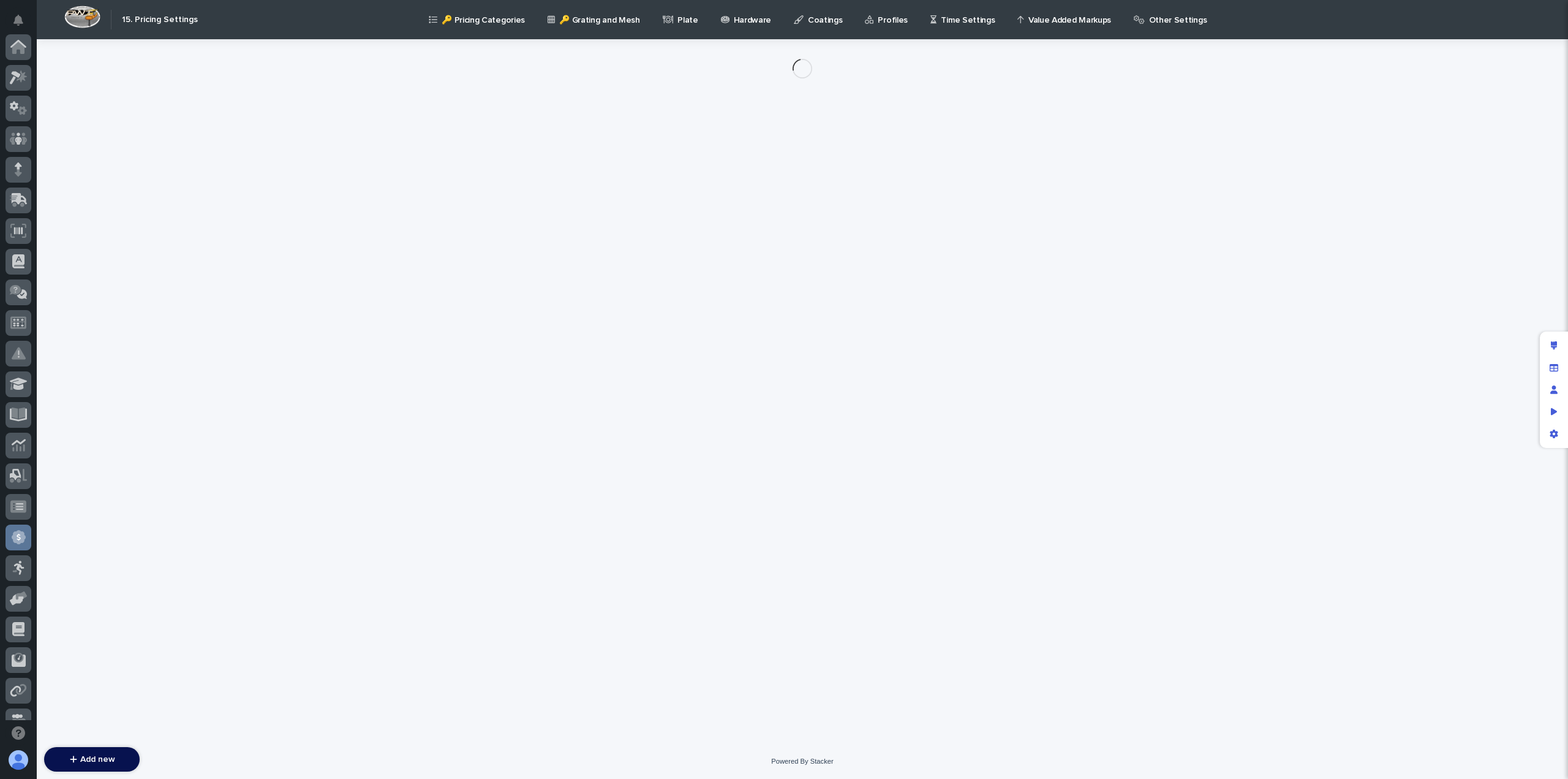
scroll to position [233, 0]
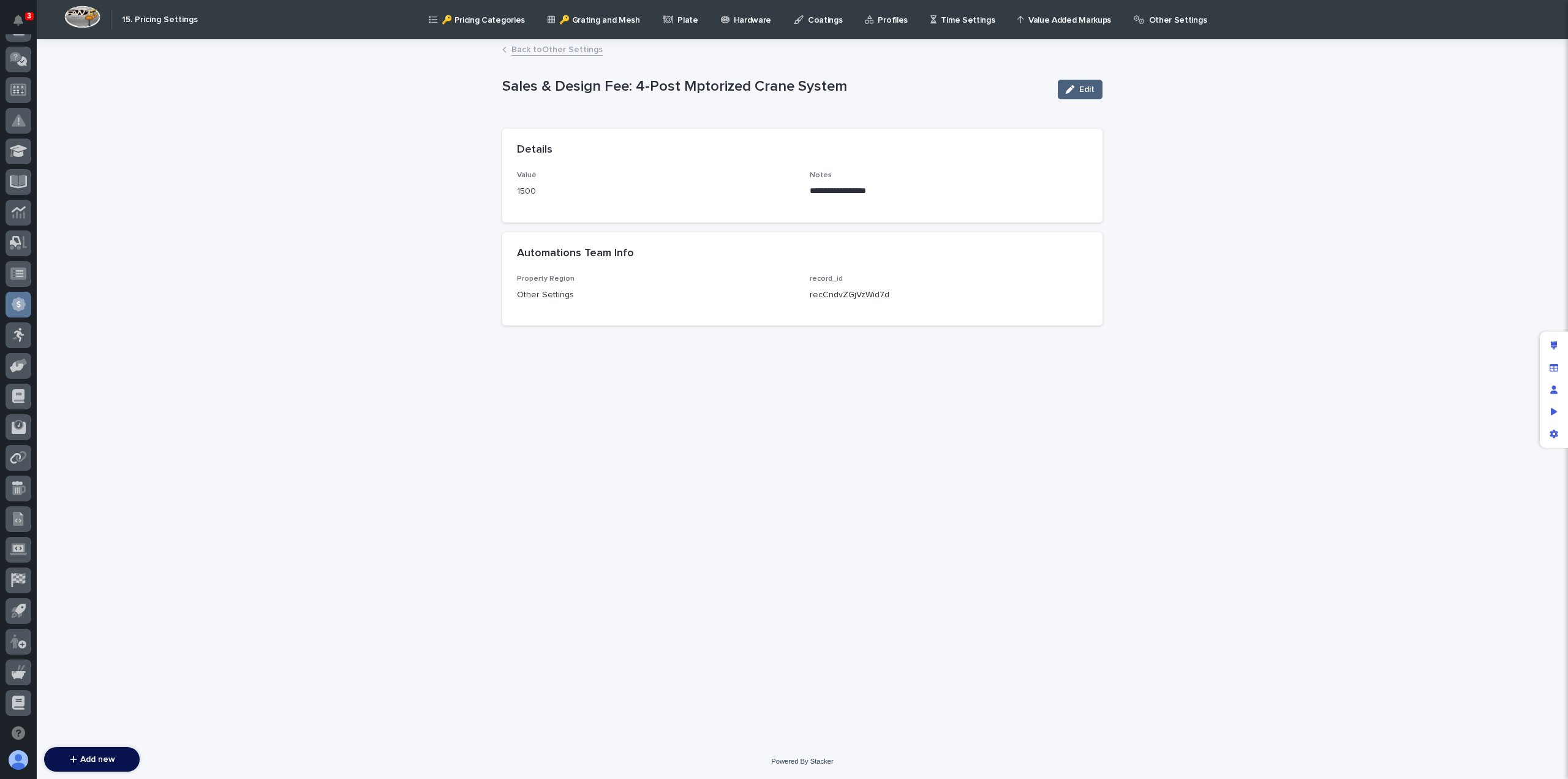
click at [1085, 89] on span "Edit" at bounding box center [1087, 89] width 15 height 8
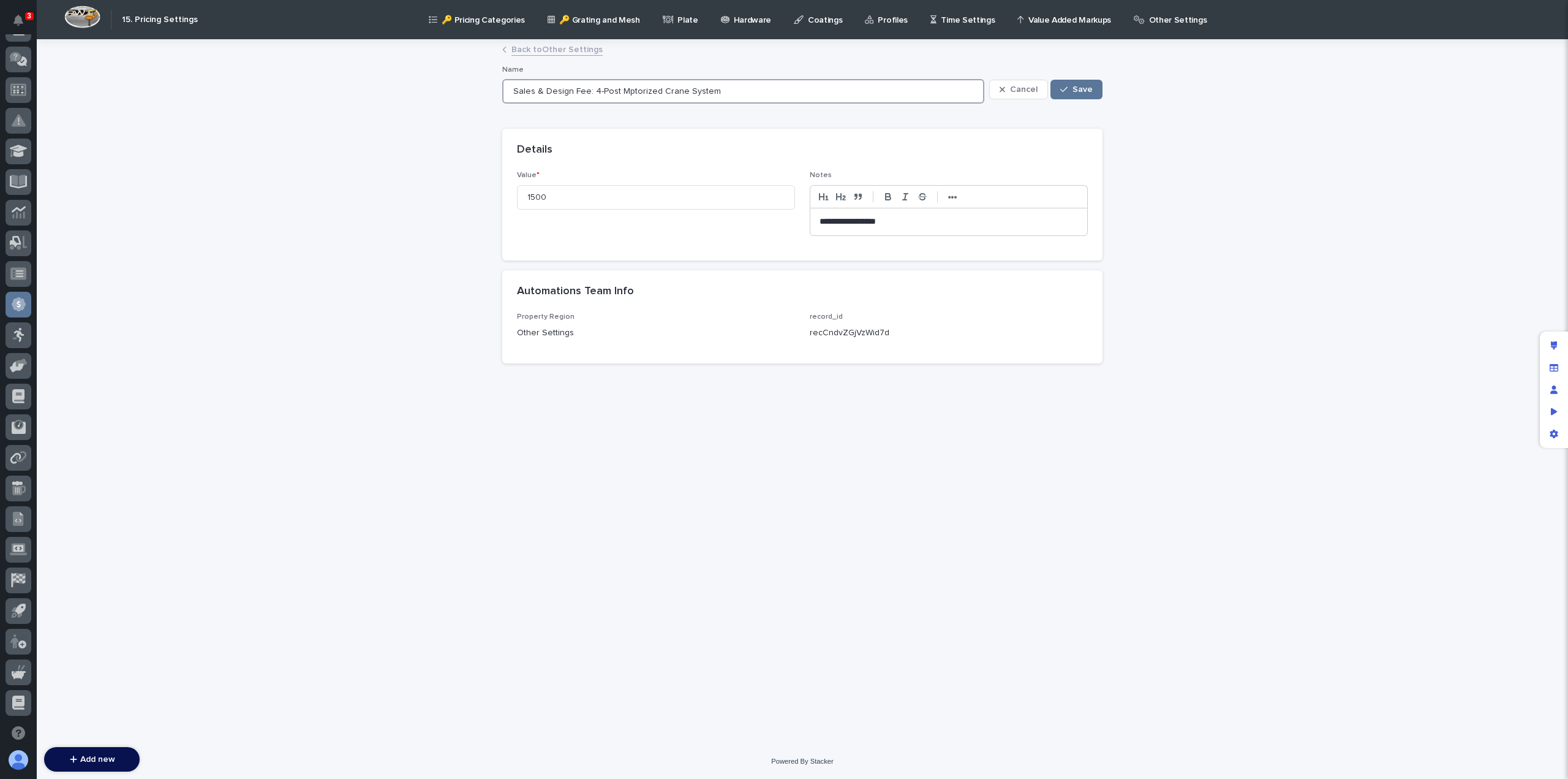
click at [626, 89] on input "Sales & Design Fee: 4-Post Mptorized Crane System" at bounding box center [744, 91] width 482 height 24
type input "Sales & Design Fee: 4-Post Motorized Crane System"
click at [1068, 87] on icon "button" at bounding box center [1064, 89] width 8 height 6
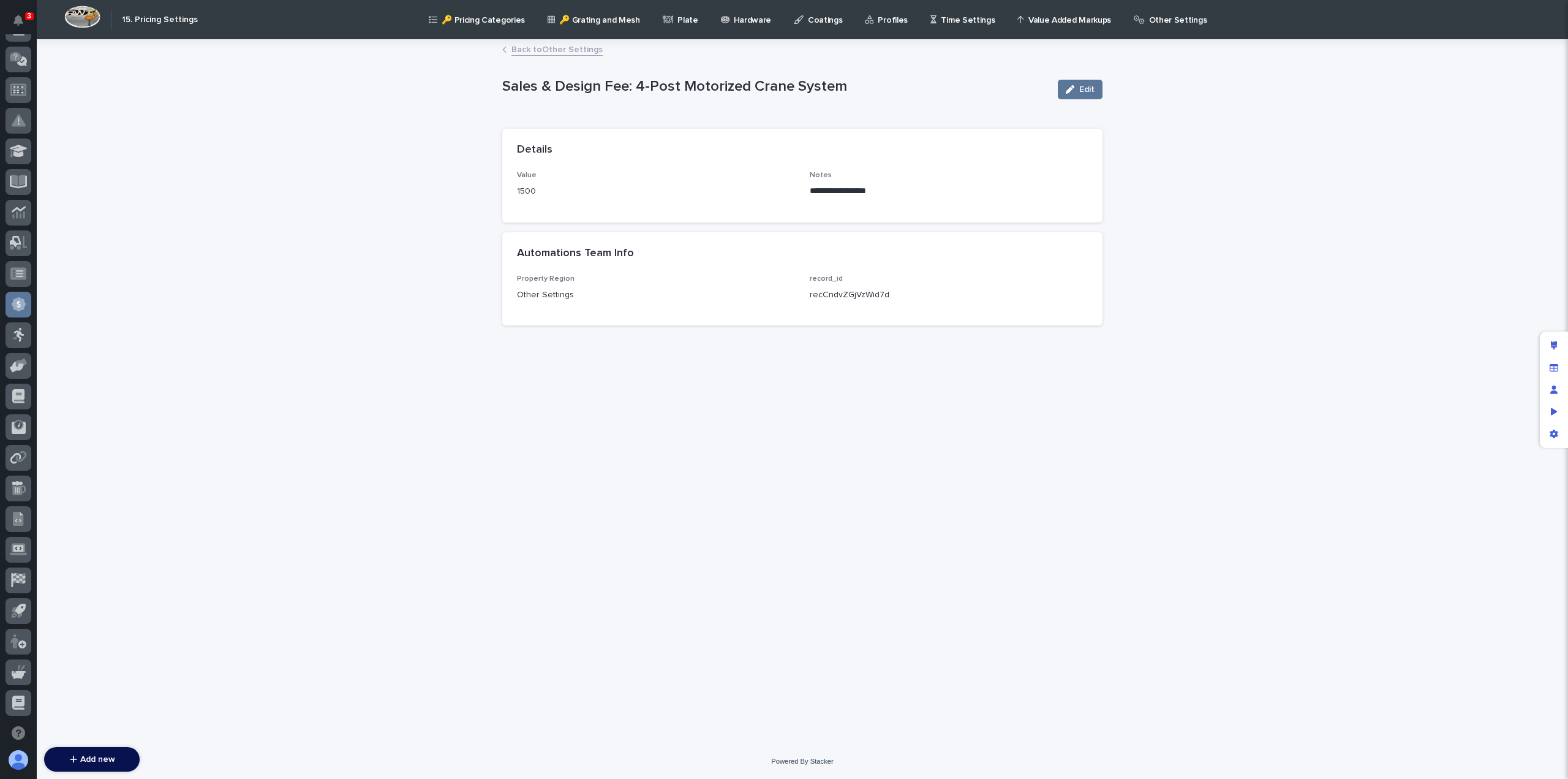
click at [553, 50] on link "Back to Other Settings" at bounding box center [557, 48] width 91 height 14
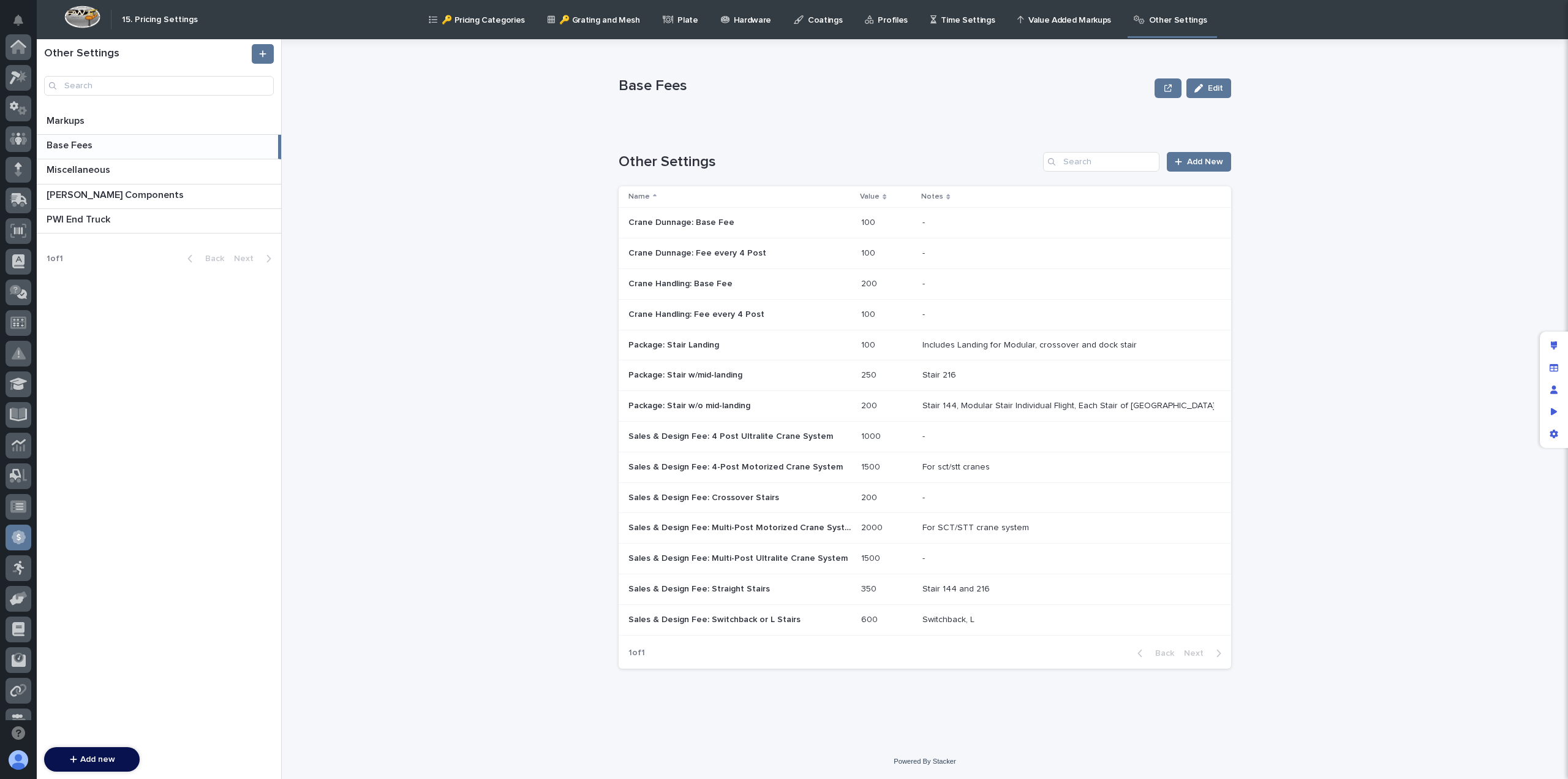
scroll to position [233, 0]
click at [953, 23] on p "Time Settings" at bounding box center [968, 13] width 54 height 26
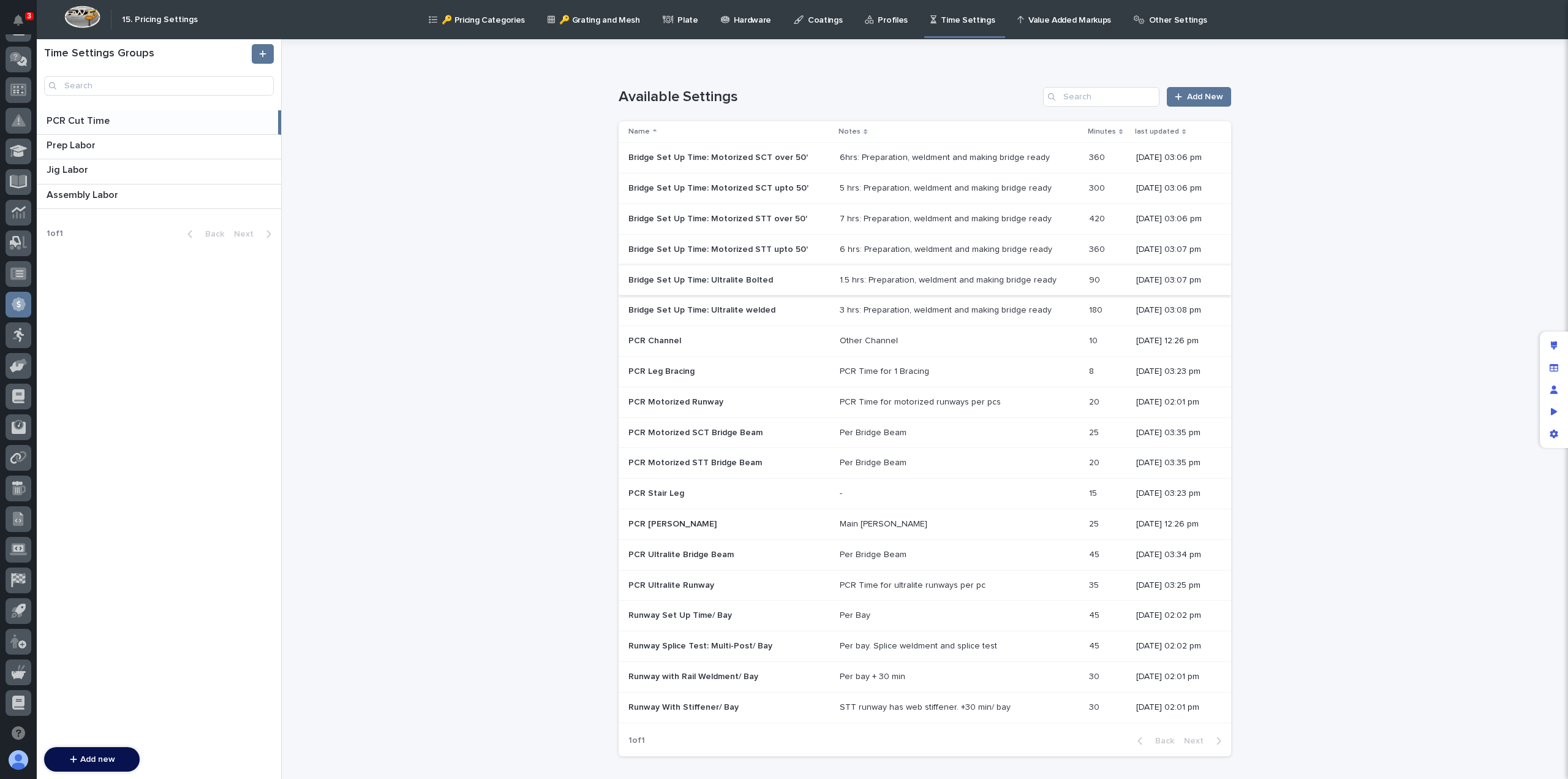
scroll to position [82, 0]
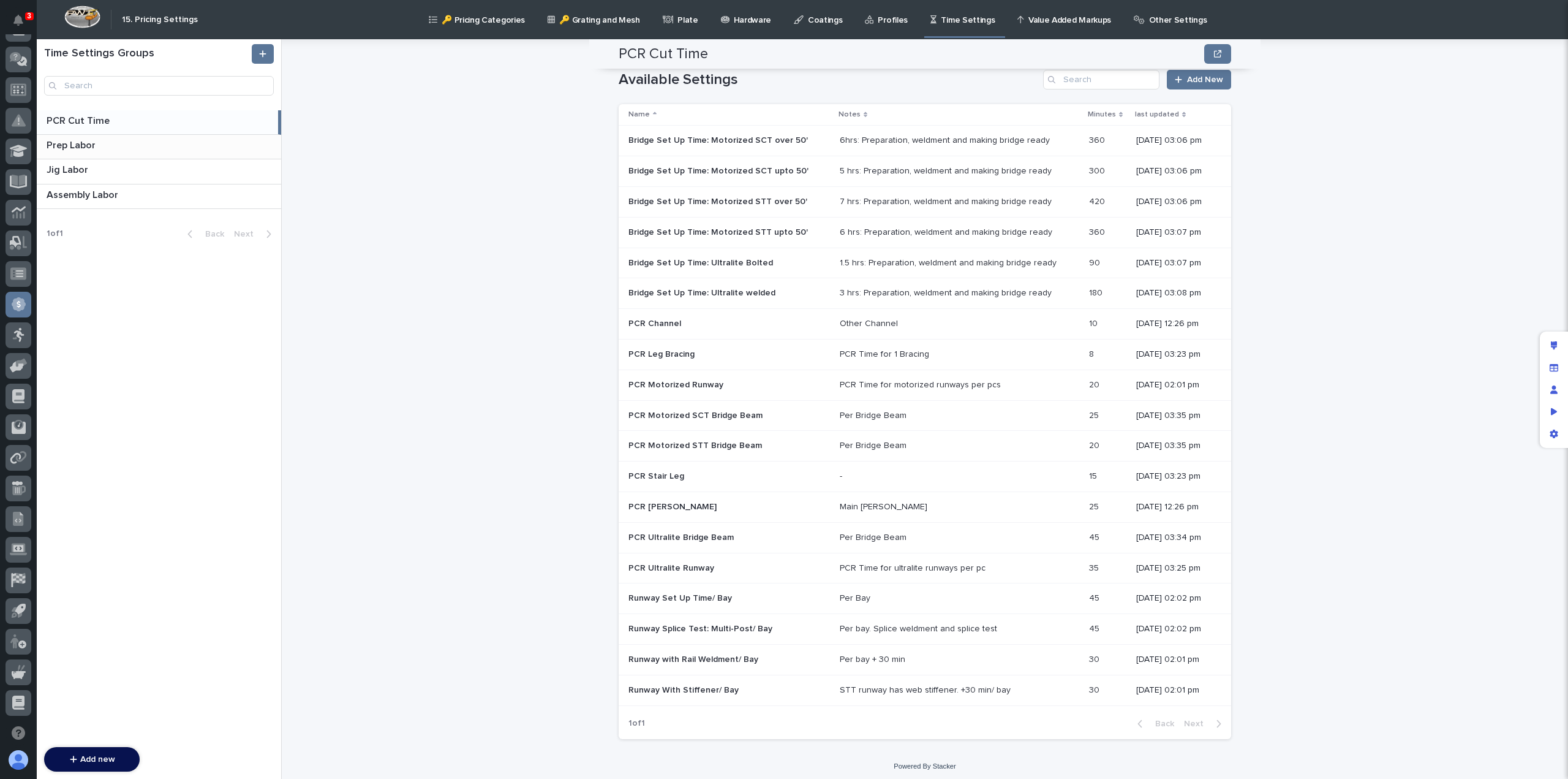
click at [96, 140] on p "Prep Labor" at bounding box center [73, 144] width 52 height 14
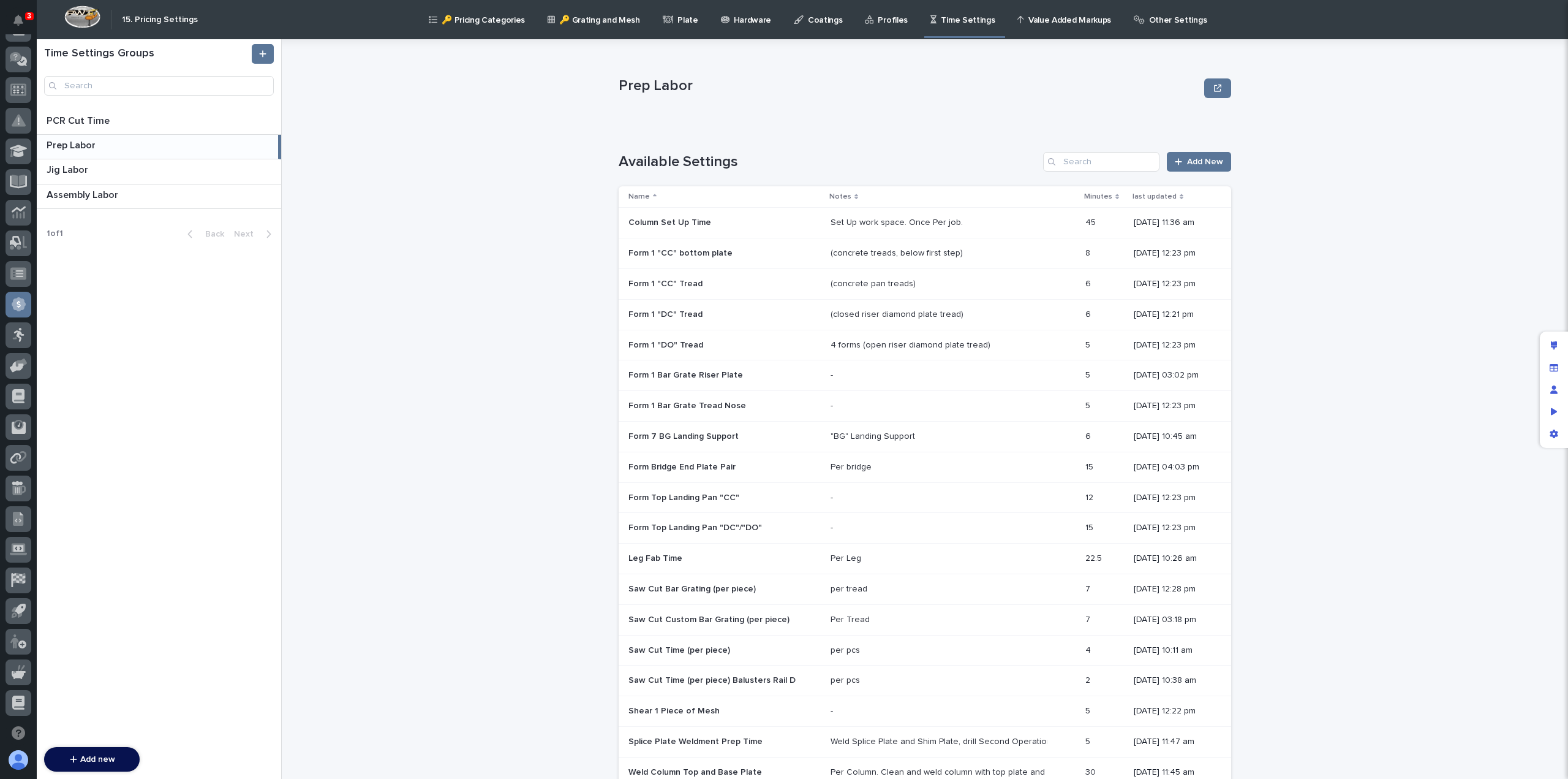
click at [674, 224] on p "Column Set Up Time" at bounding box center [671, 221] width 85 height 13
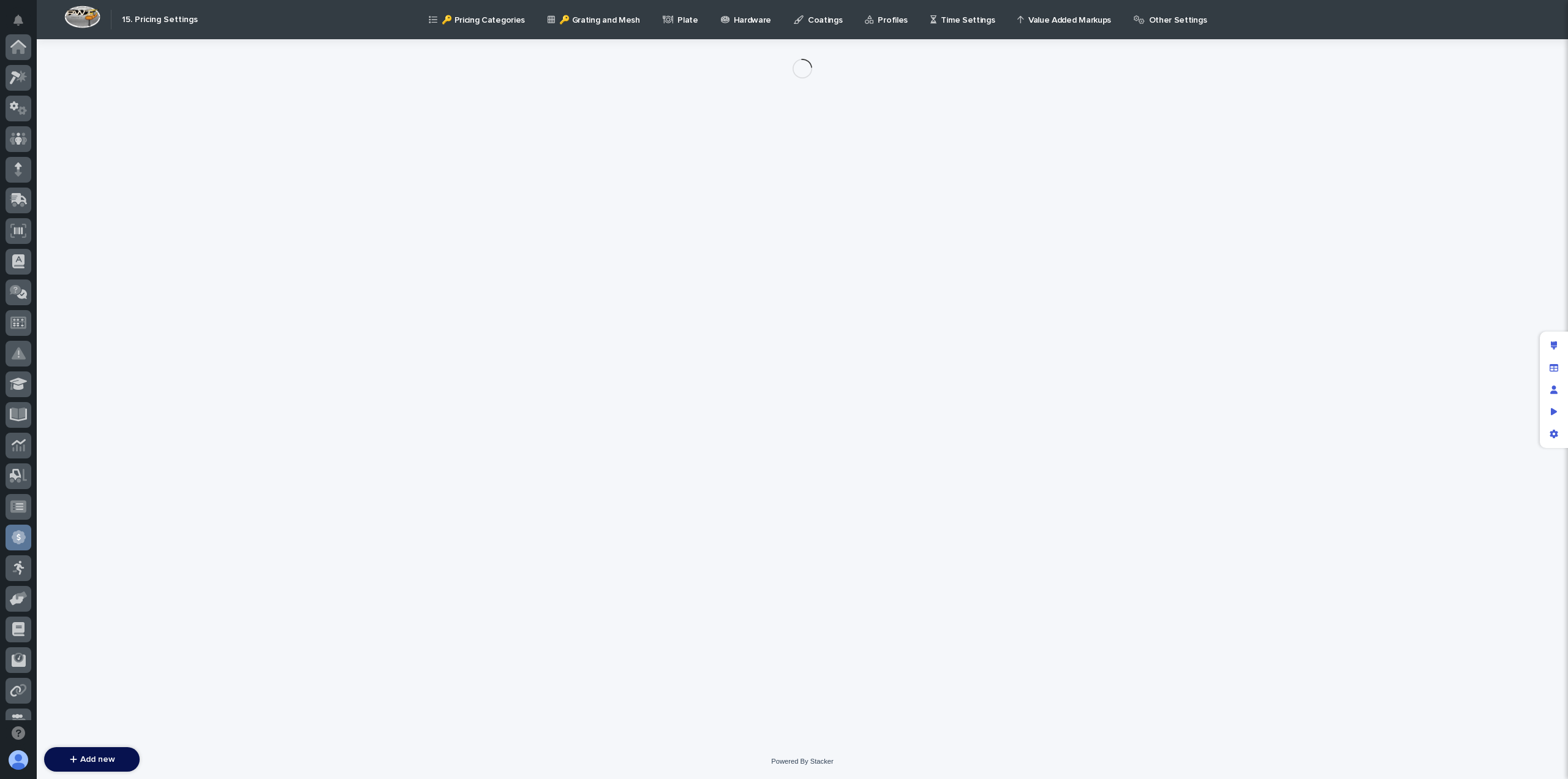
scroll to position [233, 0]
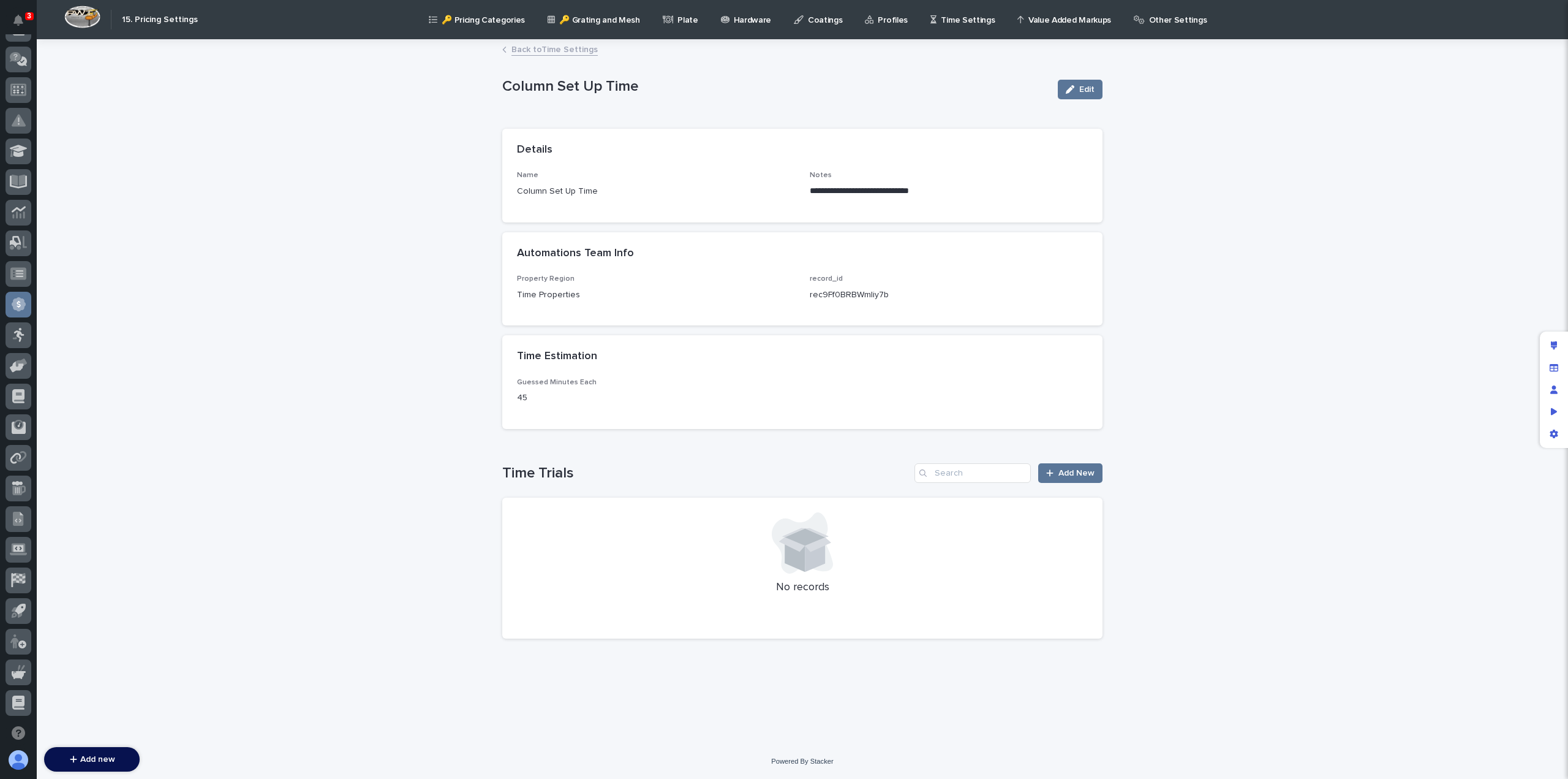
click at [540, 52] on link "Back to Time Settings" at bounding box center [555, 48] width 87 height 14
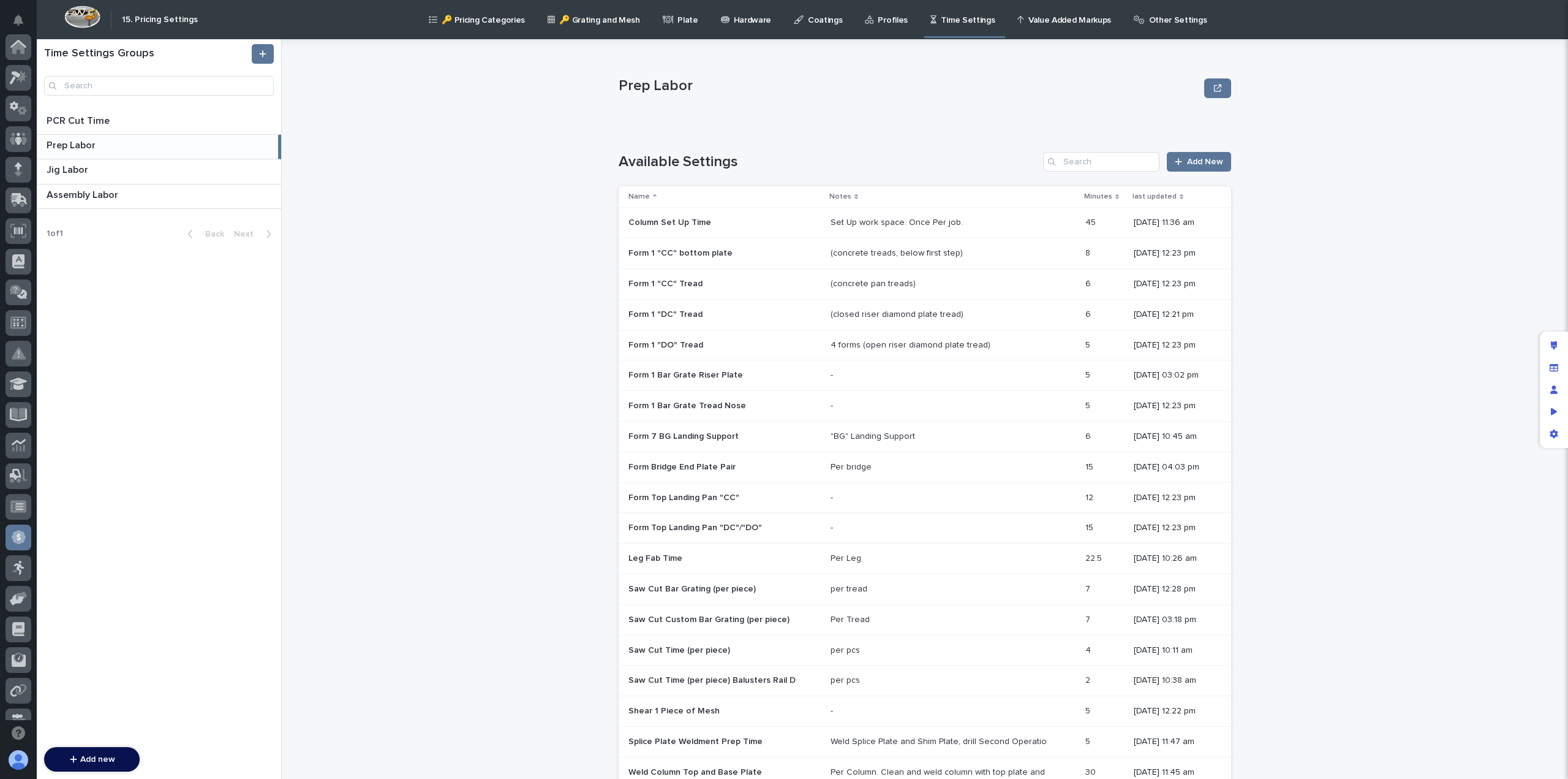
scroll to position [233, 0]
click at [98, 149] on p at bounding box center [160, 146] width 227 height 12
click at [68, 137] on div "Prep Labor Prep Labor" at bounding box center [158, 147] width 242 height 24
click at [82, 145] on p "Prep Labor" at bounding box center [73, 144] width 52 height 14
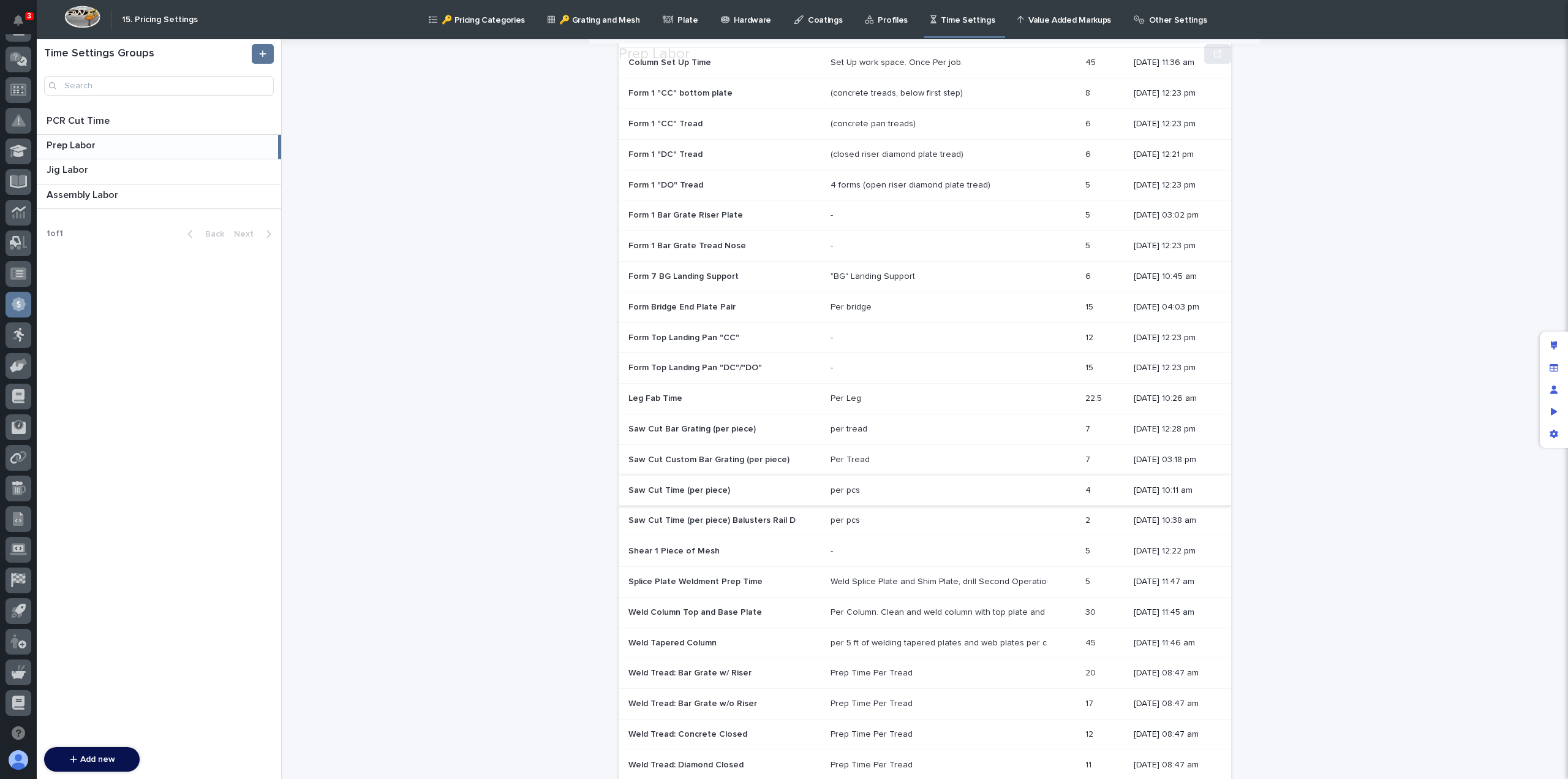
scroll to position [264, 0]
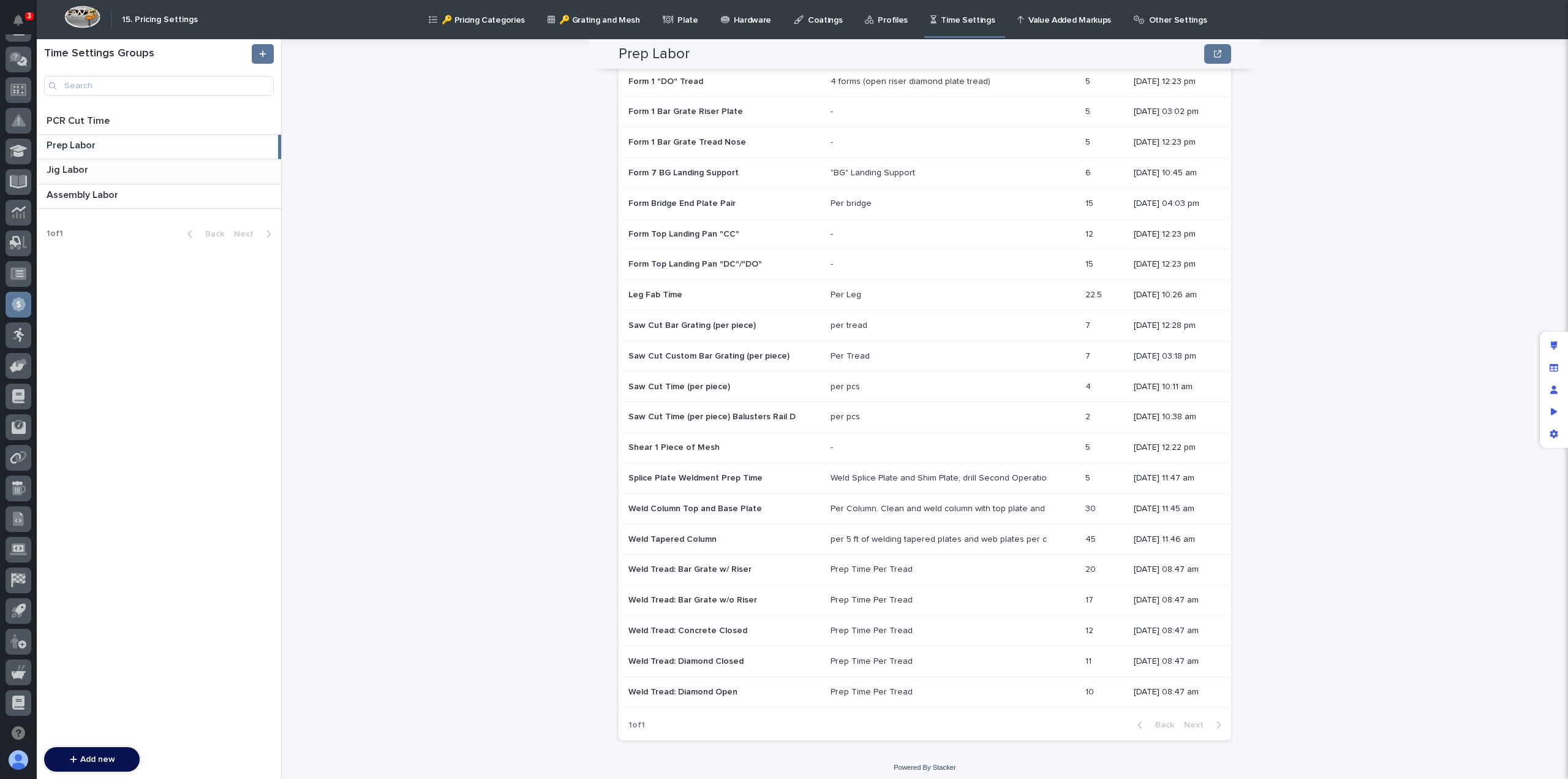
click at [108, 173] on p at bounding box center [162, 170] width 230 height 12
